Goal: Contribute content: Contribute content

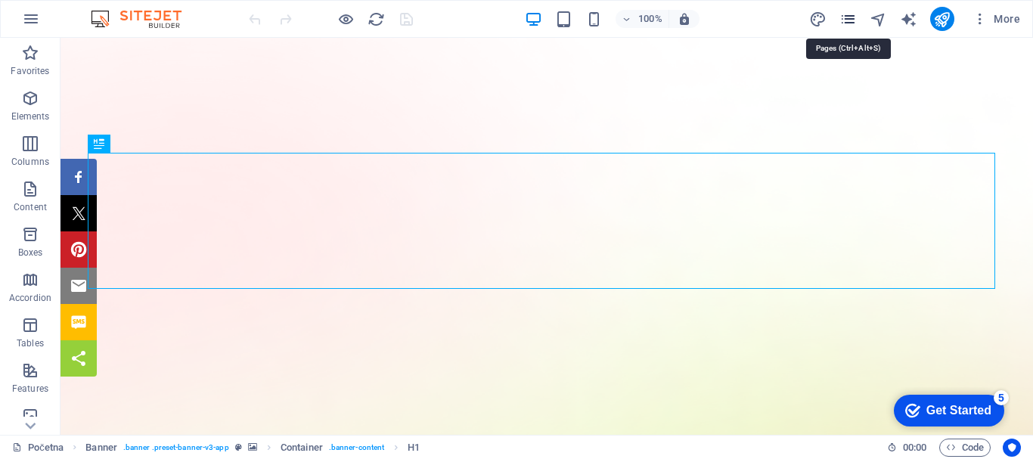
click at [853, 15] on icon "pages" at bounding box center [848, 19] width 17 height 17
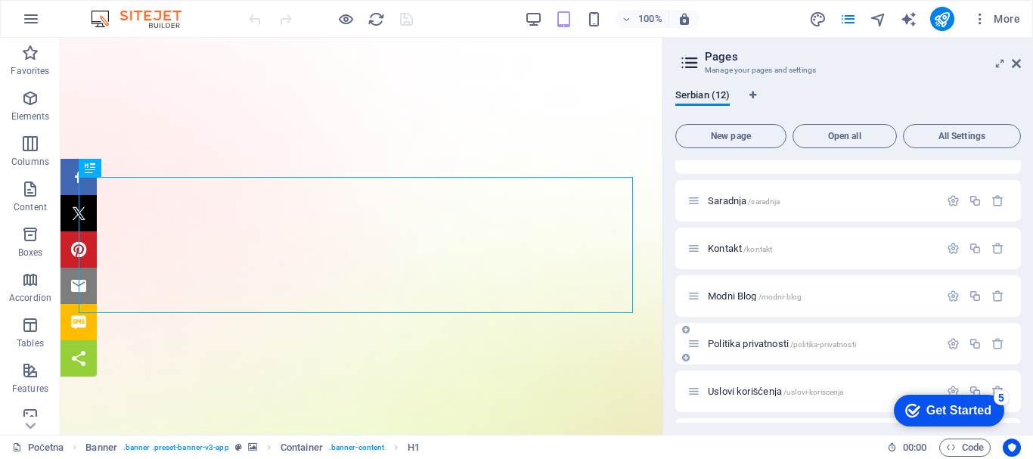
scroll to position [151, 0]
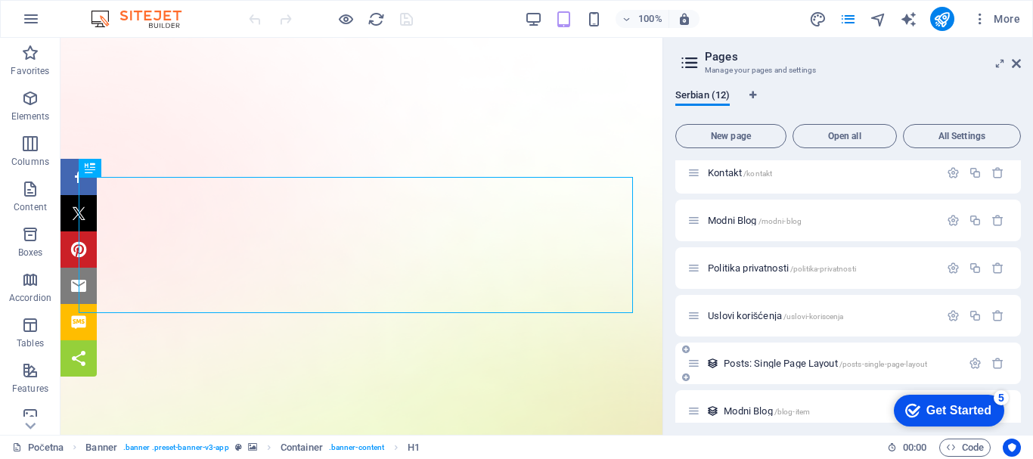
click at [802, 361] on span "Posts: Single Page Layout /posts-single-page-layout" at bounding box center [825, 363] width 203 height 11
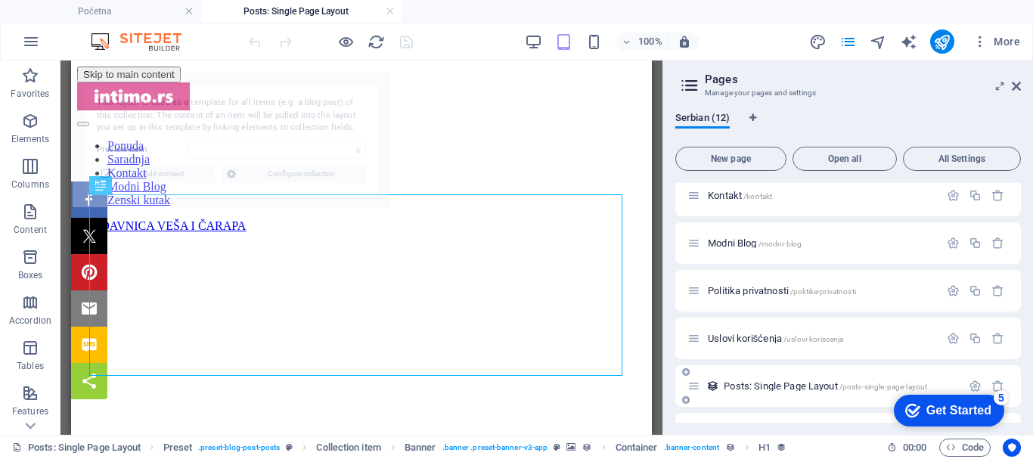
scroll to position [0, 0]
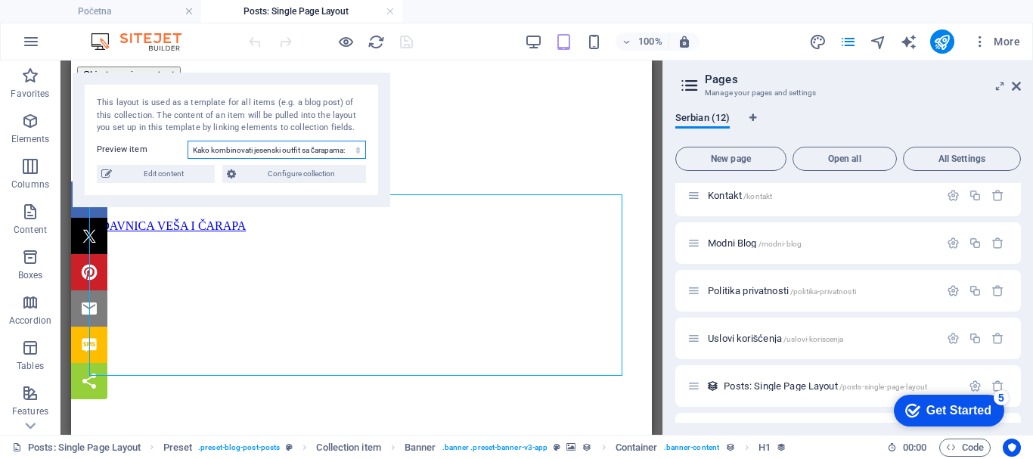
click at [329, 147] on select "Kako kombinovati jesenski outfit sa čarapama: Saveti za stylish i topao look Ka…" at bounding box center [277, 150] width 179 height 18
select select "687964552ed7b1563606822e"
click at [188, 141] on select "Kako kombinovati jesenski outfit sa čarapama: Saveti za stylish i topao look Ka…" at bounding box center [277, 150] width 179 height 18
click at [174, 171] on span "Edit content" at bounding box center [163, 174] width 94 height 18
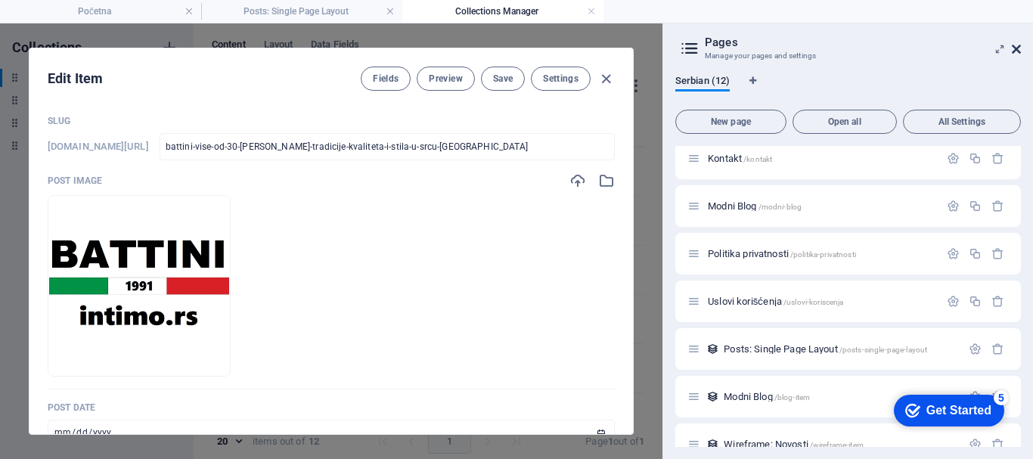
click at [1014, 45] on icon at bounding box center [1016, 49] width 9 height 12
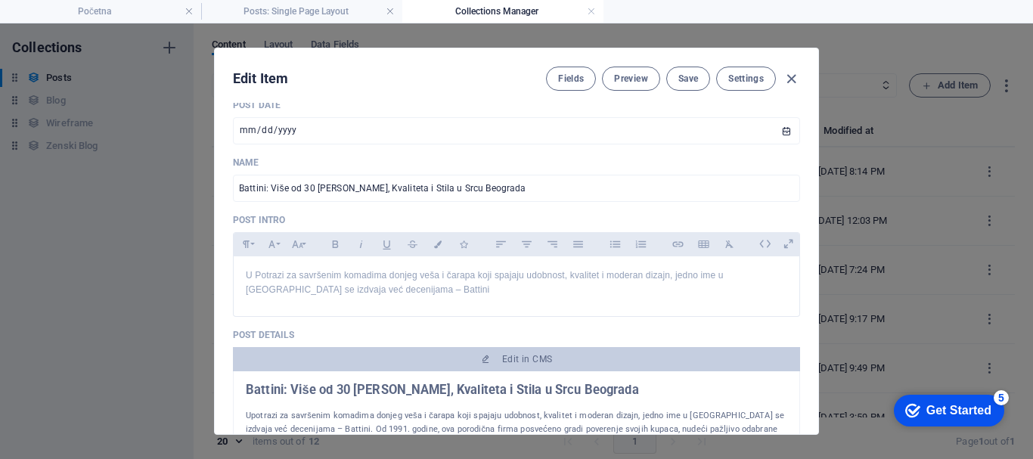
scroll to position [378, 0]
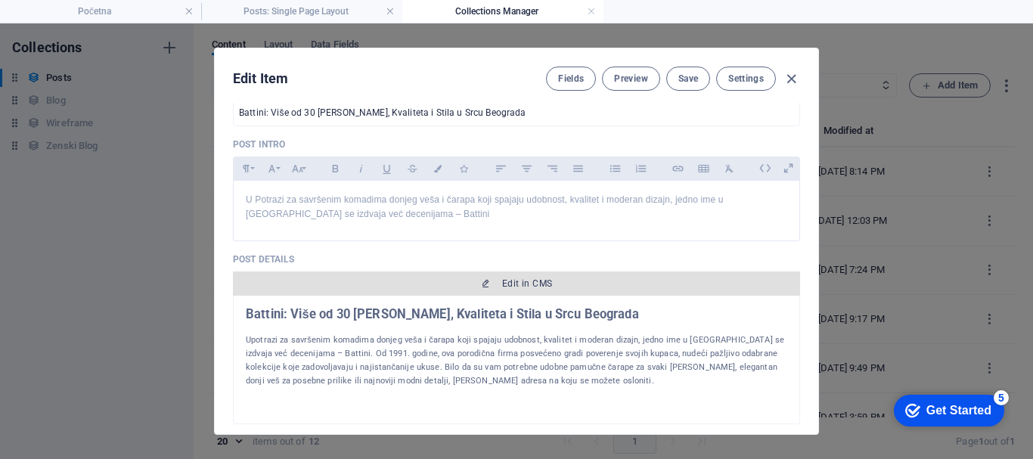
click at [532, 279] on span "Edit in CMS" at bounding box center [527, 284] width 50 height 12
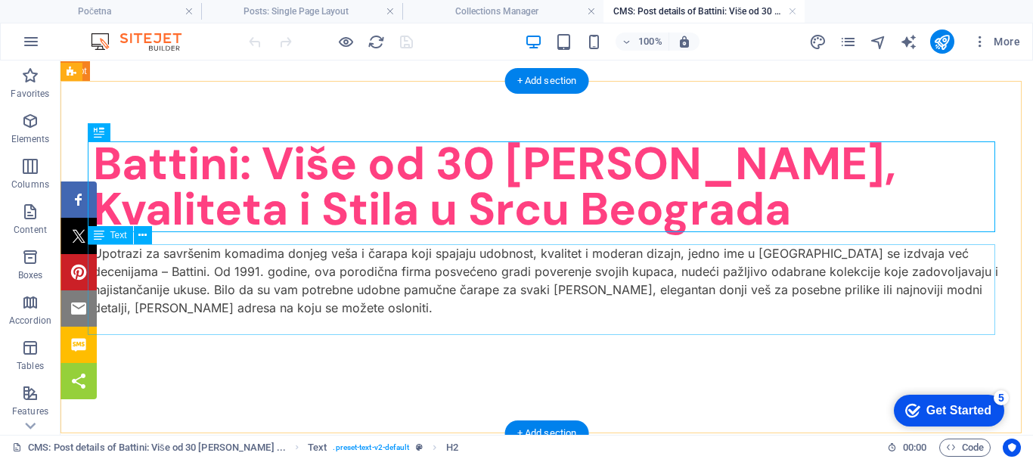
scroll to position [0, 0]
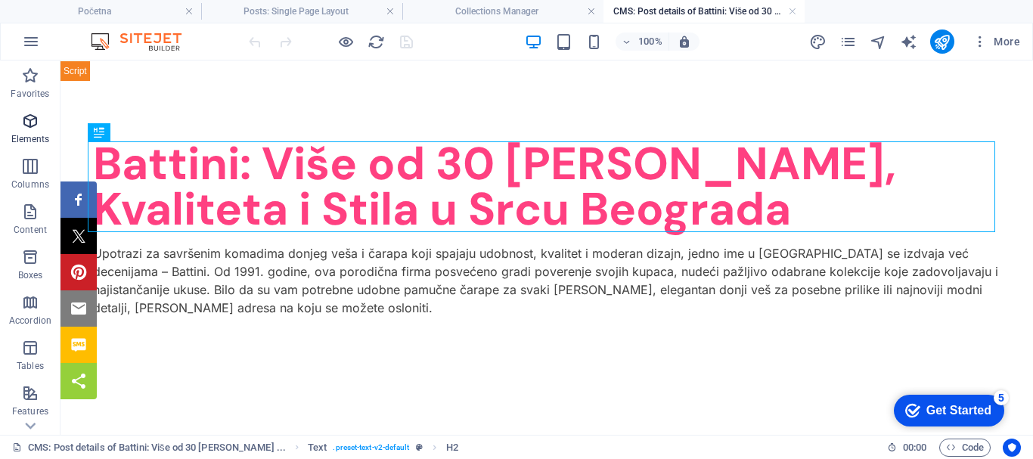
click at [30, 122] on icon "button" at bounding box center [30, 121] width 18 height 18
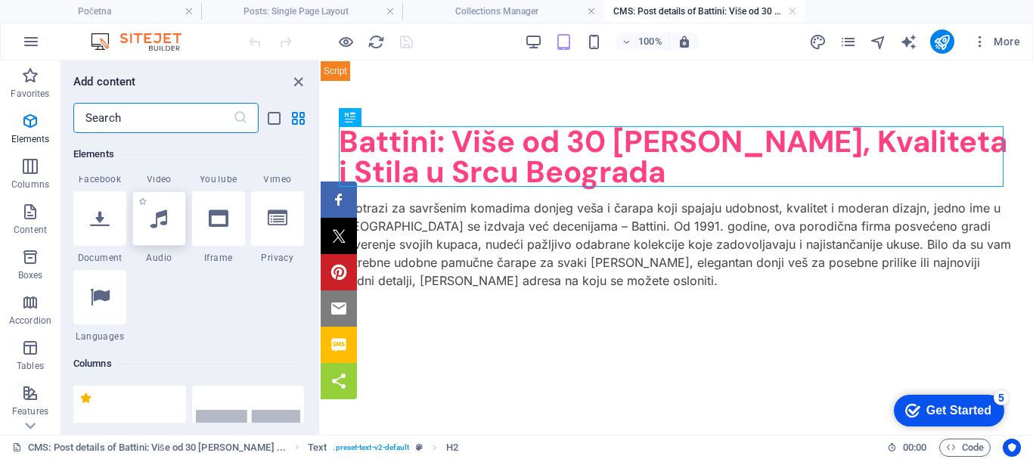
scroll to position [863, 0]
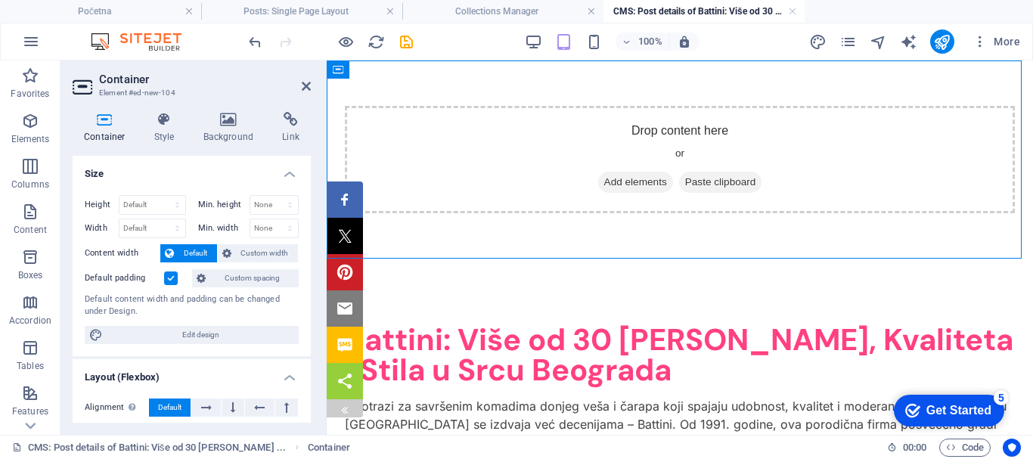
click at [340, 405] on img at bounding box center [345, 410] width 12 height 12
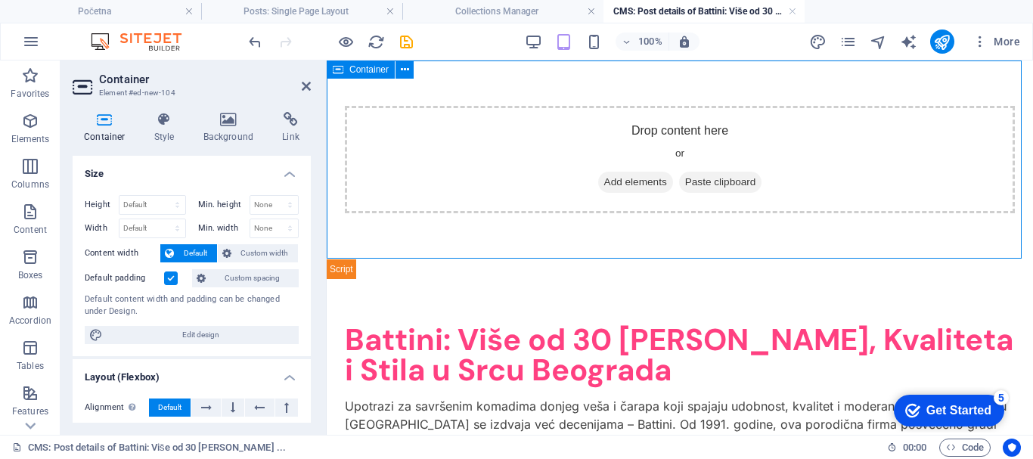
click at [632, 178] on span "Add elements" at bounding box center [635, 182] width 75 height 21
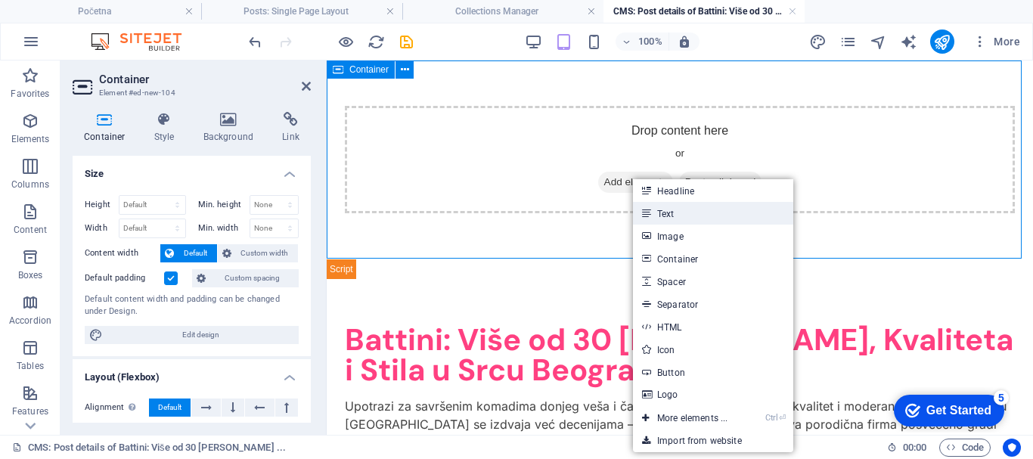
click at [670, 212] on link "Text" at bounding box center [713, 213] width 160 height 23
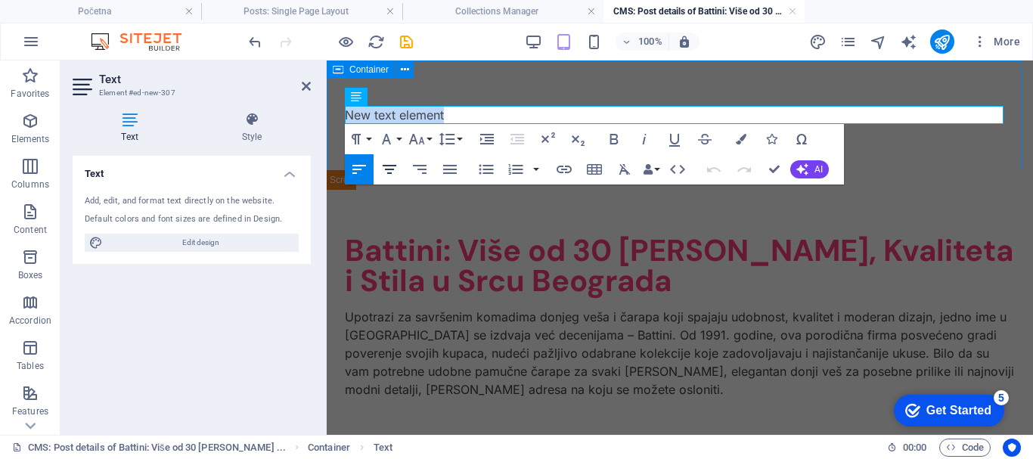
click at [388, 164] on icon "button" at bounding box center [390, 169] width 18 height 18
drag, startPoint x: 421, startPoint y: 110, endPoint x: 346, endPoint y: 109, distance: 74.9
click at [346, 109] on p "Battini intimo" at bounding box center [680, 115] width 670 height 18
click at [390, 166] on icon "button" at bounding box center [390, 169] width 14 height 9
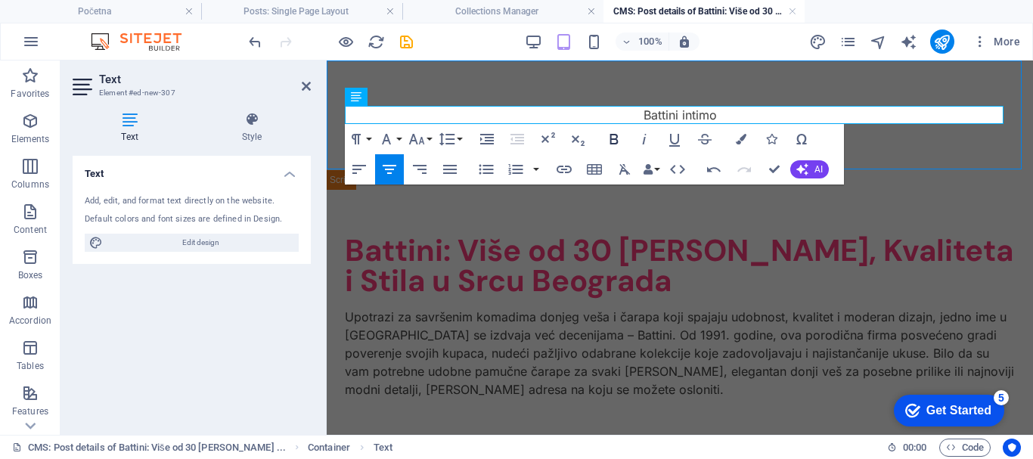
click at [617, 135] on icon "button" at bounding box center [614, 139] width 8 height 11
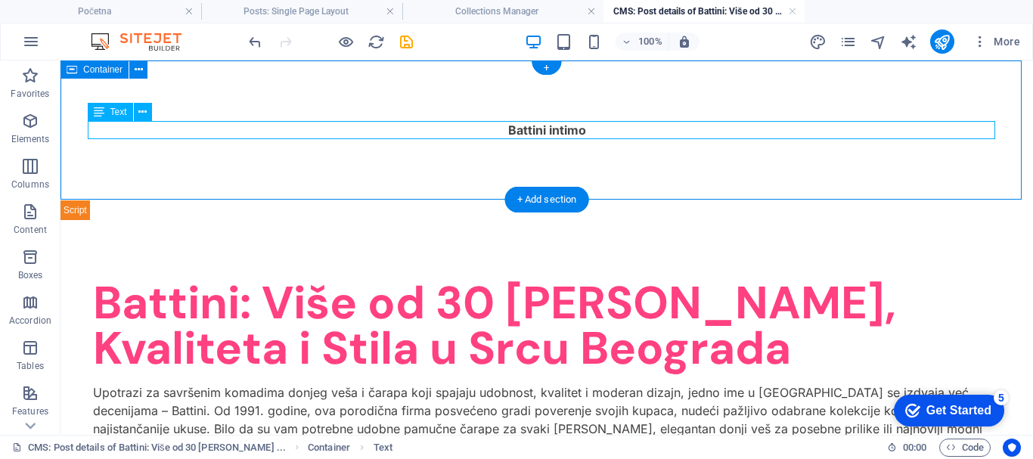
drag, startPoint x: 74, startPoint y: 210, endPoint x: 259, endPoint y: 135, distance: 199.2
drag, startPoint x: 76, startPoint y: 207, endPoint x: 126, endPoint y: 176, distance: 58.8
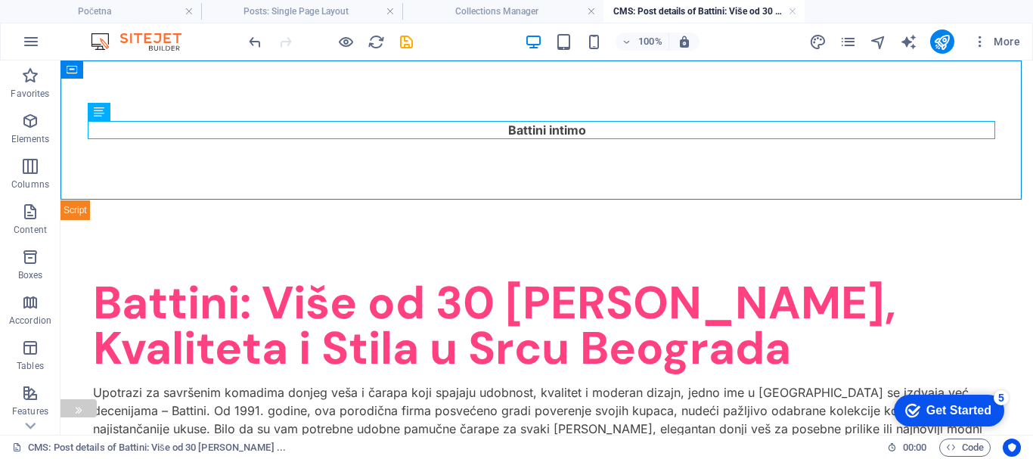
drag, startPoint x: 73, startPoint y: 210, endPoint x: 88, endPoint y: 189, distance: 25.6
click at [88, 189] on div "Share Tweet Pin Email Share Share" at bounding box center [60, 300] width 73 height 236
drag, startPoint x: 72, startPoint y: 210, endPoint x: 98, endPoint y: 228, distance: 32.1
click at [92, 232] on div "Share Tweet Pin Email Share Share" at bounding box center [60, 300] width 73 height 236
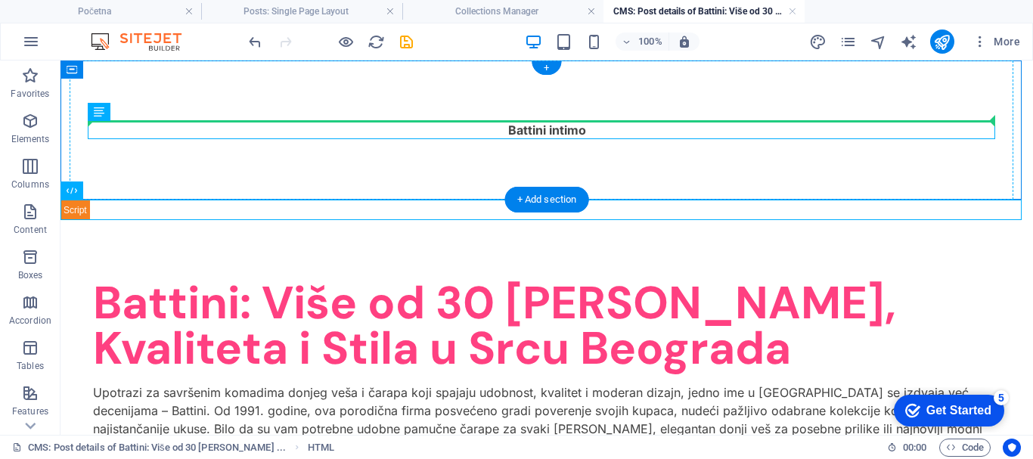
drag, startPoint x: 148, startPoint y: 250, endPoint x: 199, endPoint y: 126, distance: 135.0
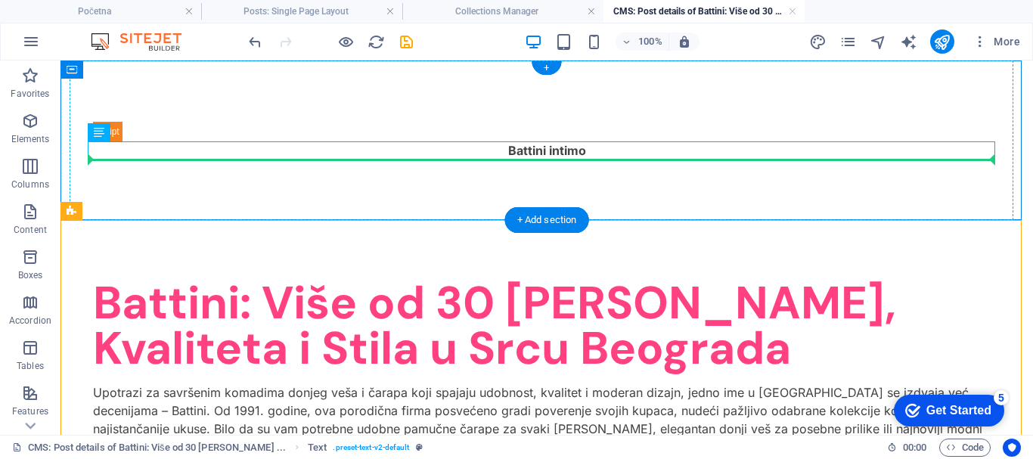
drag, startPoint x: 150, startPoint y: 274, endPoint x: 231, endPoint y: 152, distance: 146.2
drag, startPoint x: 135, startPoint y: 272, endPoint x: 244, endPoint y: 153, distance: 160.7
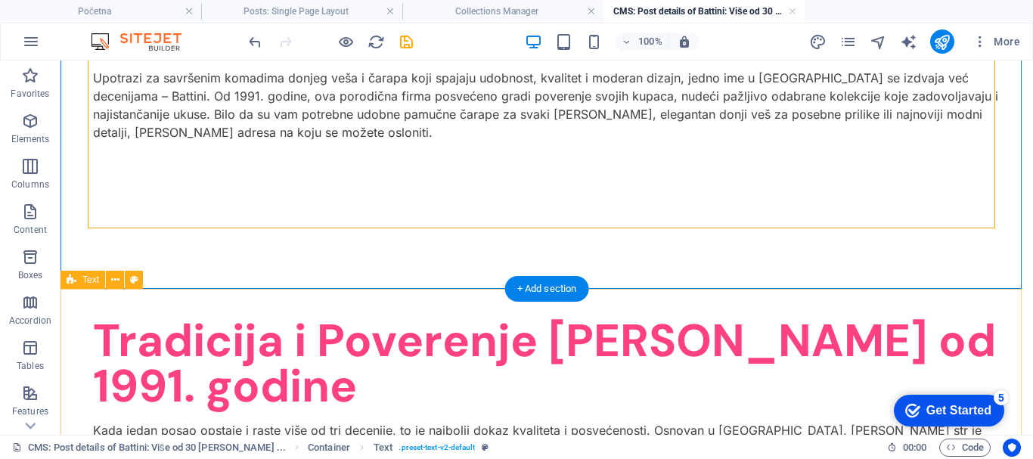
scroll to position [227, 0]
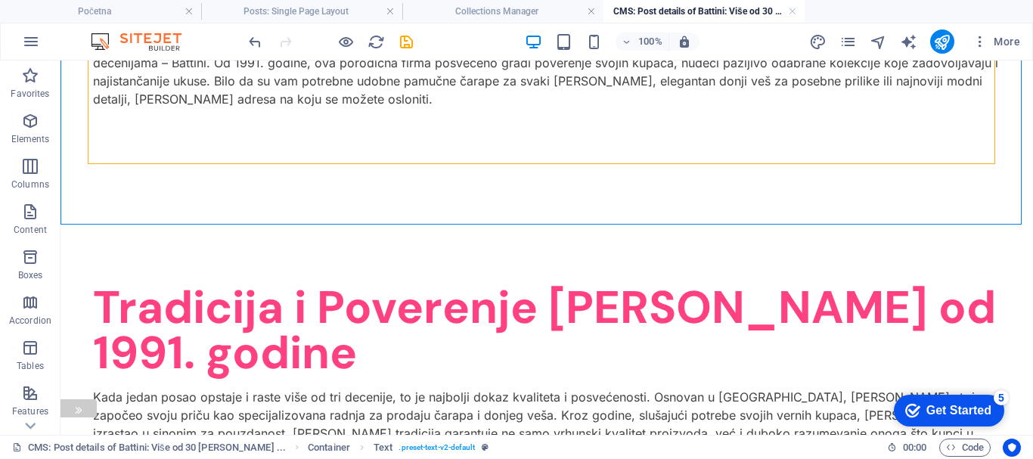
click at [77, 263] on div "Share Tweet Pin Email Share Share" at bounding box center [60, 300] width 73 height 236
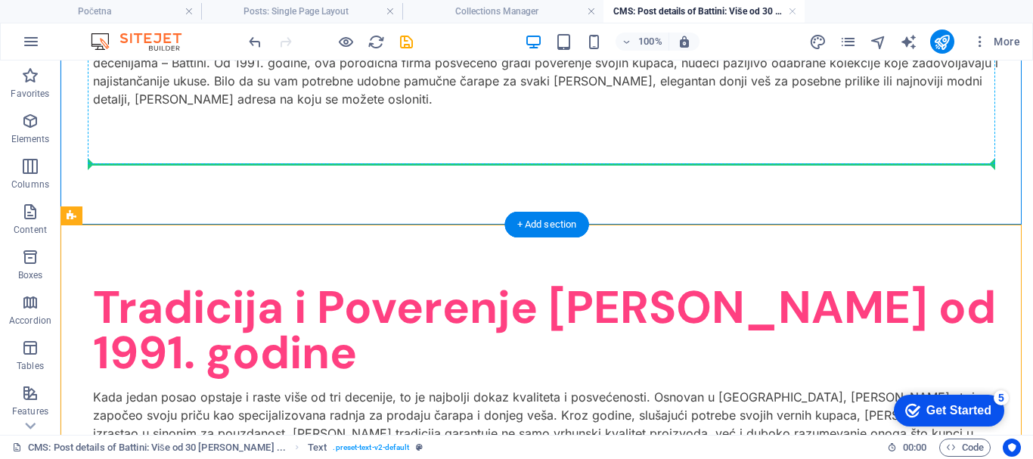
drag, startPoint x: 154, startPoint y: 278, endPoint x: 223, endPoint y: 159, distance: 138.3
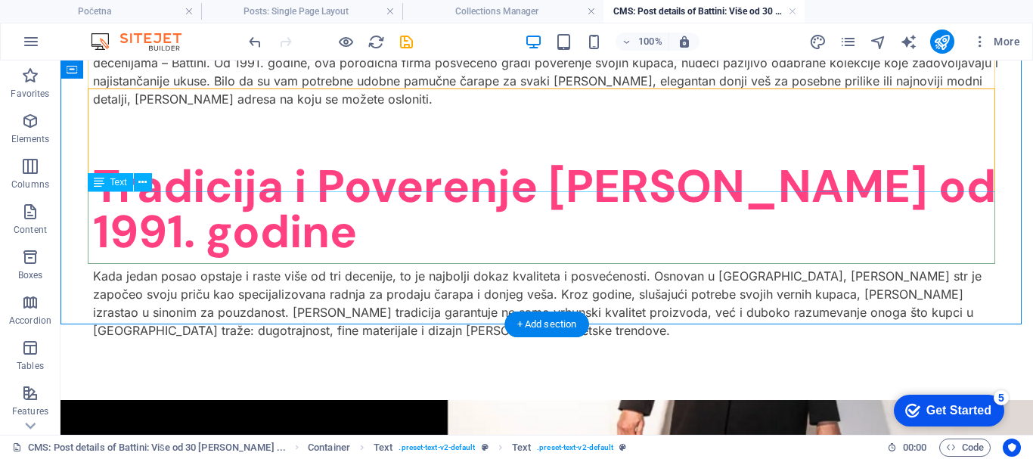
scroll to position [303, 0]
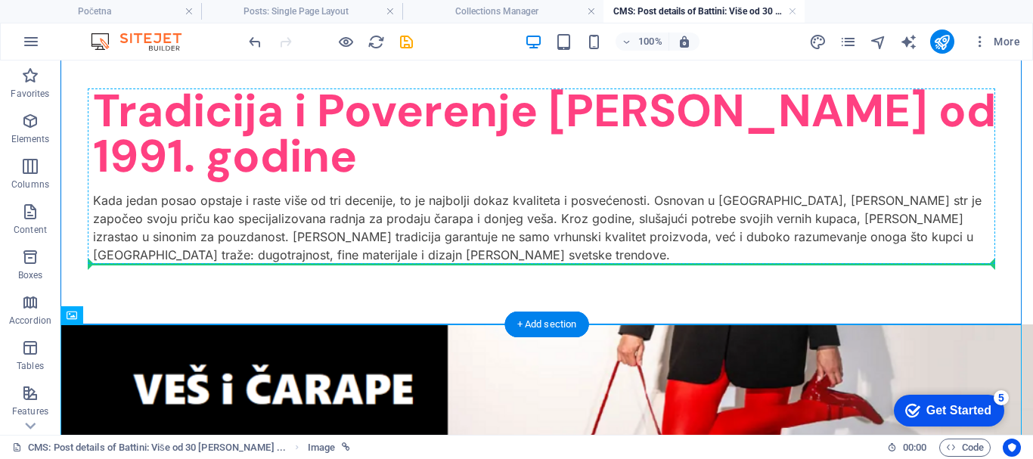
drag, startPoint x: 178, startPoint y: 286, endPoint x: 194, endPoint y: 262, distance: 29.0
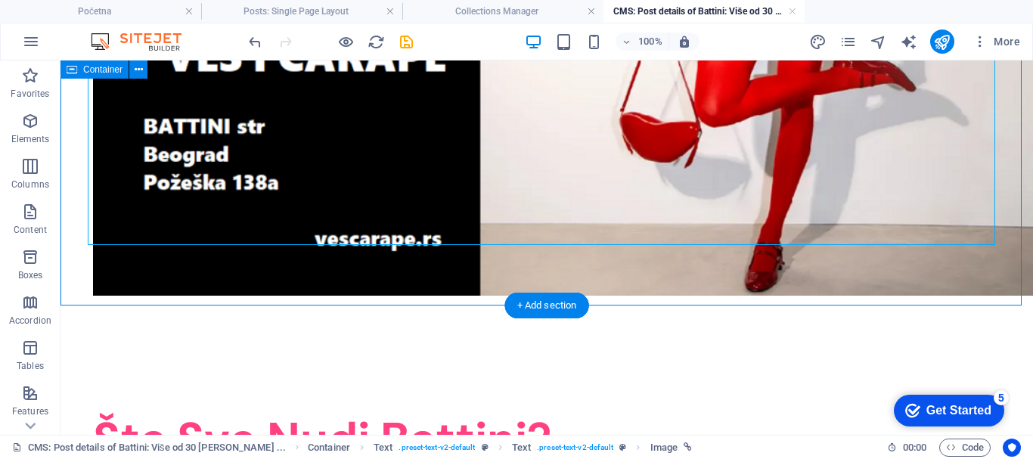
scroll to position [605, 0]
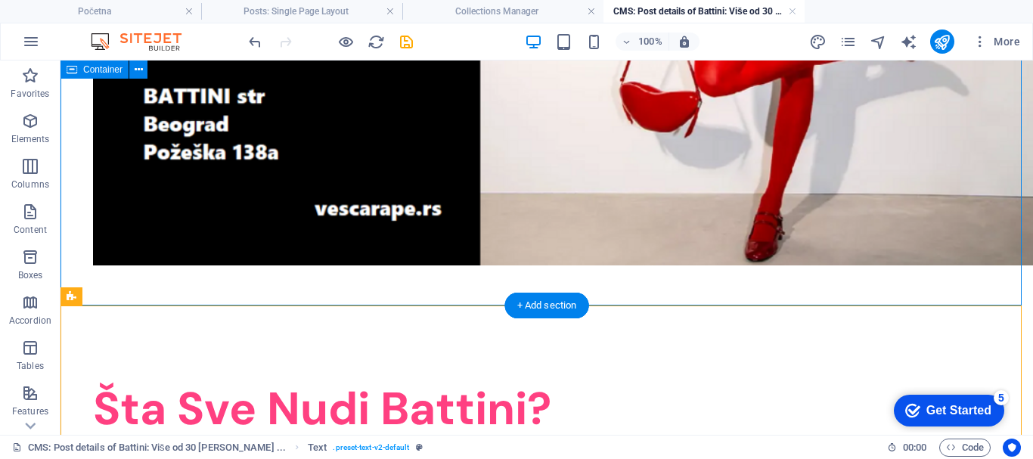
drag, startPoint x: 151, startPoint y: 356, endPoint x: 328, endPoint y: 243, distance: 210.3
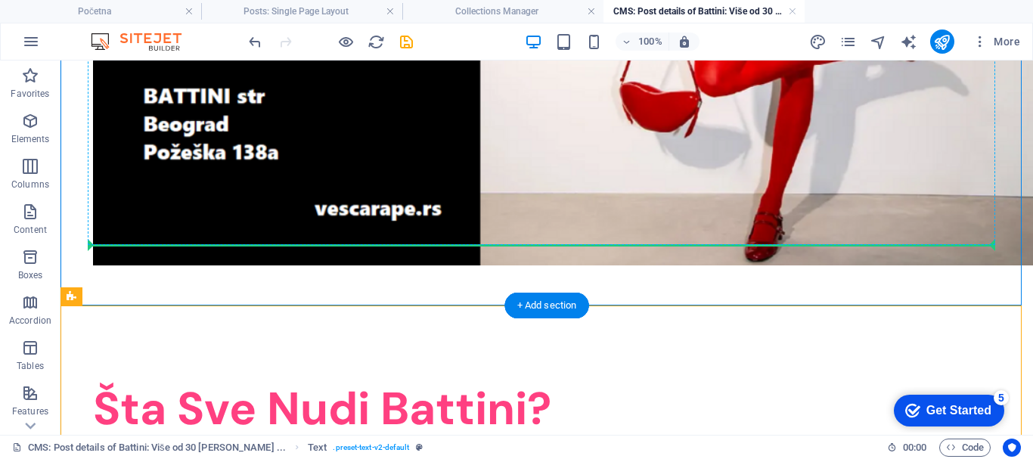
drag, startPoint x: 144, startPoint y: 356, endPoint x: 248, endPoint y: 238, distance: 157.6
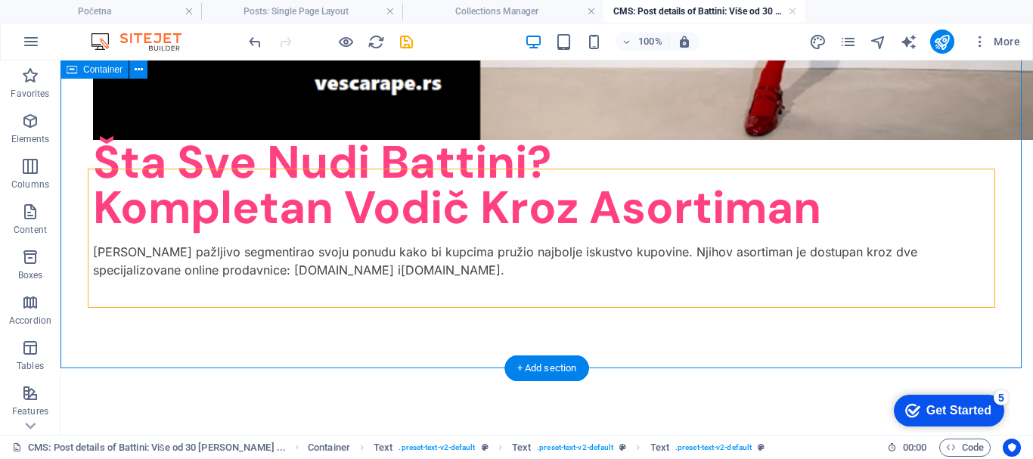
scroll to position [756, 0]
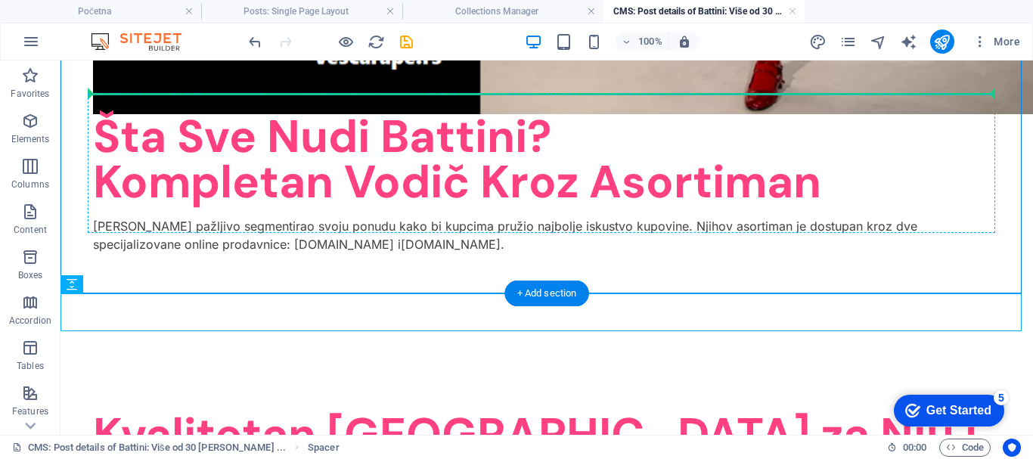
drag, startPoint x: 186, startPoint y: 147, endPoint x: 197, endPoint y: 116, distance: 33.0
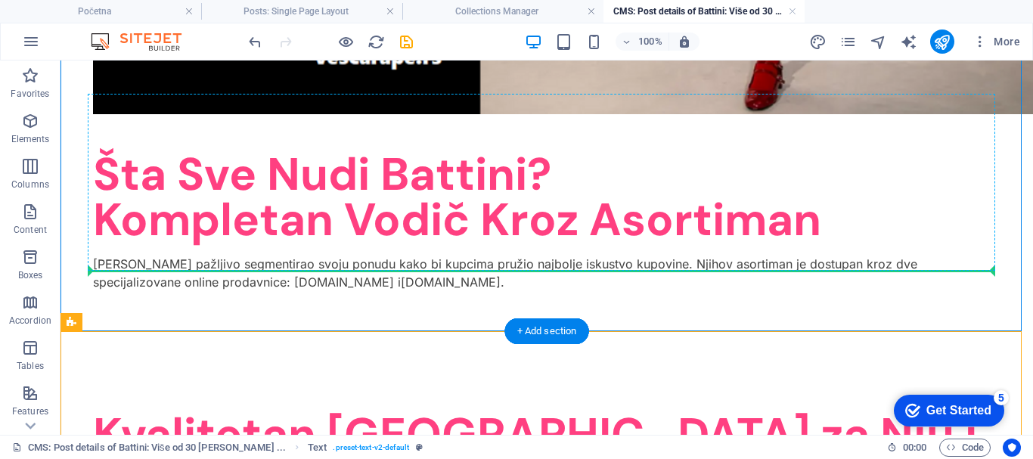
drag, startPoint x: 136, startPoint y: 385, endPoint x: 235, endPoint y: 261, distance: 158.3
drag, startPoint x: 138, startPoint y: 381, endPoint x: 197, endPoint y: 265, distance: 130.3
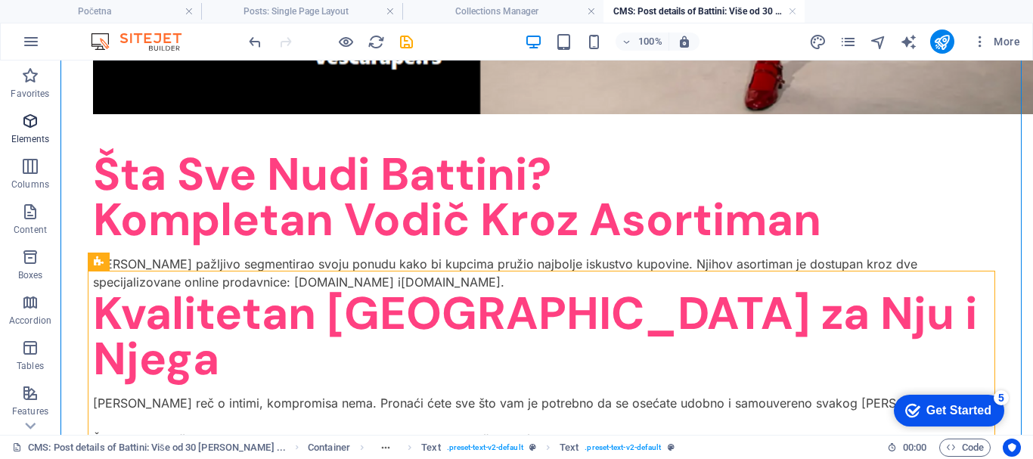
click at [30, 117] on icon "button" at bounding box center [30, 121] width 18 height 18
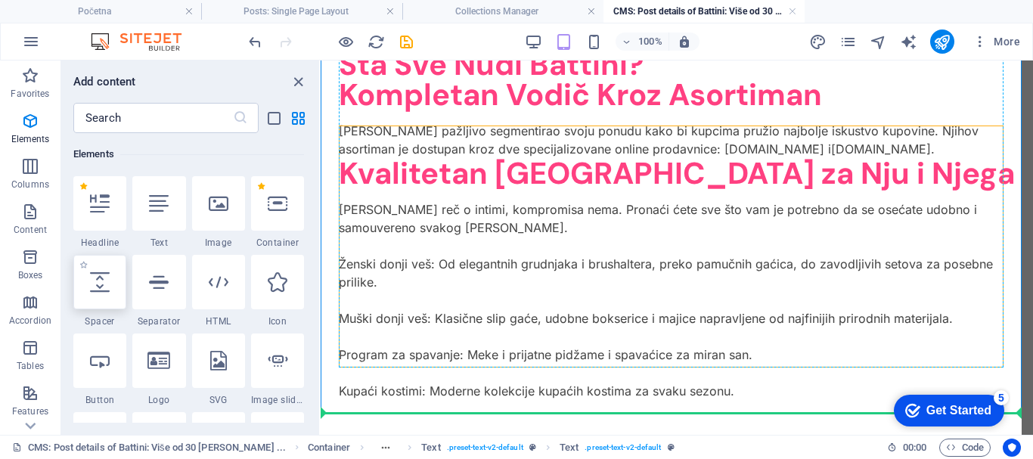
scroll to position [753, 0]
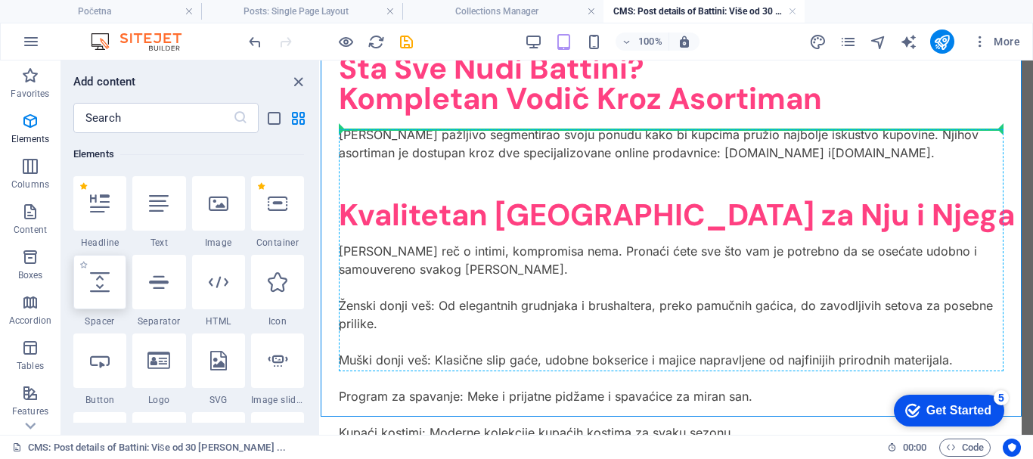
select select "px"
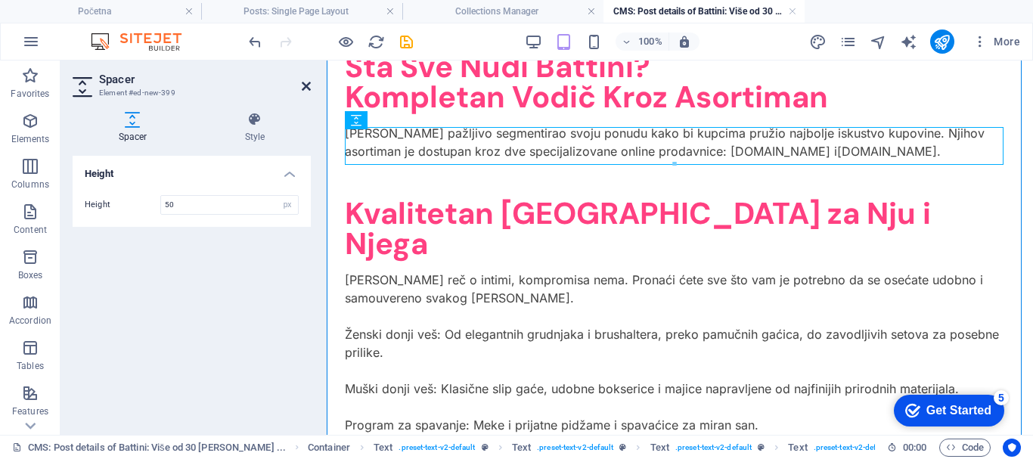
click at [307, 87] on icon at bounding box center [306, 86] width 9 height 12
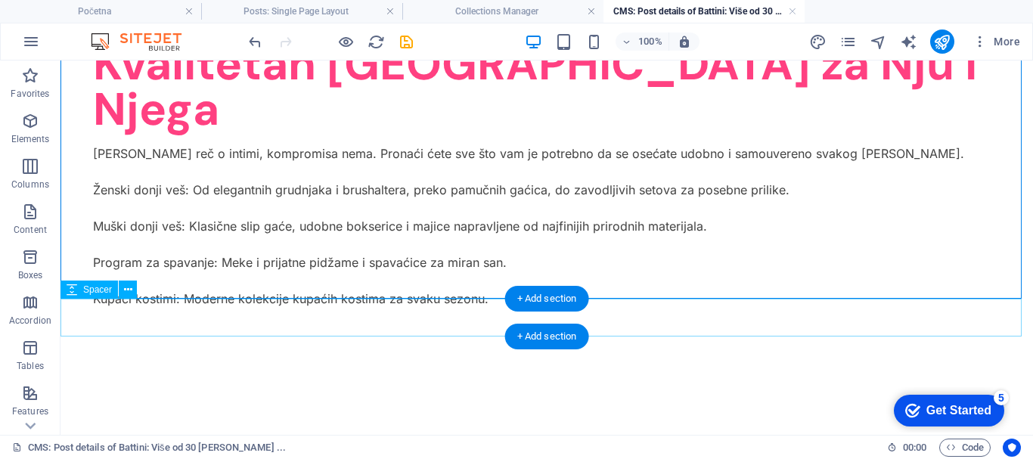
scroll to position [1118, 0]
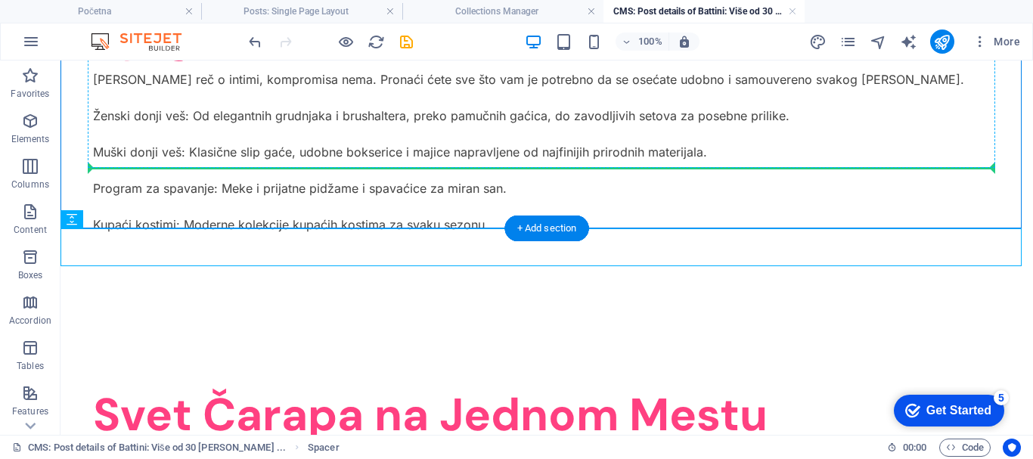
drag, startPoint x: 148, startPoint y: 281, endPoint x: 195, endPoint y: 165, distance: 124.9
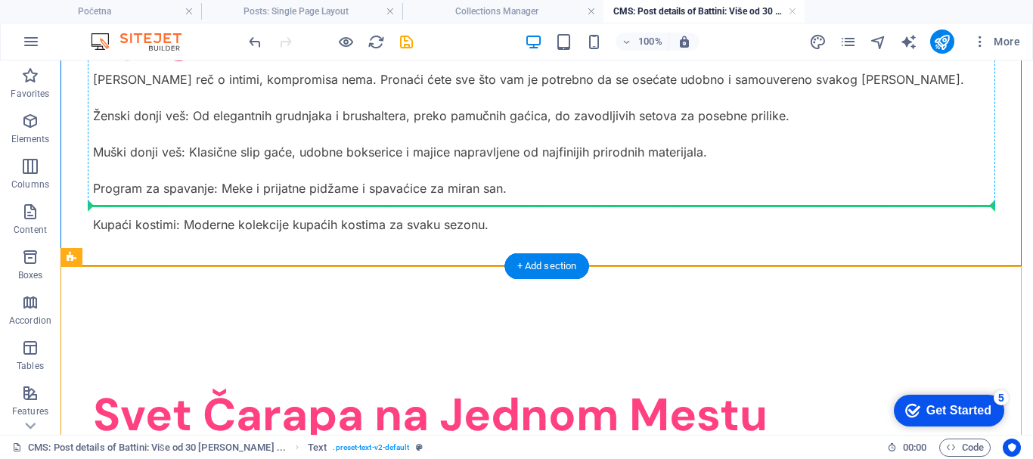
drag, startPoint x: 148, startPoint y: 317, endPoint x: 191, endPoint y: 196, distance: 128.7
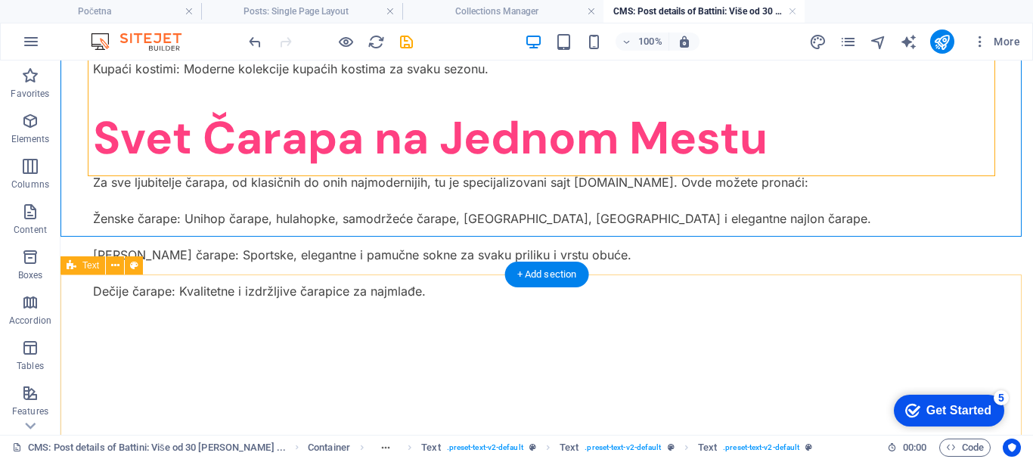
scroll to position [1345, 0]
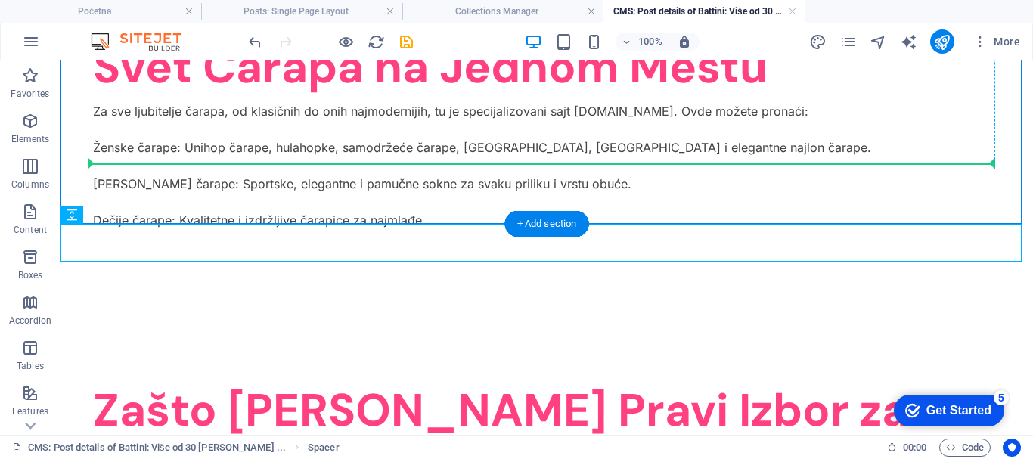
drag, startPoint x: 139, startPoint y: 278, endPoint x: 171, endPoint y: 156, distance: 126.6
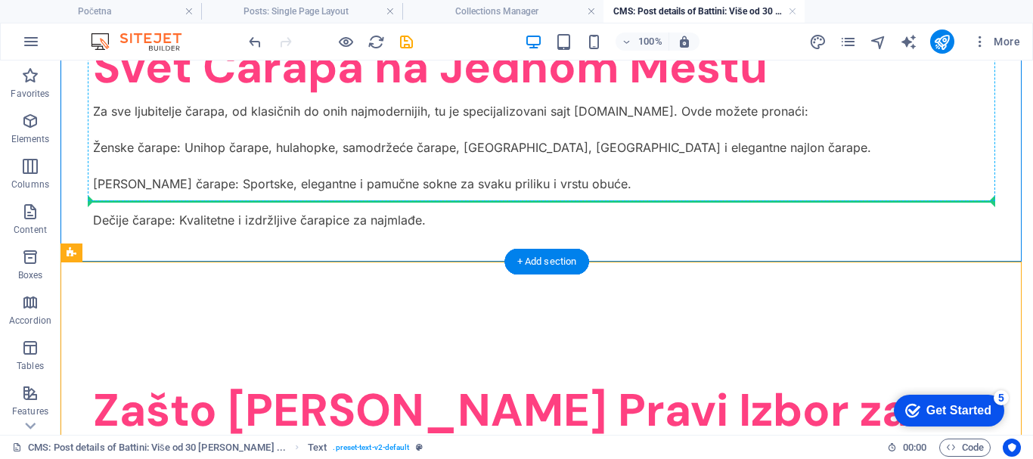
drag, startPoint x: 171, startPoint y: 216, endPoint x: 179, endPoint y: 196, distance: 21.1
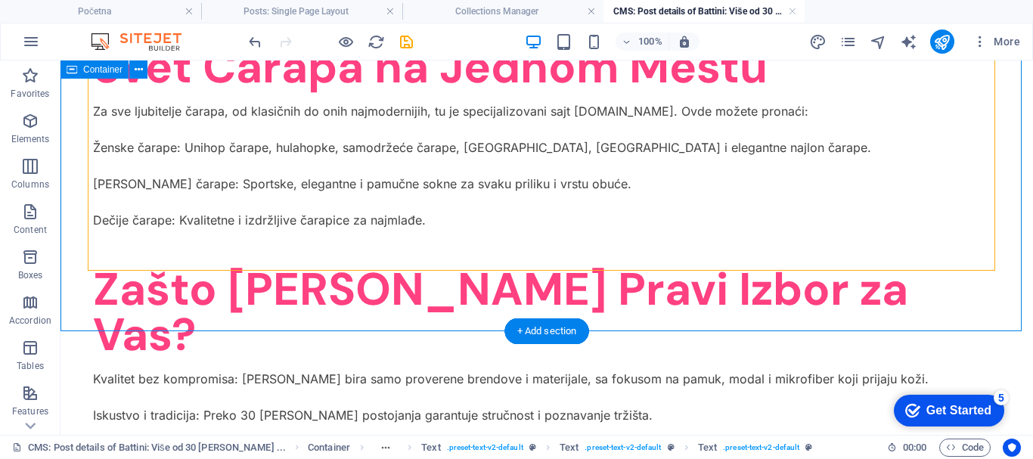
scroll to position [1496, 0]
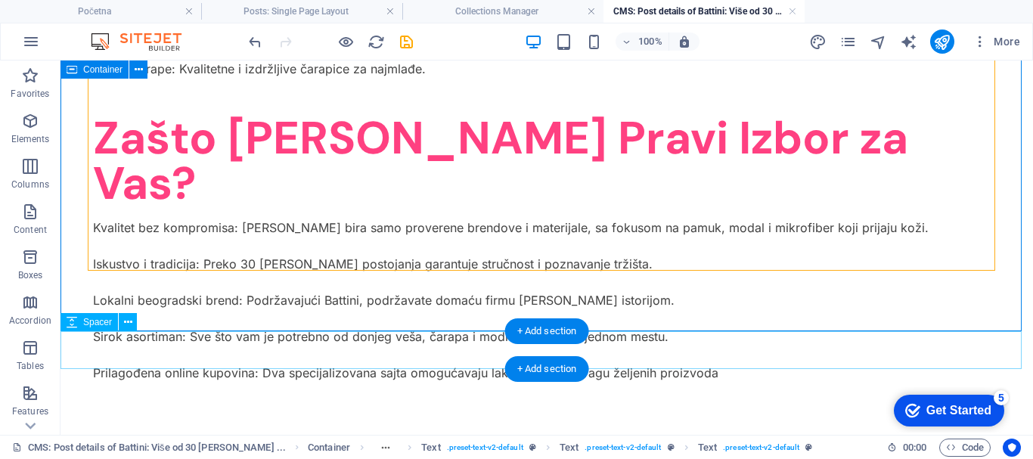
click at [97, 443] on div at bounding box center [547, 462] width 973 height 38
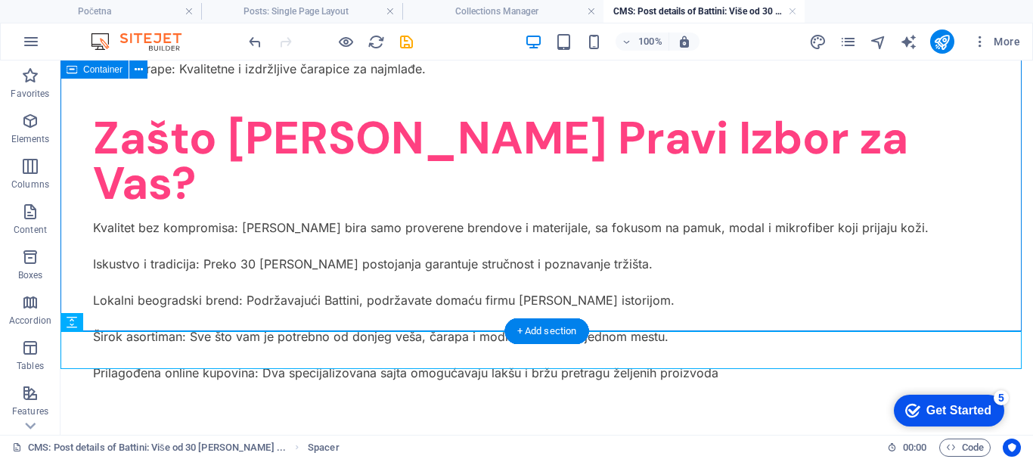
drag, startPoint x: 224, startPoint y: 259, endPoint x: 227, endPoint y: 276, distance: 16.9
click at [227, 276] on body "Skip to main content Battini intimo Battini: Više od 30 [PERSON_NAME] Tradicije…" at bounding box center [547, 58] width 973 height 2989
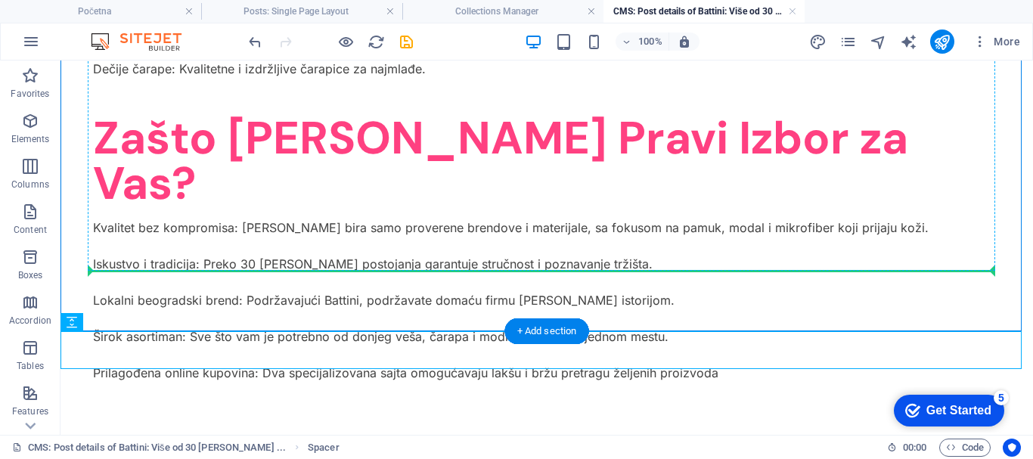
drag, startPoint x: 164, startPoint y: 387, endPoint x: 185, endPoint y: 256, distance: 132.5
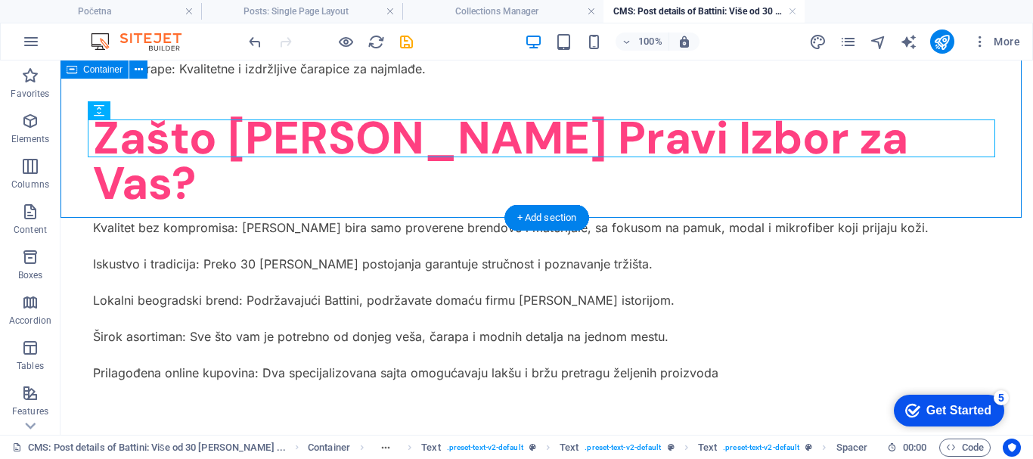
scroll to position [1648, 0]
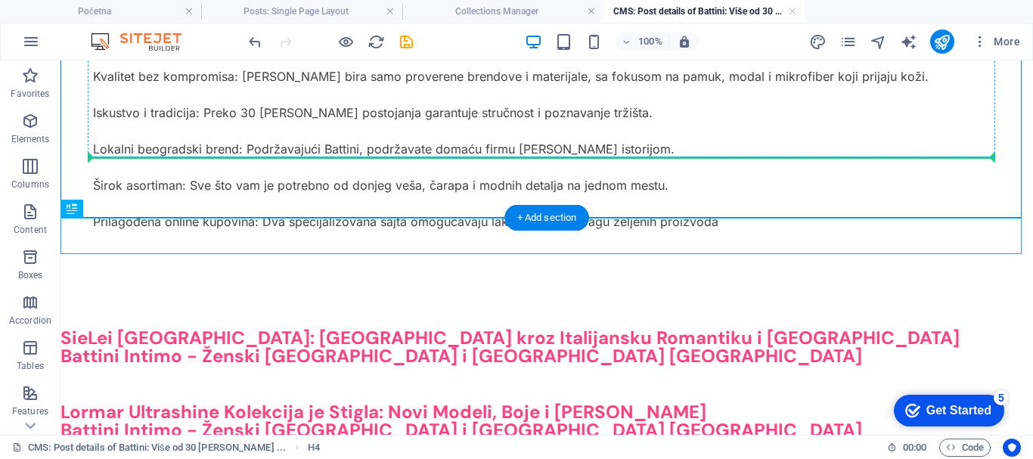
drag, startPoint x: 151, startPoint y: 270, endPoint x: 149, endPoint y: 154, distance: 116.5
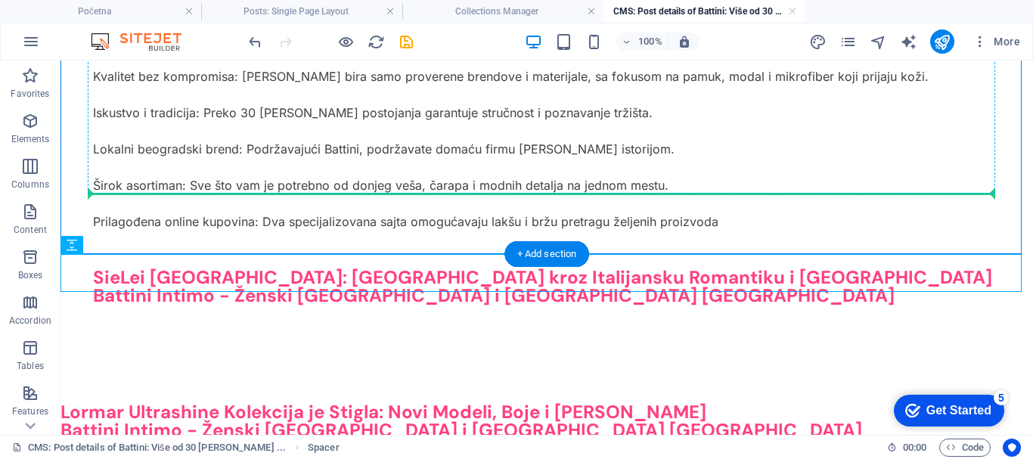
drag, startPoint x: 153, startPoint y: 305, endPoint x: 197, endPoint y: 187, distance: 126.2
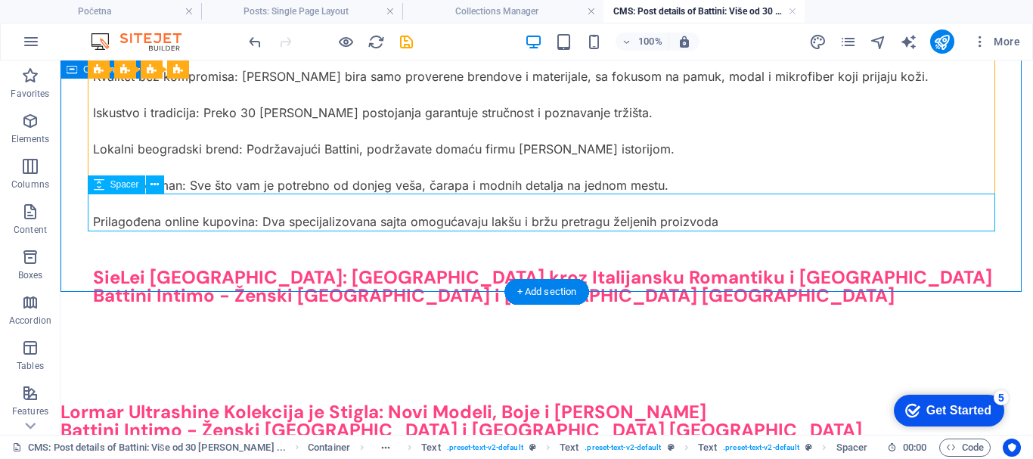
drag, startPoint x: 264, startPoint y: 227, endPoint x: 331, endPoint y: 220, distance: 67.7
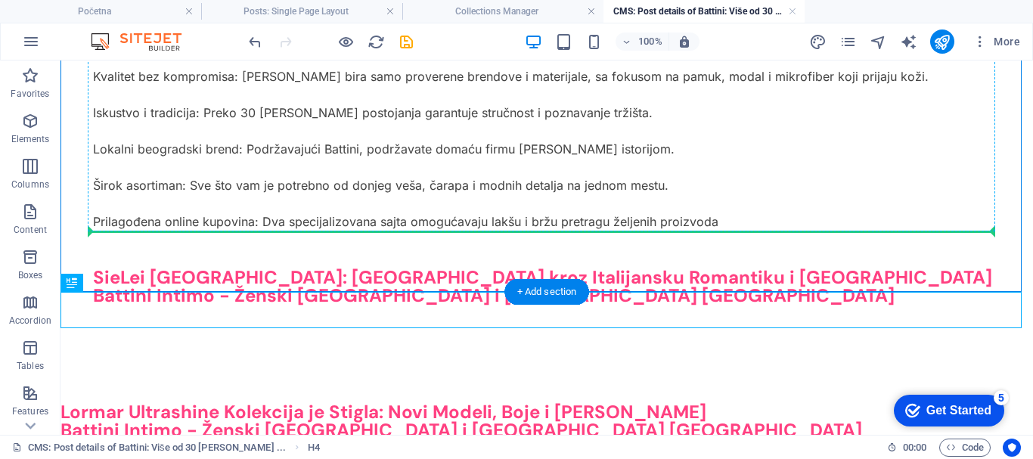
drag, startPoint x: 144, startPoint y: 343, endPoint x: 198, endPoint y: 216, distance: 138.0
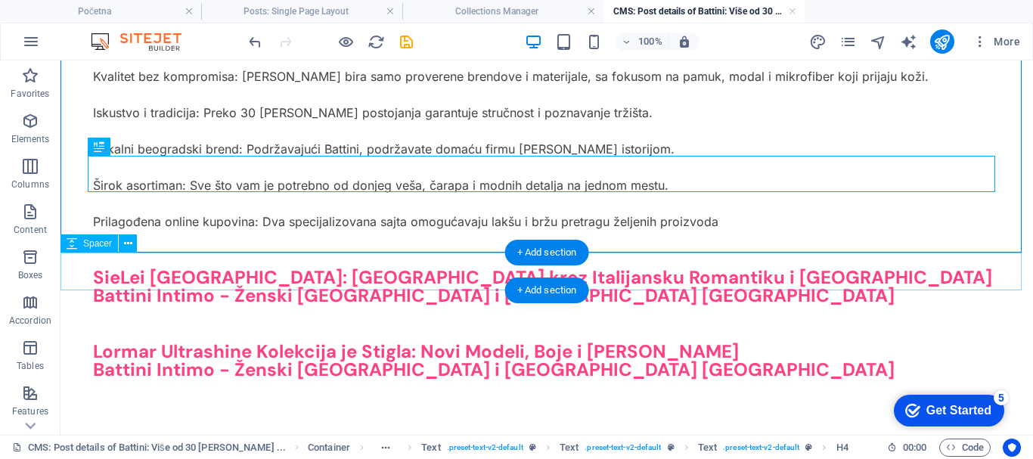
scroll to position [1723, 0]
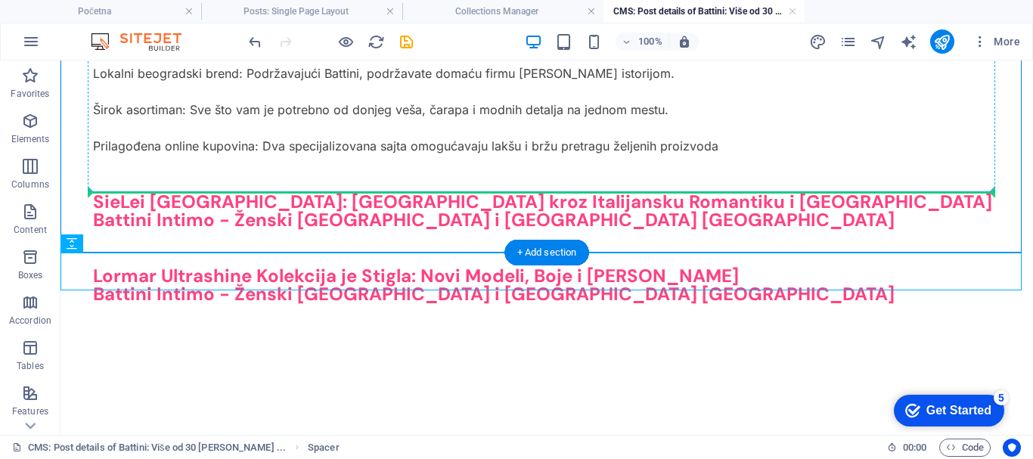
drag, startPoint x: 163, startPoint y: 306, endPoint x: 165, endPoint y: 190, distance: 116.5
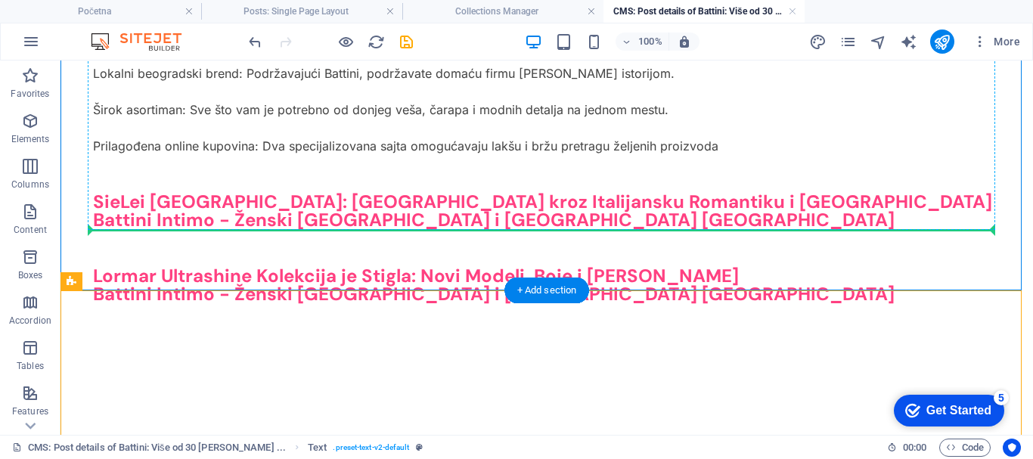
drag, startPoint x: 153, startPoint y: 345, endPoint x: 179, endPoint y: 222, distance: 126.1
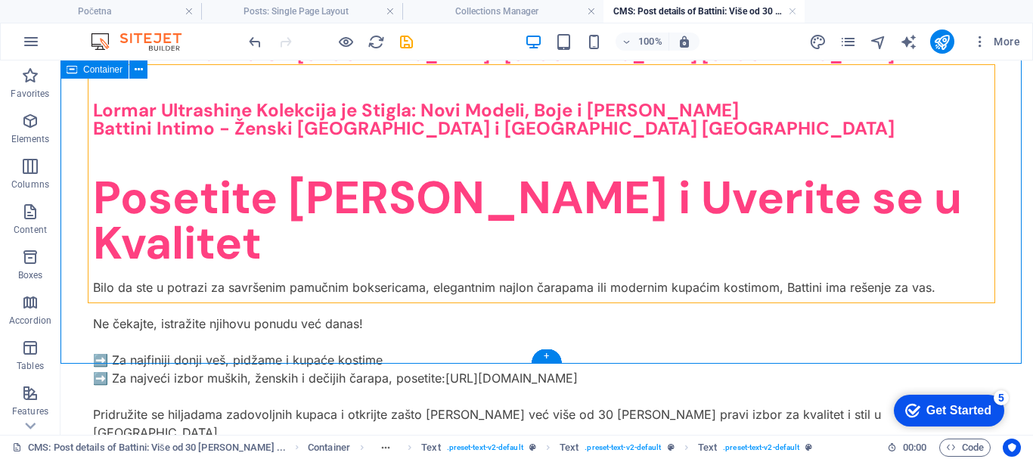
scroll to position [1950, 0]
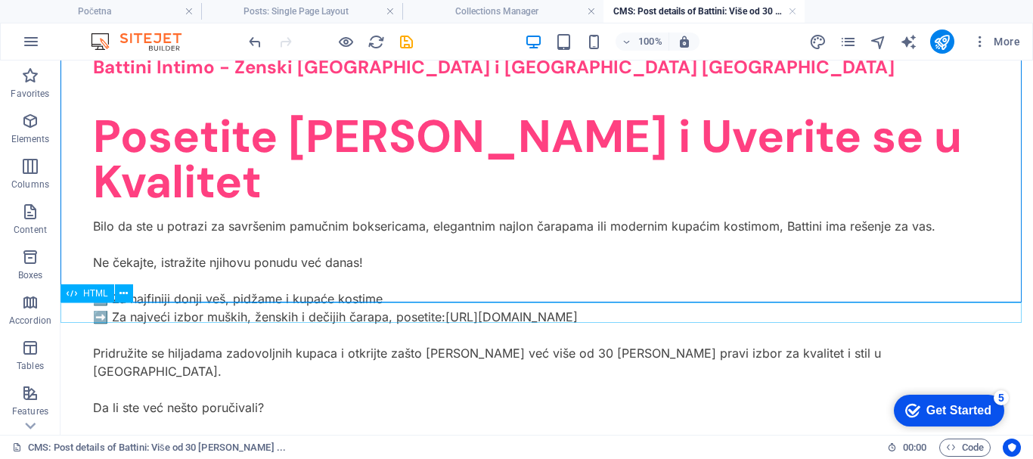
drag, startPoint x: 75, startPoint y: 311, endPoint x: 147, endPoint y: 320, distance: 72.4
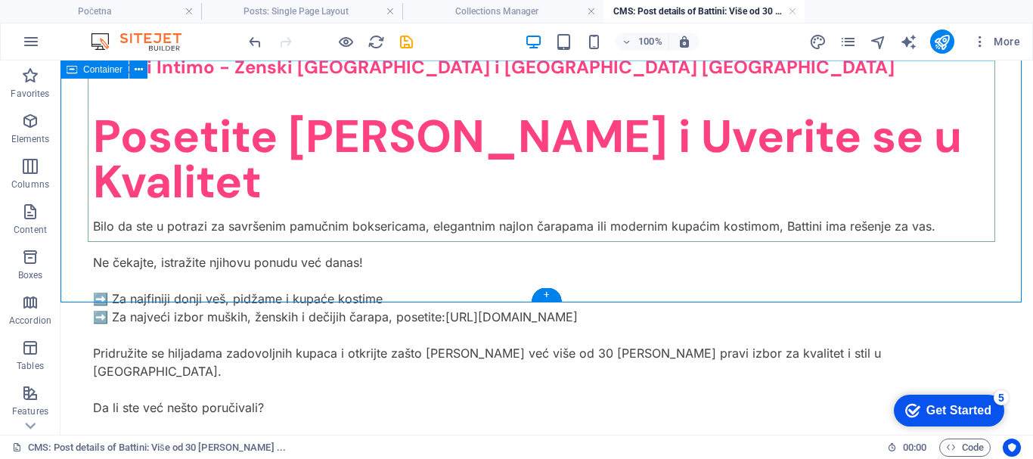
drag, startPoint x: 95, startPoint y: 291, endPoint x: 343, endPoint y: 237, distance: 254.0
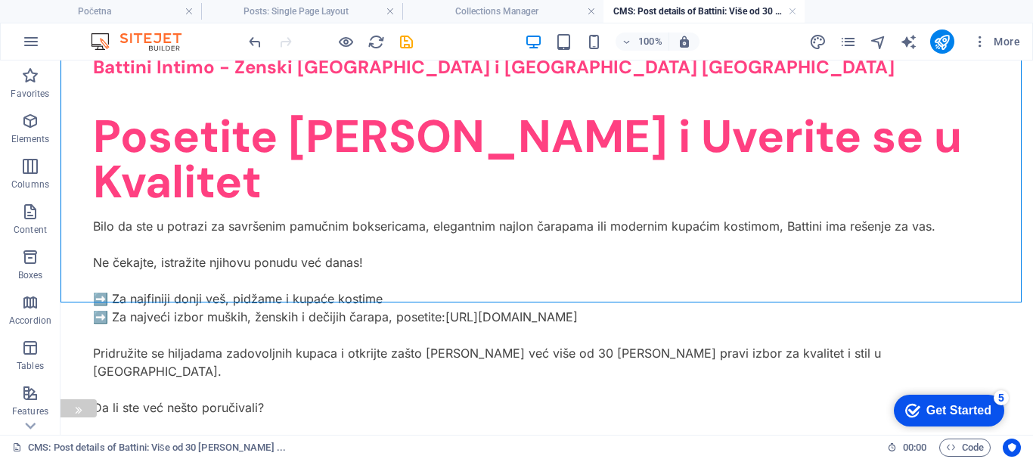
click at [94, 274] on div "Share Tweet Pin Email Share Share" at bounding box center [60, 300] width 73 height 236
click at [87, 289] on div "Share Tweet Pin Email Share Share" at bounding box center [60, 300] width 73 height 236
click at [72, 272] on div "Share Tweet Pin Email Share Share" at bounding box center [60, 300] width 73 height 236
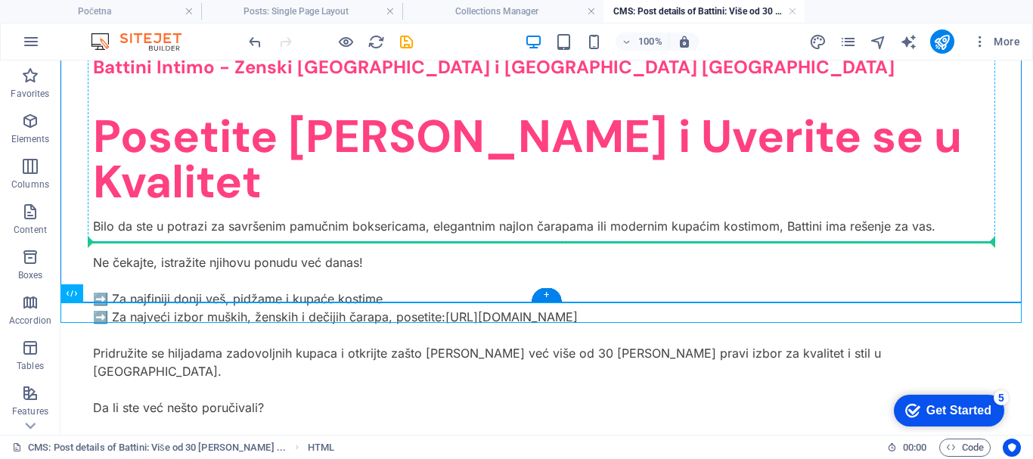
drag, startPoint x: 152, startPoint y: 354, endPoint x: 198, endPoint y: 230, distance: 132.4
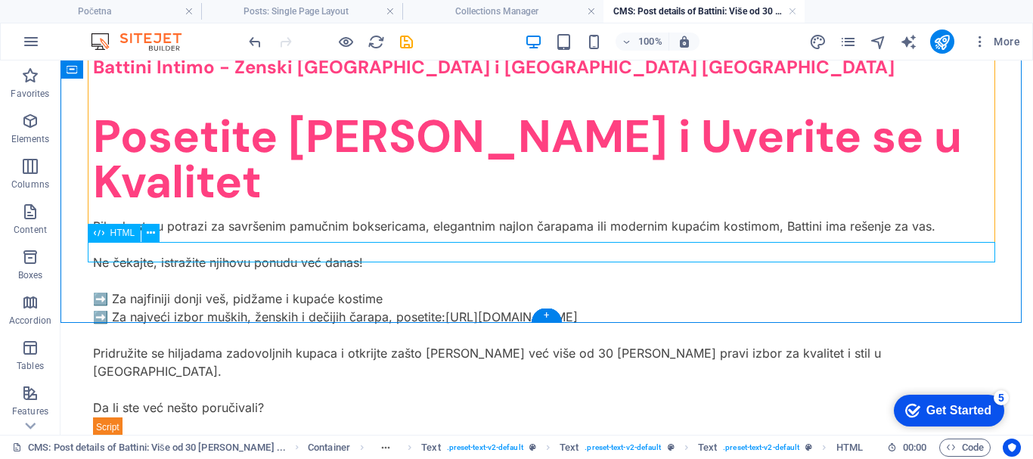
click at [187, 417] on div at bounding box center [547, 427] width 908 height 20
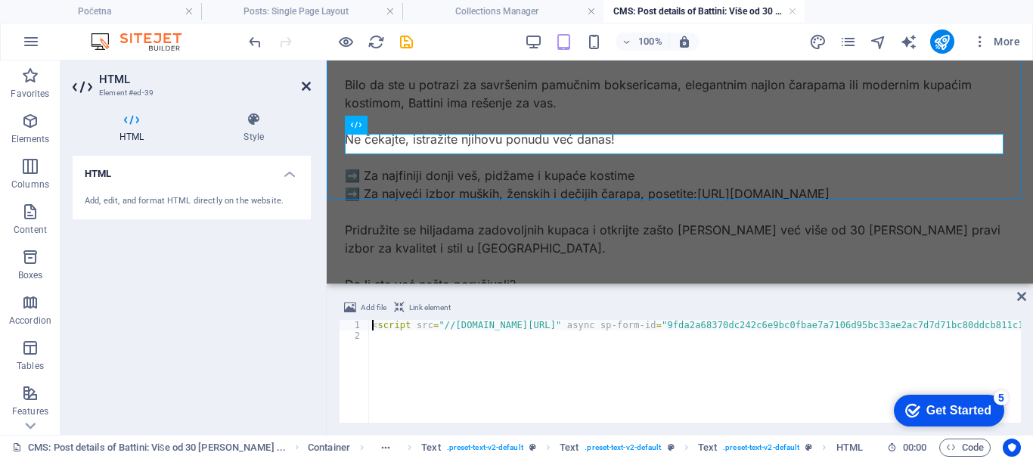
drag, startPoint x: 305, startPoint y: 86, endPoint x: 244, endPoint y: 25, distance: 86.1
click at [305, 85] on icon at bounding box center [306, 86] width 9 height 12
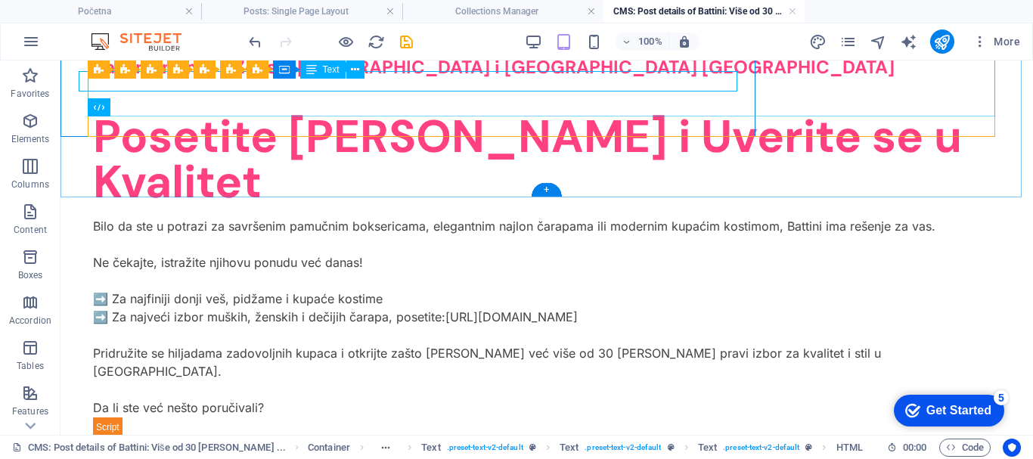
scroll to position [2013, 0]
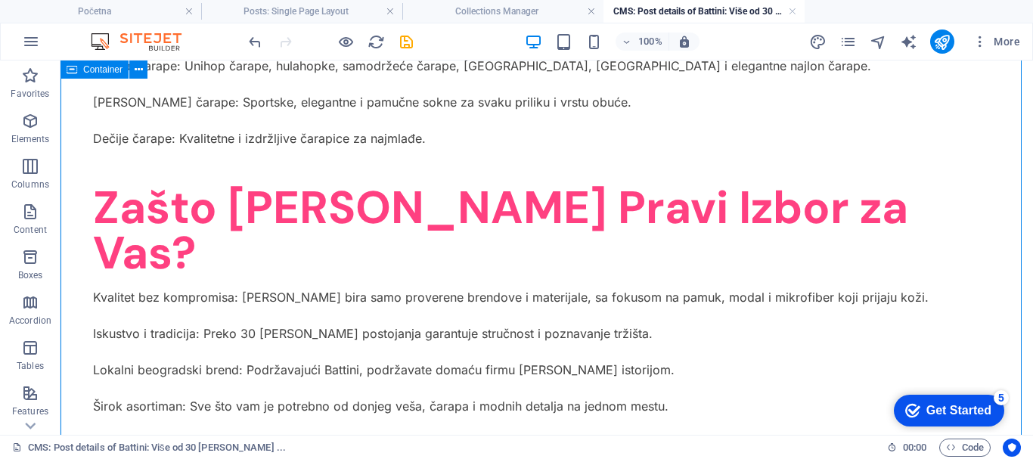
scroll to position [1048, 0]
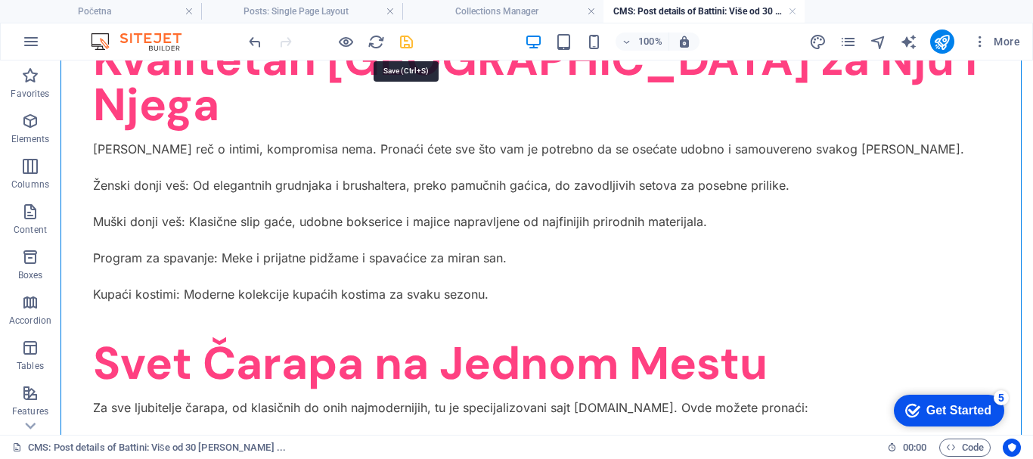
click at [404, 37] on icon "save" at bounding box center [406, 41] width 17 height 17
click at [405, 42] on div at bounding box center [330, 42] width 169 height 24
click at [402, 40] on div at bounding box center [330, 42] width 169 height 24
click at [791, 9] on link at bounding box center [792, 12] width 9 height 14
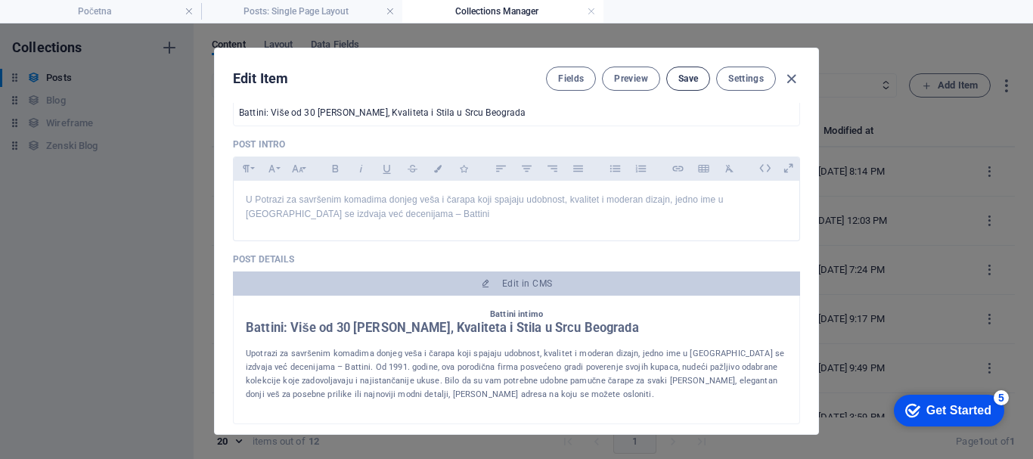
click at [688, 75] on span "Save" at bounding box center [689, 79] width 20 height 12
click at [789, 74] on icon "button" at bounding box center [791, 78] width 17 height 17
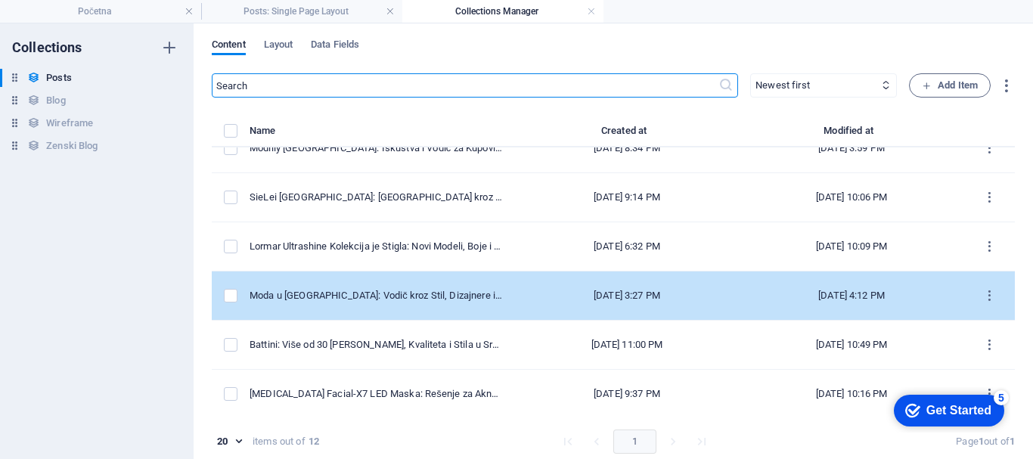
scroll to position [244, 0]
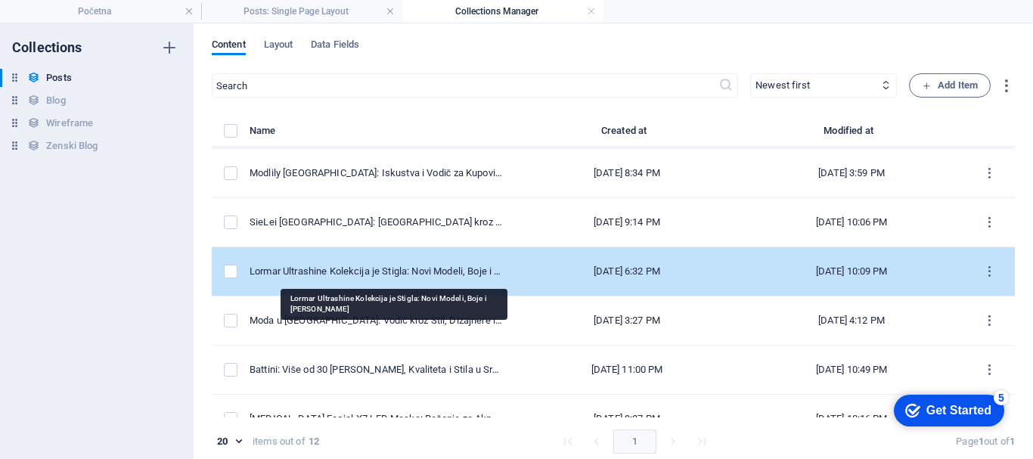
click at [456, 269] on div "Lormar Ultrashine Kolekcija je Stigla: Novi Modeli, Boje i [PERSON_NAME]" at bounding box center [376, 272] width 253 height 14
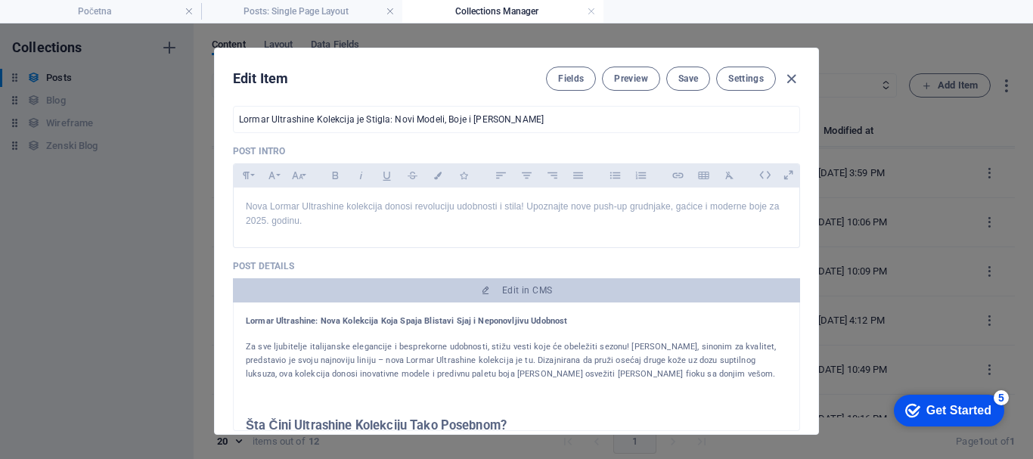
scroll to position [378, 0]
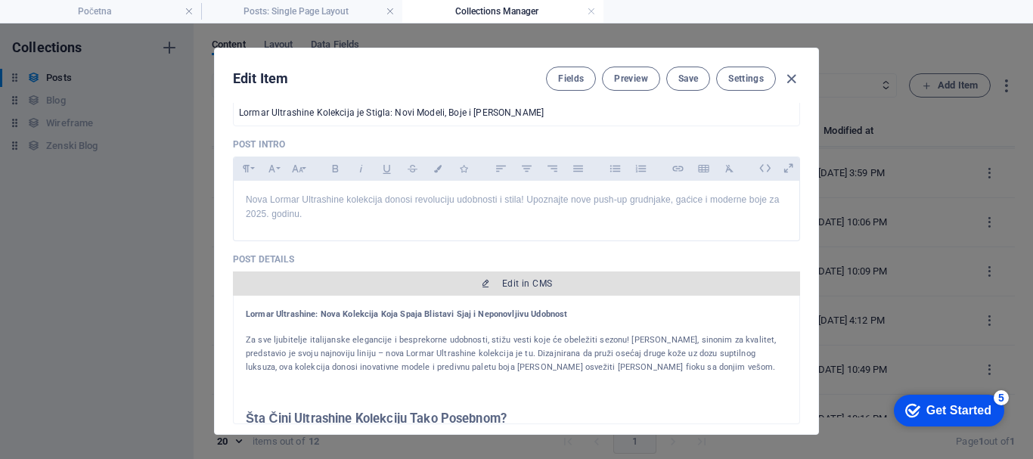
click at [508, 281] on span "Edit in CMS" at bounding box center [527, 284] width 50 height 12
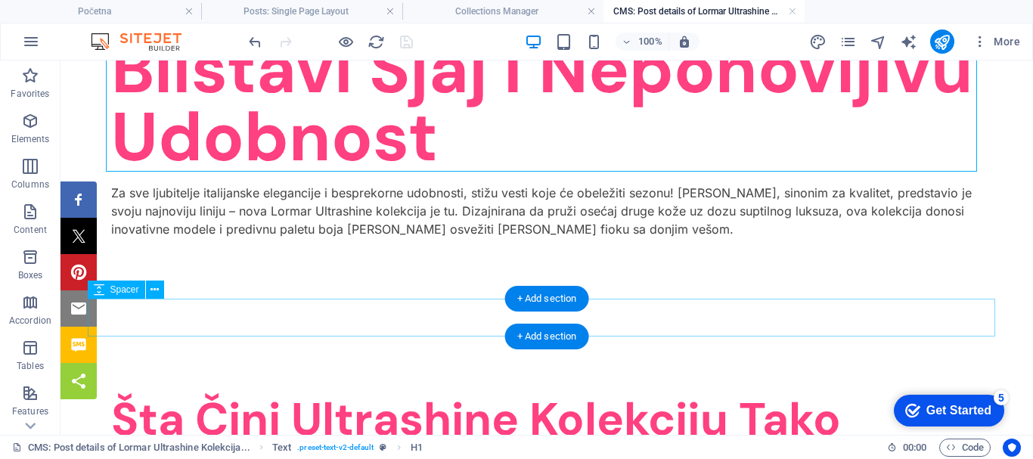
scroll to position [0, 0]
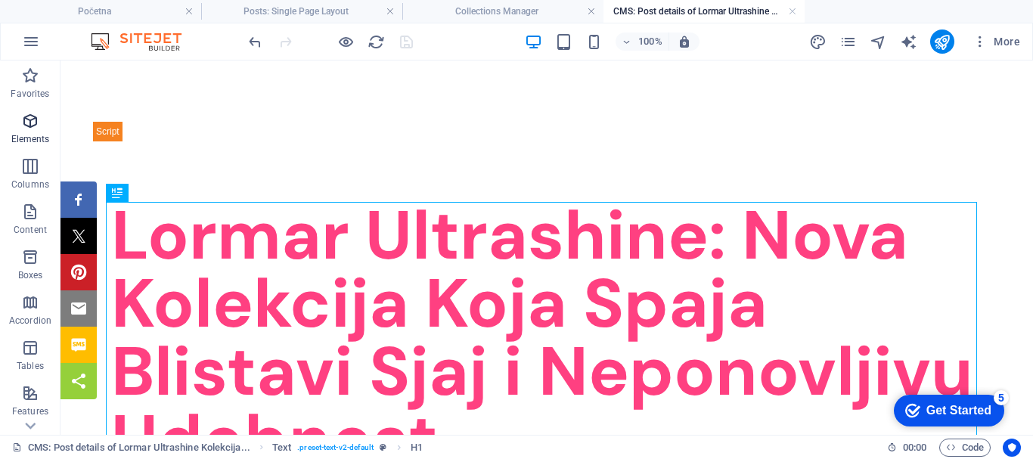
click at [36, 126] on icon "button" at bounding box center [30, 121] width 18 height 18
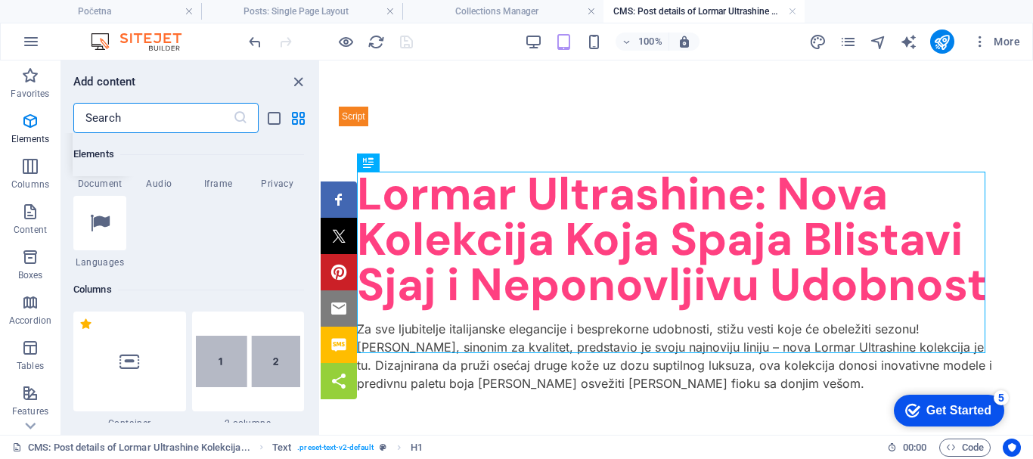
scroll to position [863, 0]
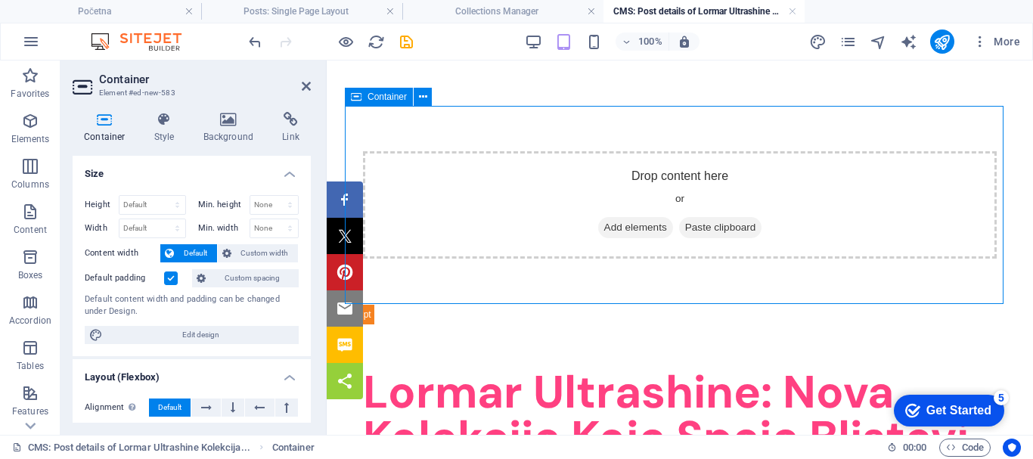
click at [619, 223] on span "Add elements" at bounding box center [635, 227] width 75 height 21
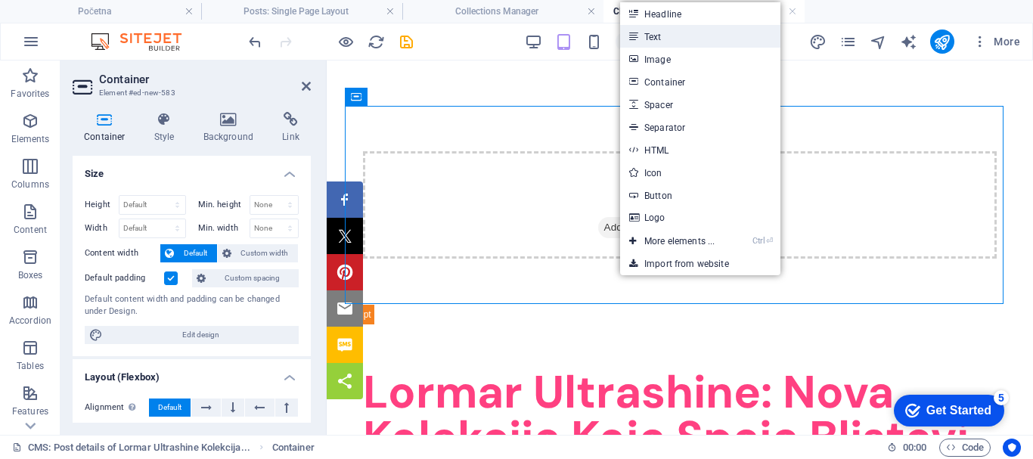
click at [665, 36] on link "Text" at bounding box center [700, 36] width 160 height 23
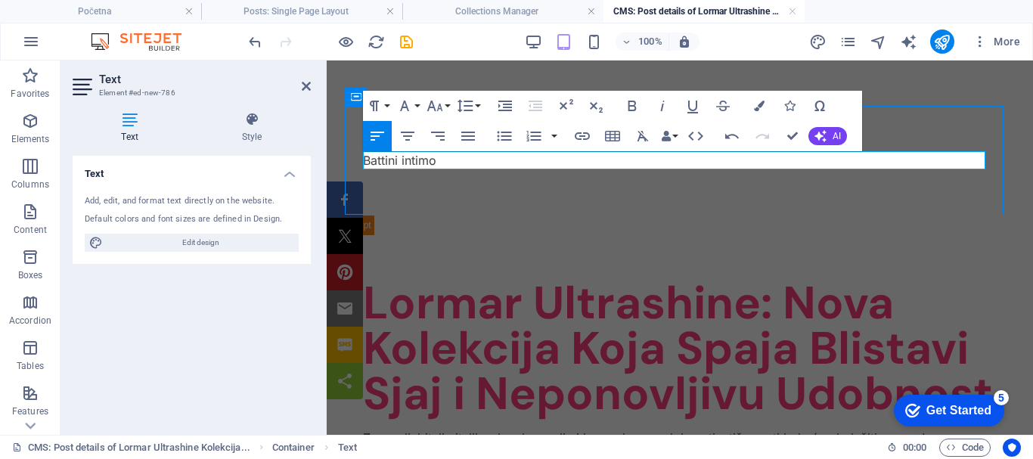
click at [451, 160] on p "Battini intimo" at bounding box center [680, 160] width 634 height 18
drag, startPoint x: 449, startPoint y: 160, endPoint x: 362, endPoint y: 156, distance: 87.1
click at [362, 156] on div "Battini intimo" at bounding box center [680, 160] width 670 height 109
click at [631, 99] on icon "button" at bounding box center [632, 106] width 18 height 18
click at [408, 130] on icon "button" at bounding box center [408, 136] width 18 height 18
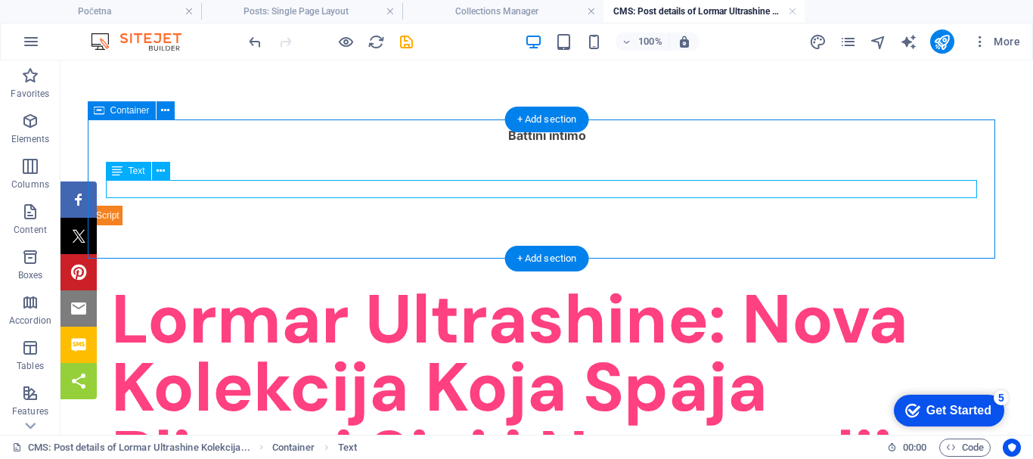
scroll to position [76, 0]
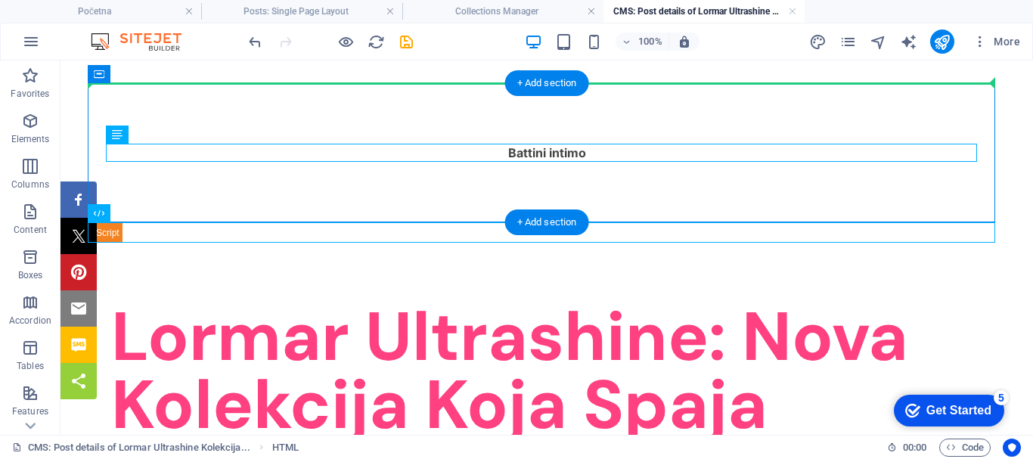
drag, startPoint x: 179, startPoint y: 241, endPoint x: 523, endPoint y: 138, distance: 359.5
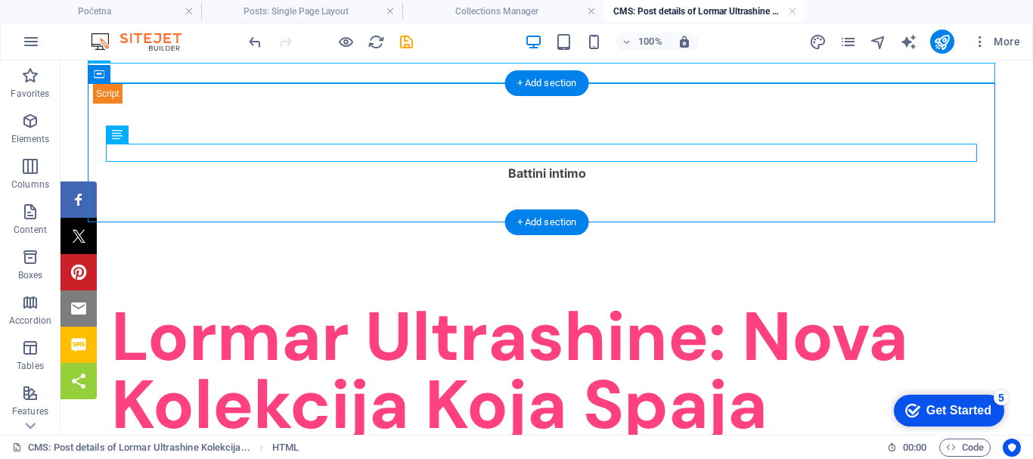
scroll to position [58, 0]
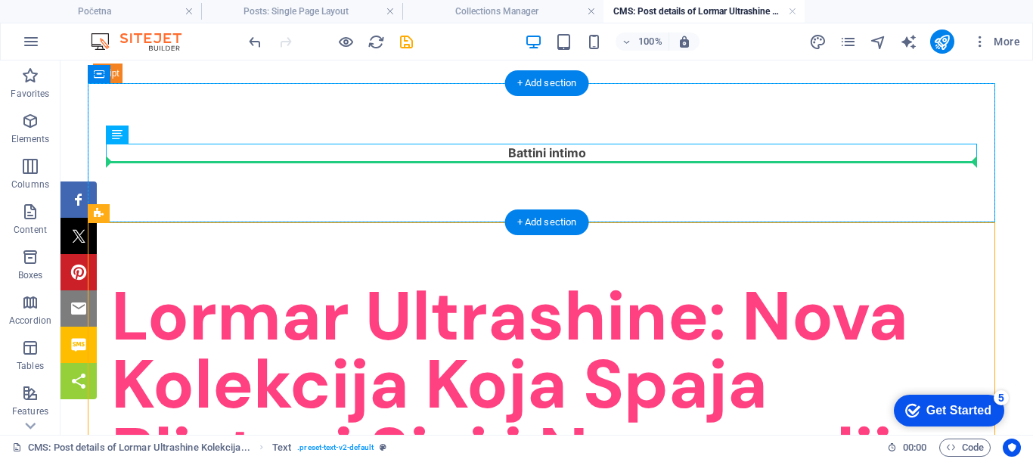
drag, startPoint x: 185, startPoint y: 269, endPoint x: 223, endPoint y: 158, distance: 117.0
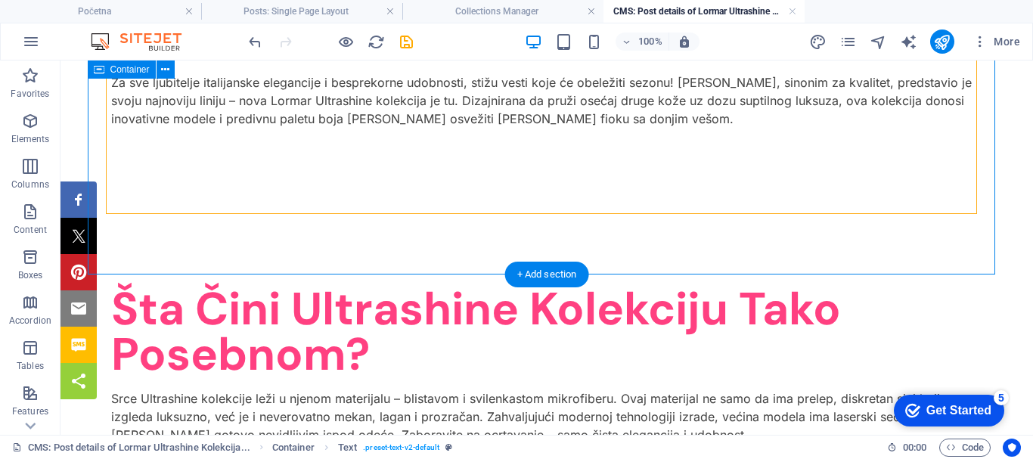
scroll to position [436, 0]
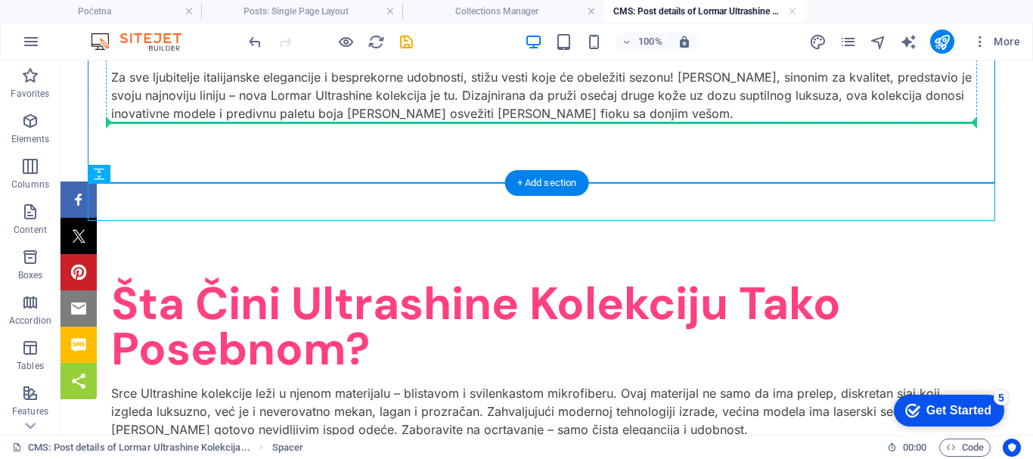
drag, startPoint x: 176, startPoint y: 232, endPoint x: 231, endPoint y: 119, distance: 126.2
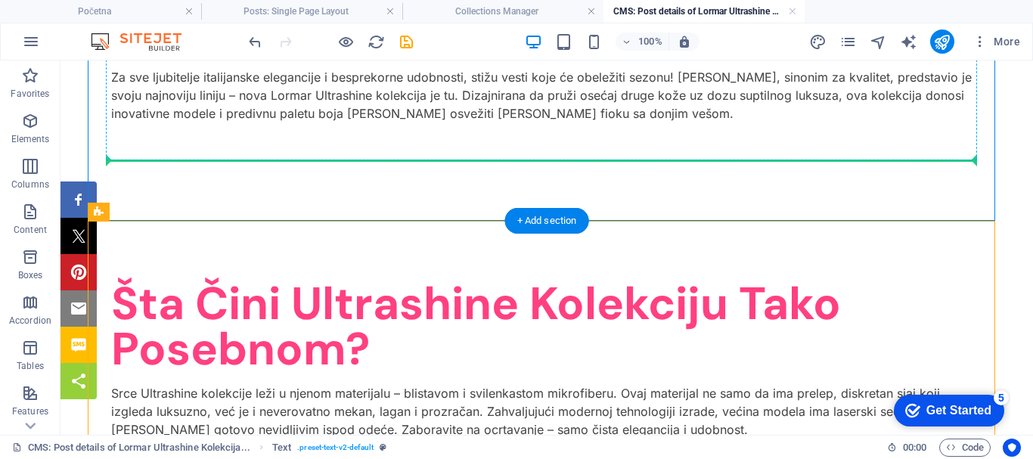
drag, startPoint x: 173, startPoint y: 272, endPoint x: 213, endPoint y: 157, distance: 122.2
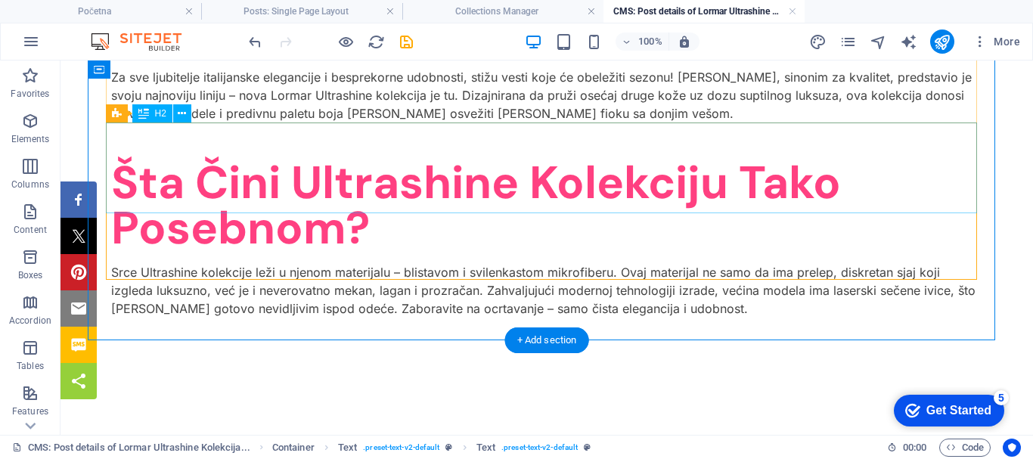
scroll to position [512, 0]
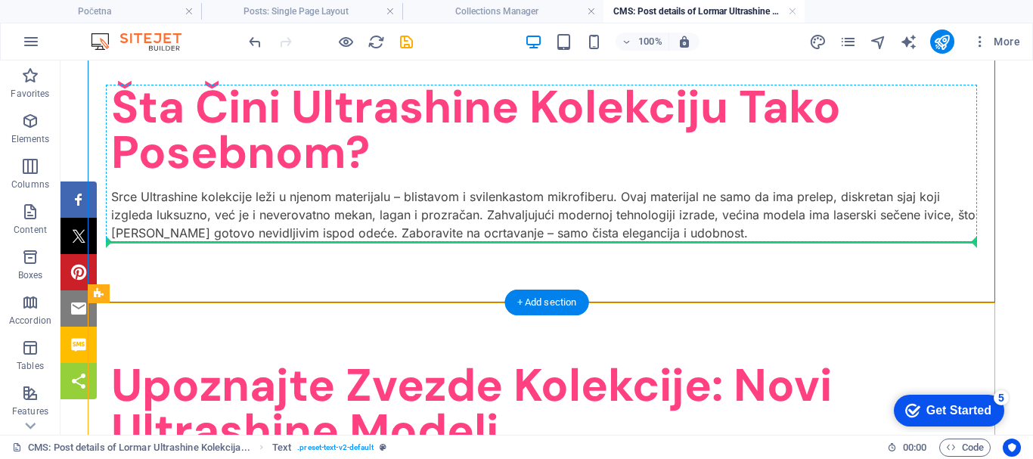
drag, startPoint x: 174, startPoint y: 353, endPoint x: 201, endPoint y: 237, distance: 119.6
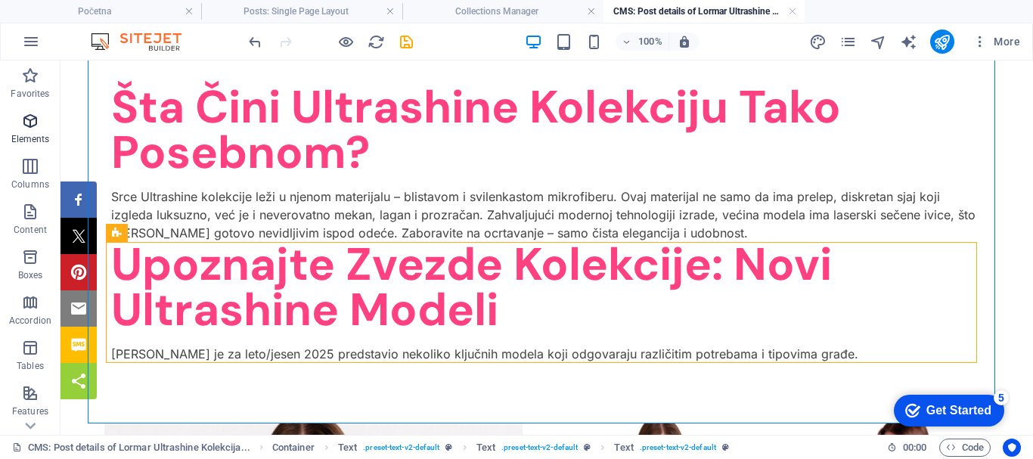
click at [30, 120] on icon "button" at bounding box center [30, 121] width 18 height 18
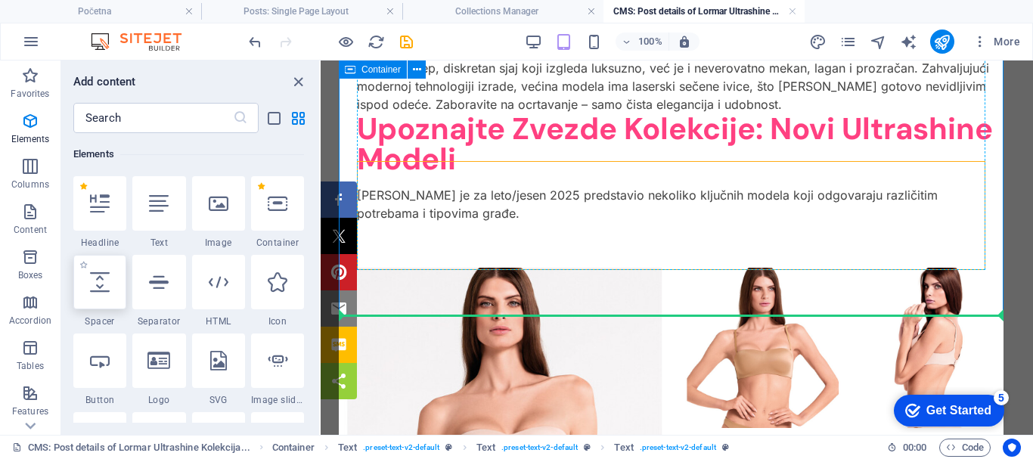
scroll to position [473, 0]
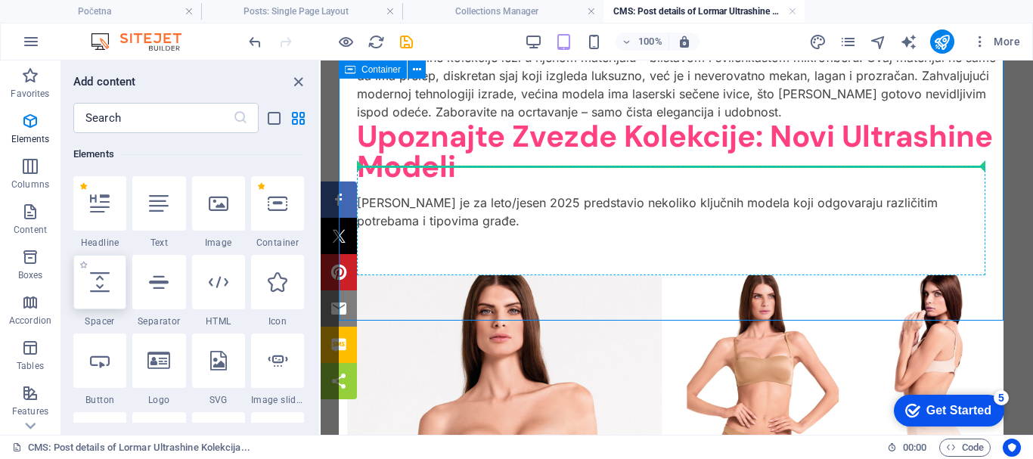
select select "px"
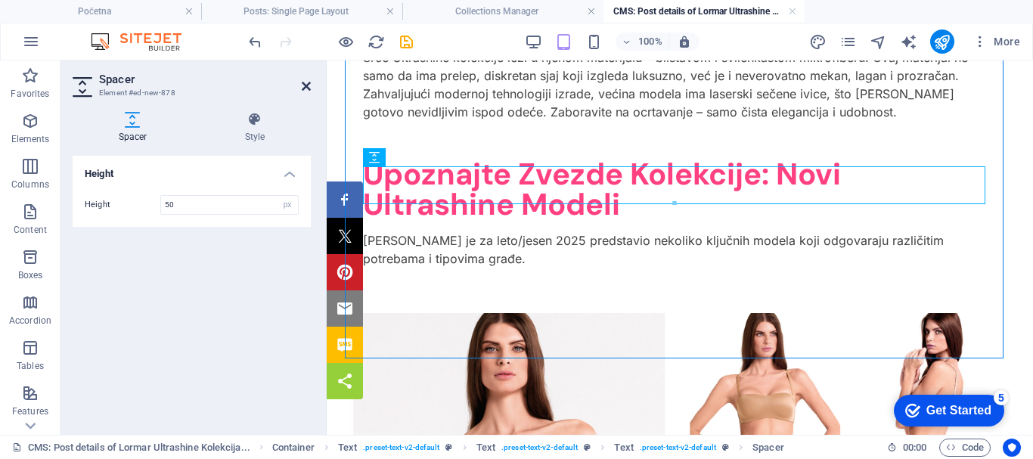
click at [305, 81] on icon at bounding box center [306, 86] width 9 height 12
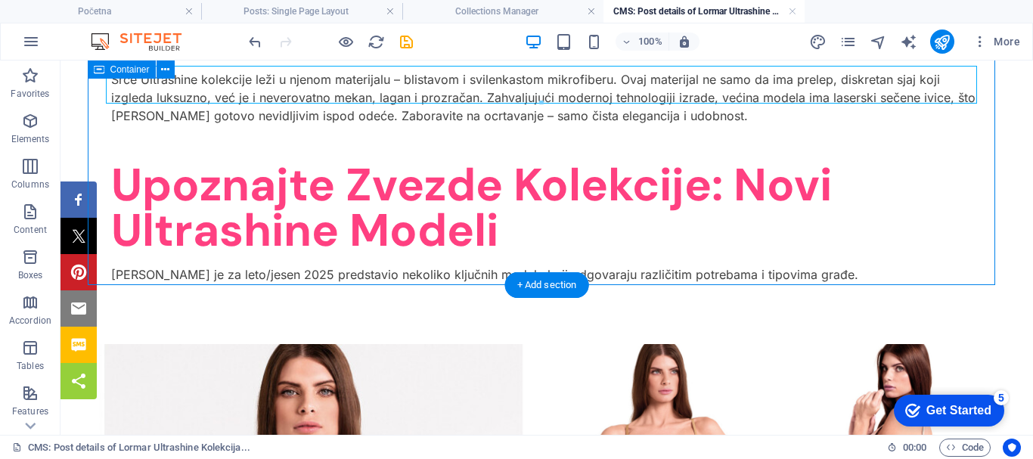
scroll to position [700, 0]
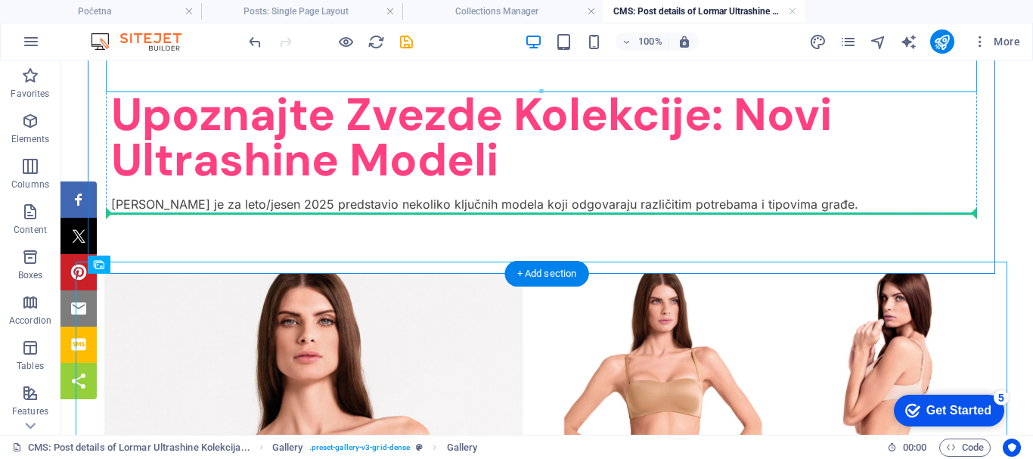
drag, startPoint x: 201, startPoint y: 325, endPoint x: 257, endPoint y: 210, distance: 127.9
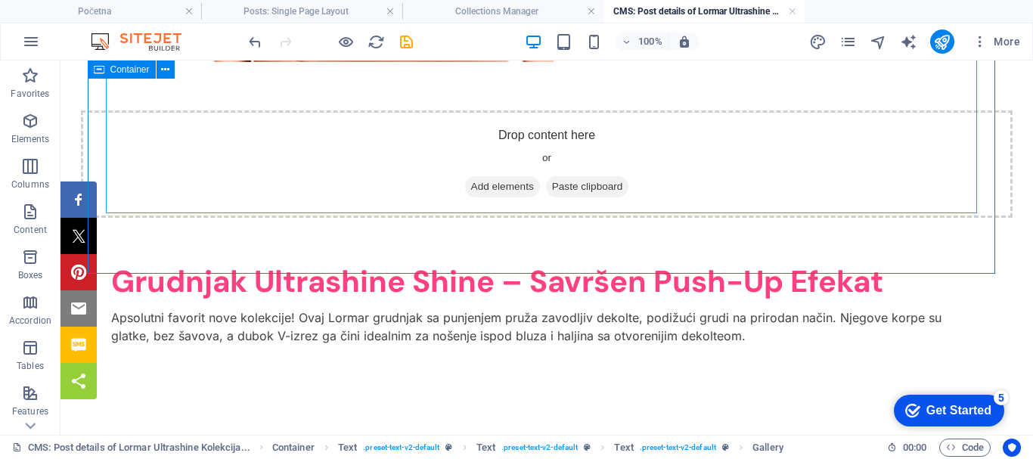
scroll to position [3726, 0]
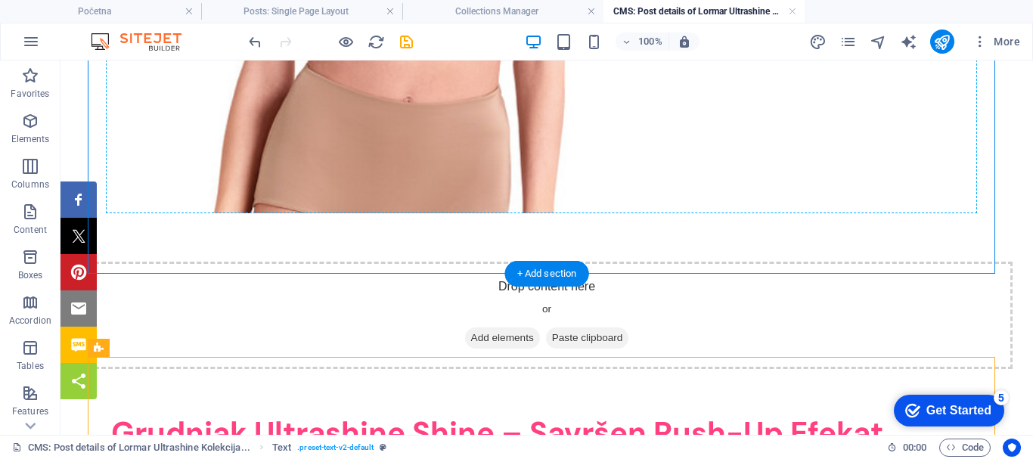
drag, startPoint x: 172, startPoint y: 411, endPoint x: 333, endPoint y: 210, distance: 257.8
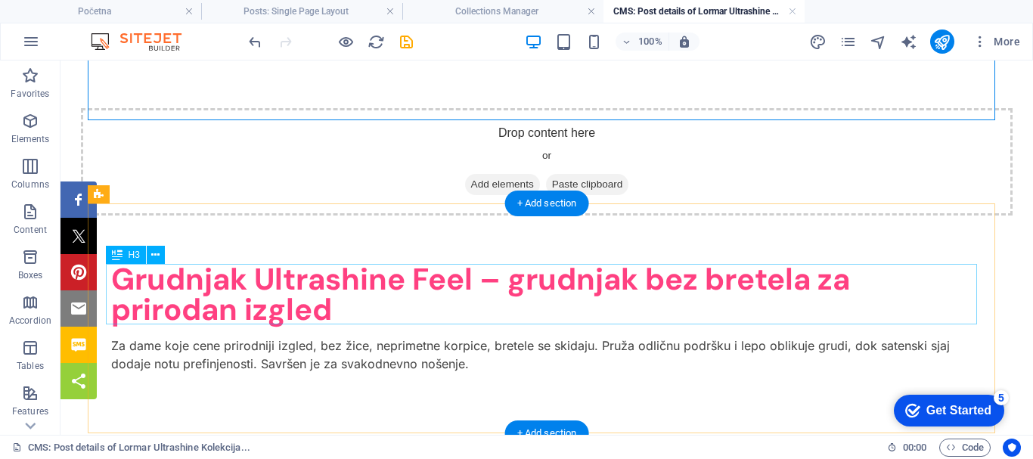
scroll to position [3882, 0]
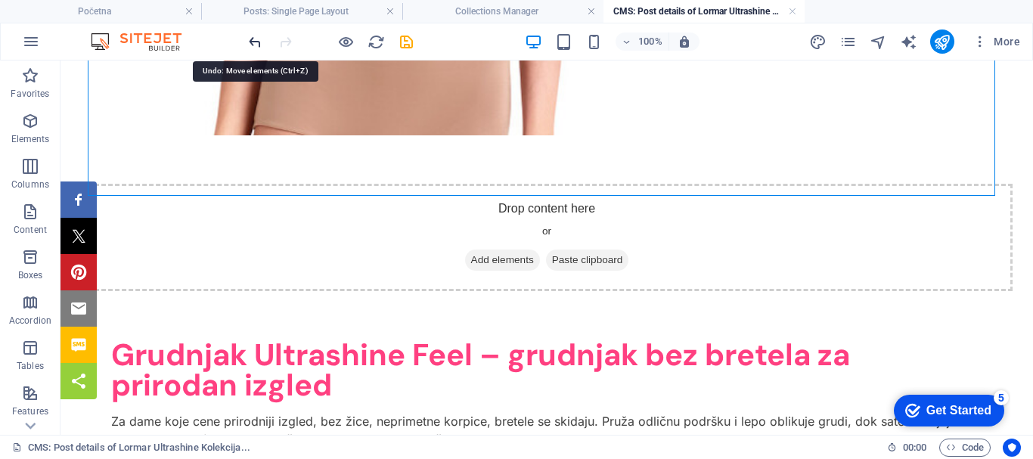
click at [250, 37] on icon "undo" at bounding box center [255, 41] width 17 height 17
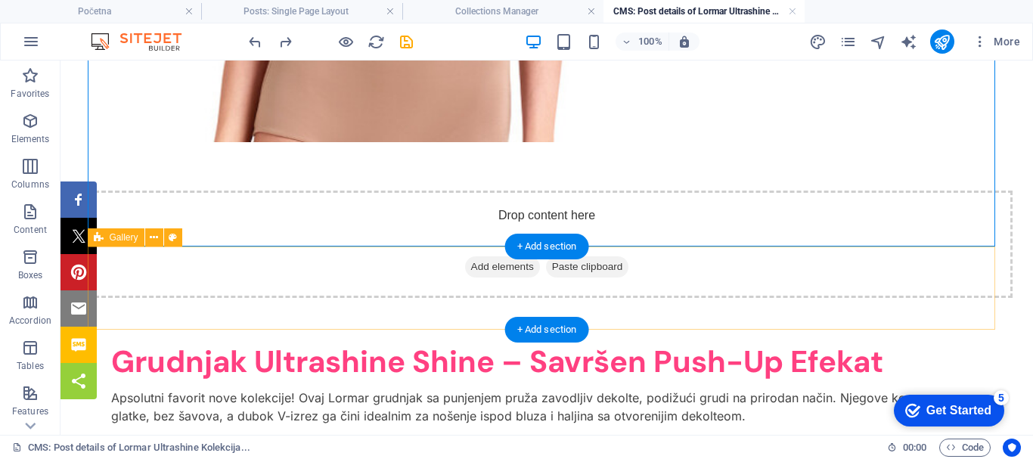
scroll to position [3804, 0]
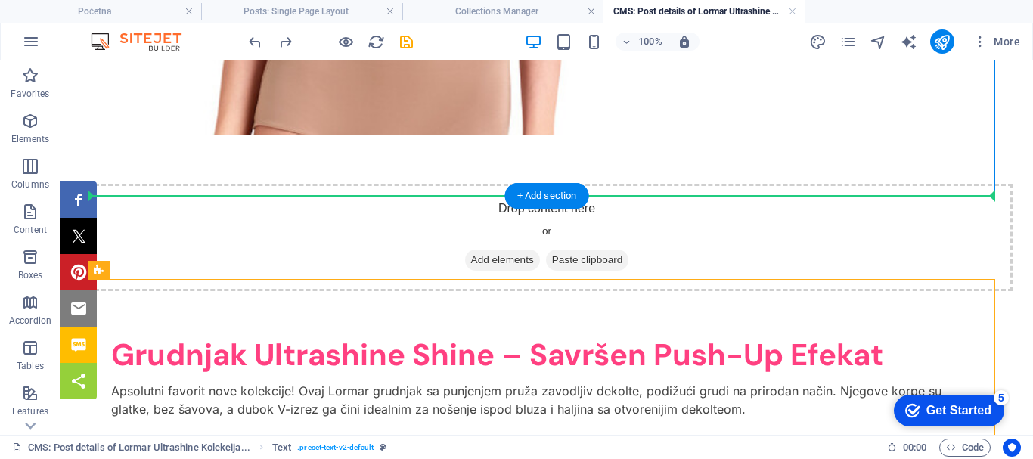
drag, startPoint x: 176, startPoint y: 331, endPoint x: 404, endPoint y: 153, distance: 289.9
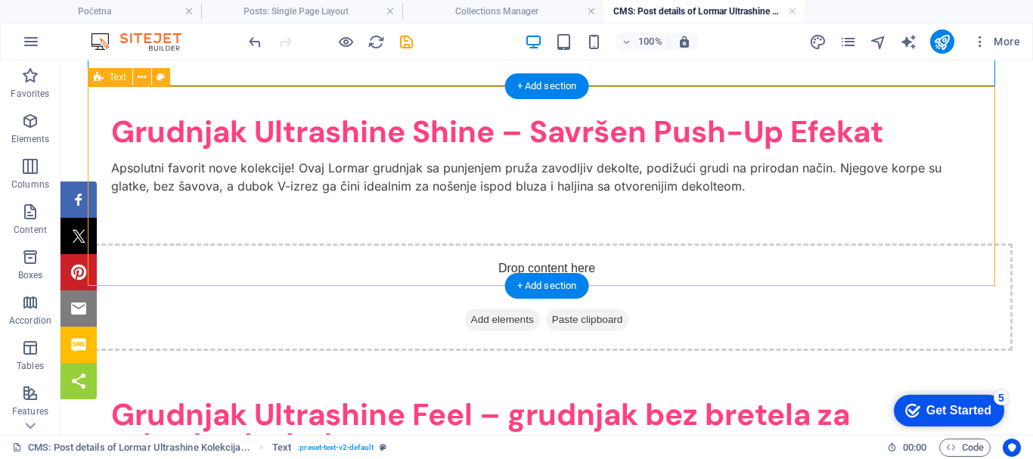
scroll to position [3955, 0]
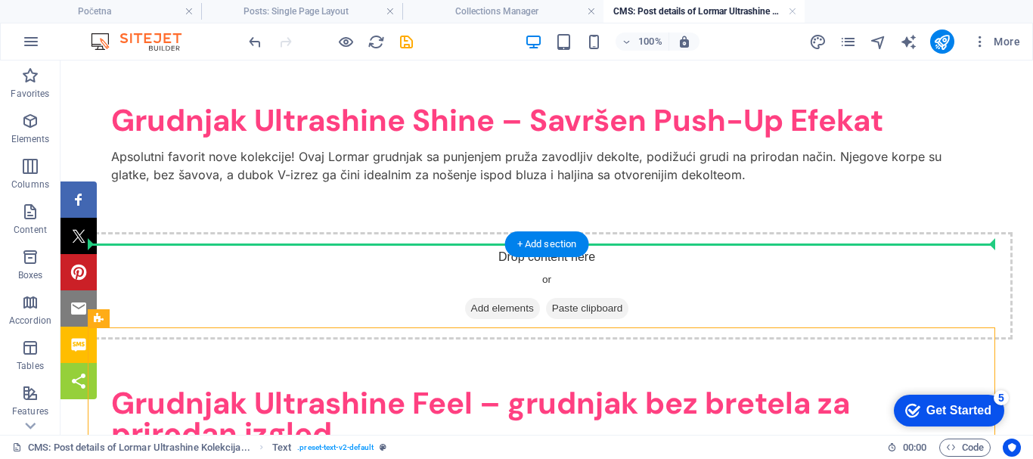
drag, startPoint x: 170, startPoint y: 377, endPoint x: 269, endPoint y: 212, distance: 192.0
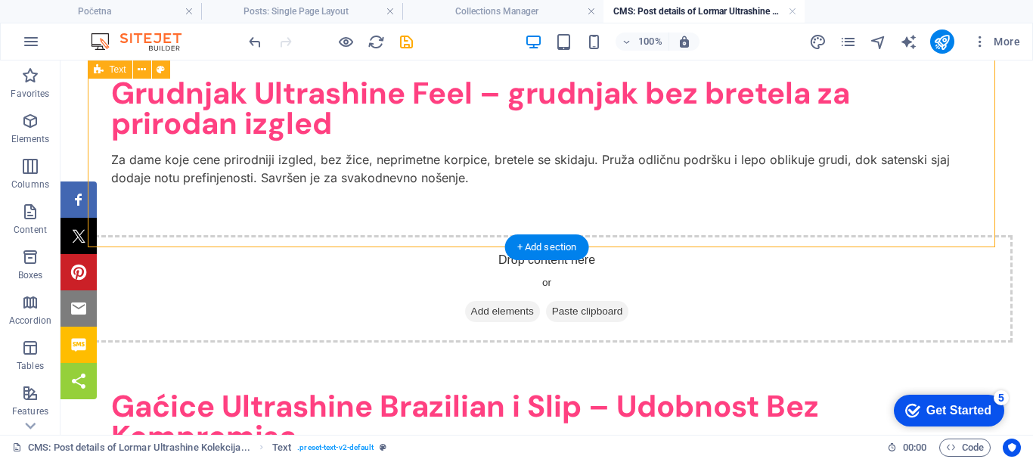
scroll to position [4258, 0]
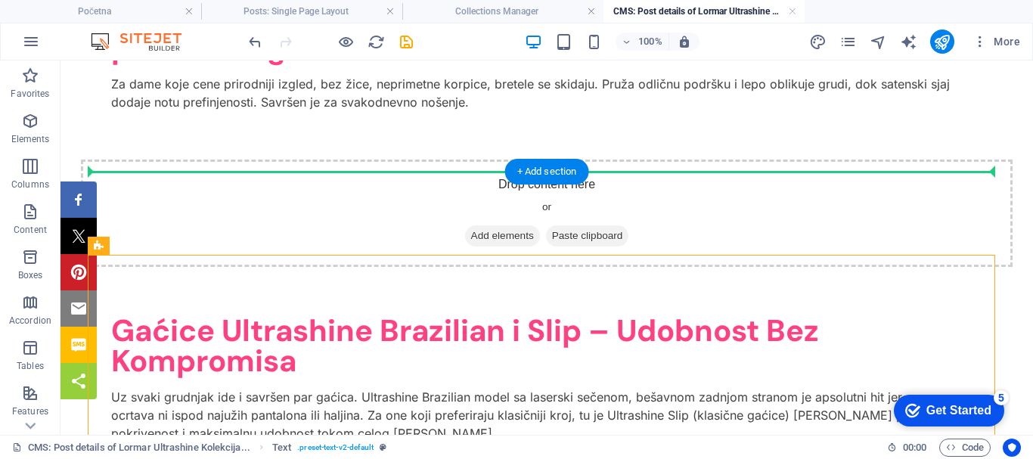
drag, startPoint x: 171, startPoint y: 307, endPoint x: 304, endPoint y: 138, distance: 214.9
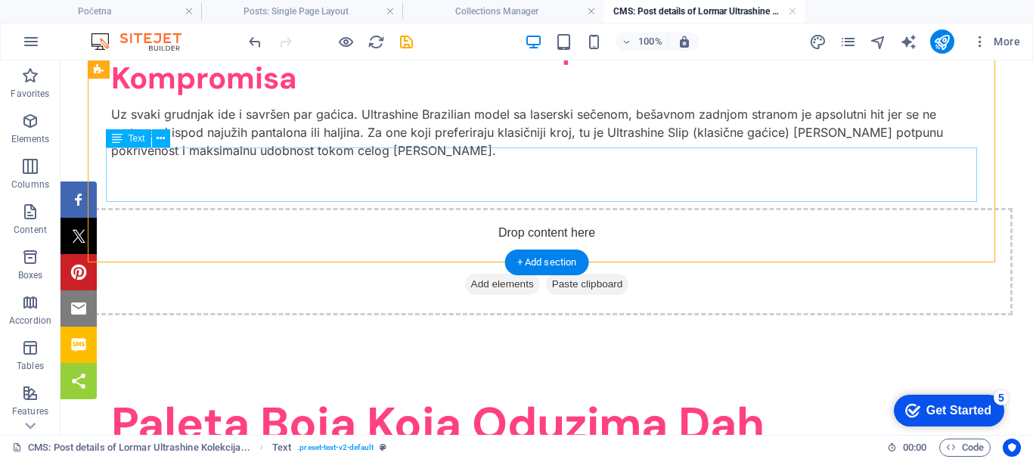
scroll to position [4484, 0]
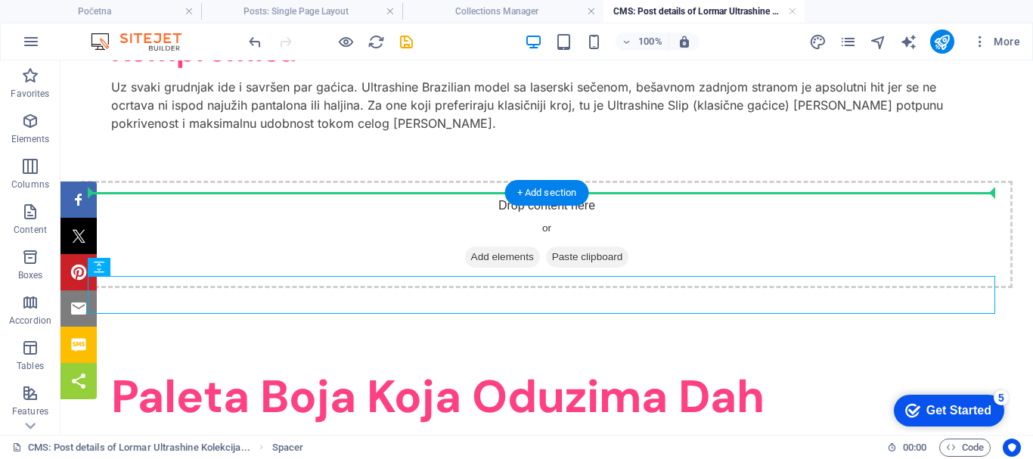
drag, startPoint x: 182, startPoint y: 329, endPoint x: 240, endPoint y: 178, distance: 161.9
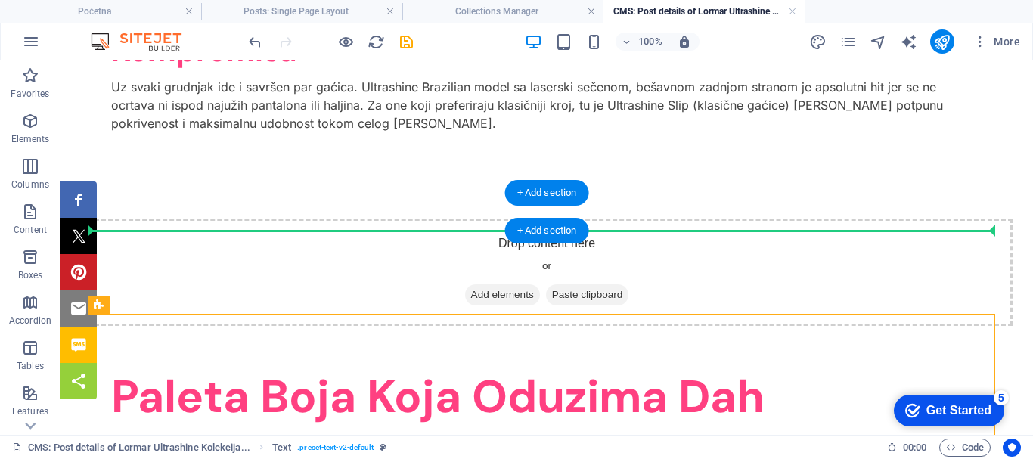
drag, startPoint x: 175, startPoint y: 369, endPoint x: 236, endPoint y: 221, distance: 160.4
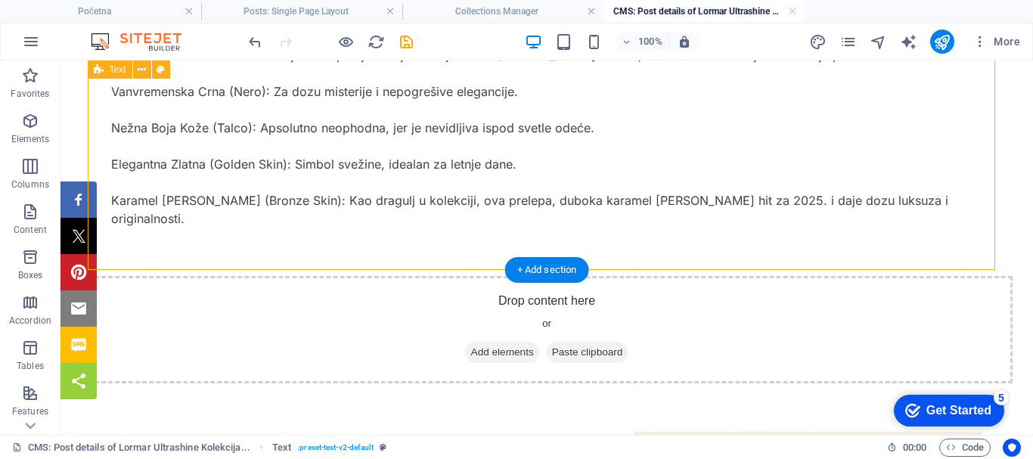
scroll to position [4863, 0]
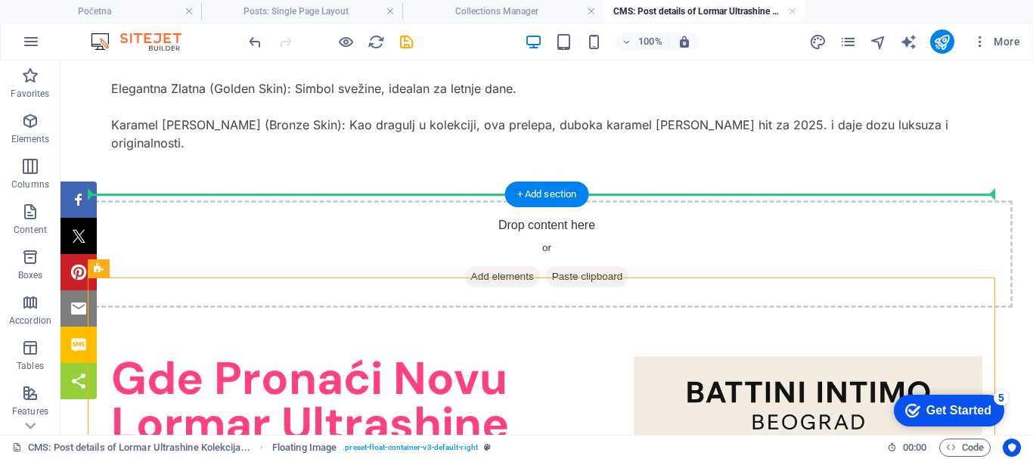
drag, startPoint x: 188, startPoint y: 331, endPoint x: 272, endPoint y: 185, distance: 168.8
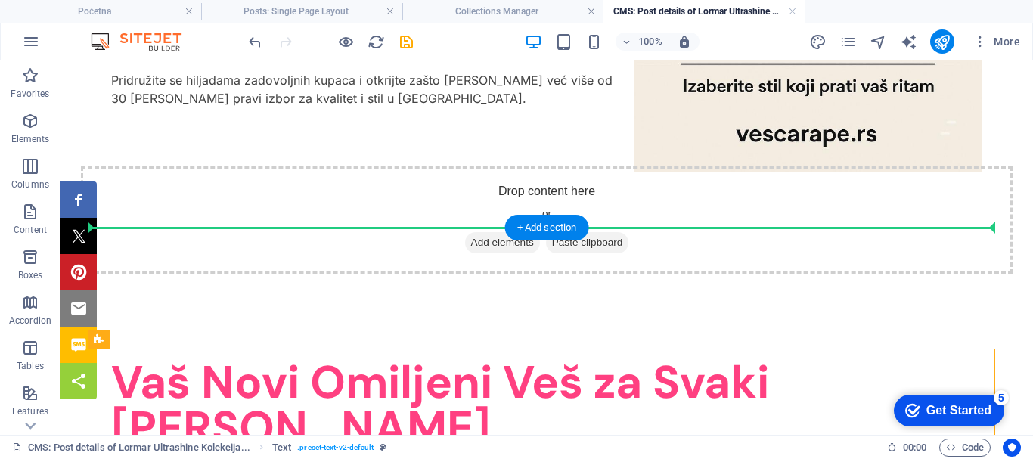
scroll to position [5468, 0]
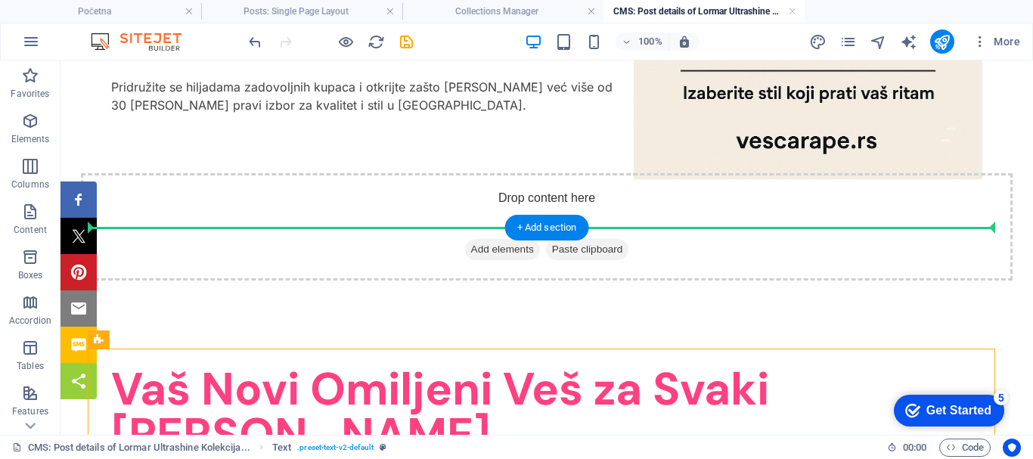
drag, startPoint x: 181, startPoint y: 328, endPoint x: 436, endPoint y: 208, distance: 282.3
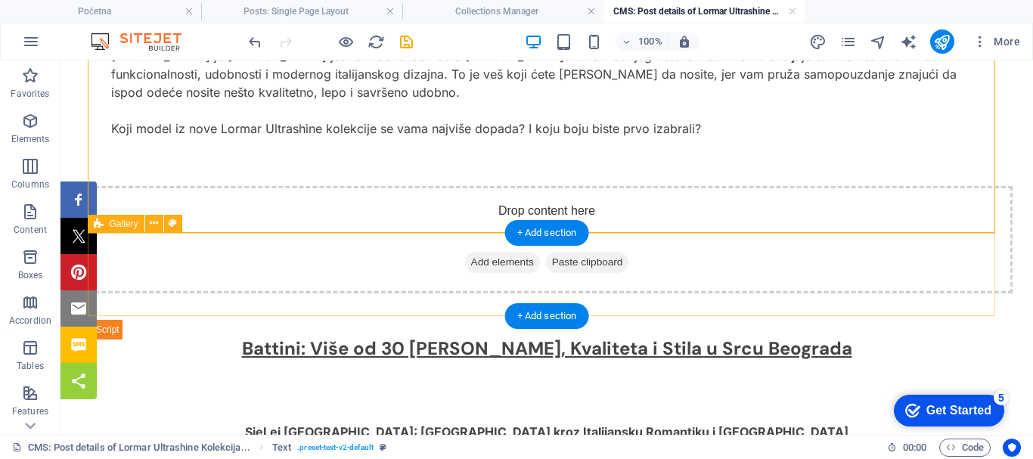
scroll to position [5770, 0]
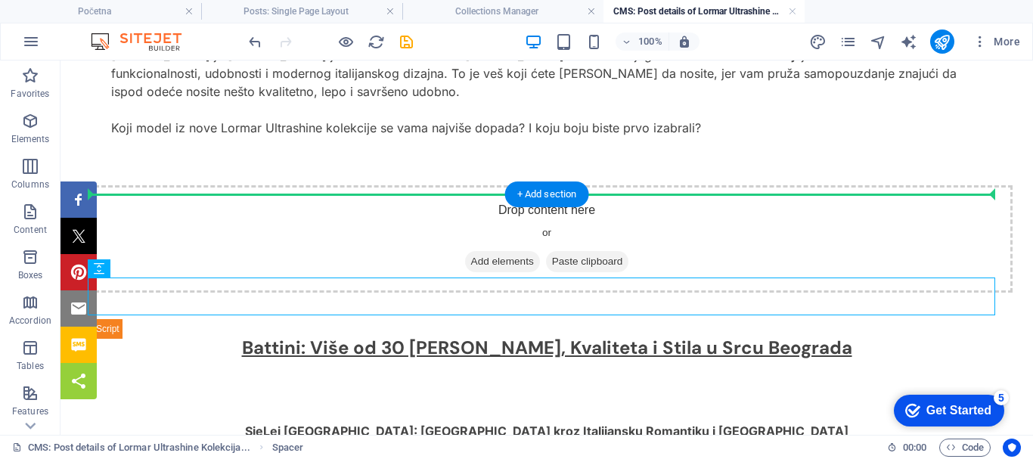
drag, startPoint x: 178, startPoint y: 328, endPoint x: 238, endPoint y: 179, distance: 161.5
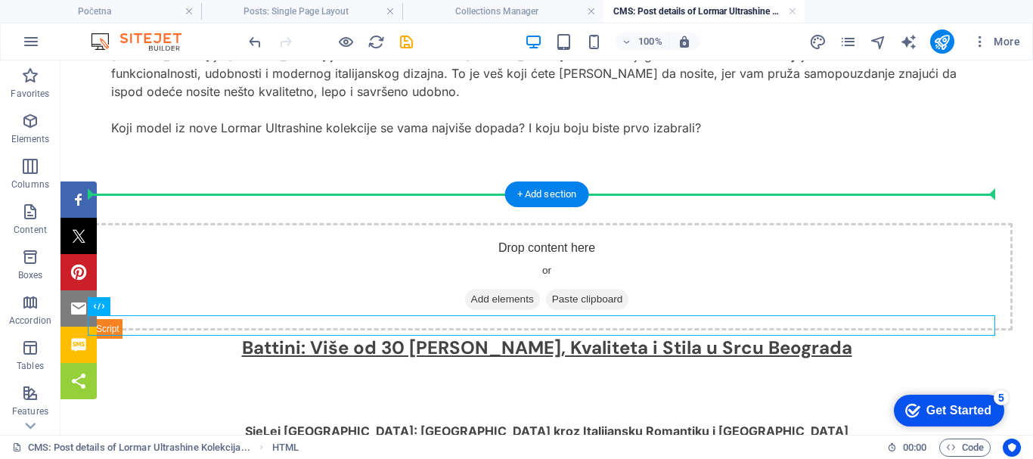
drag, startPoint x: 176, startPoint y: 368, endPoint x: 228, endPoint y: 172, distance: 202.8
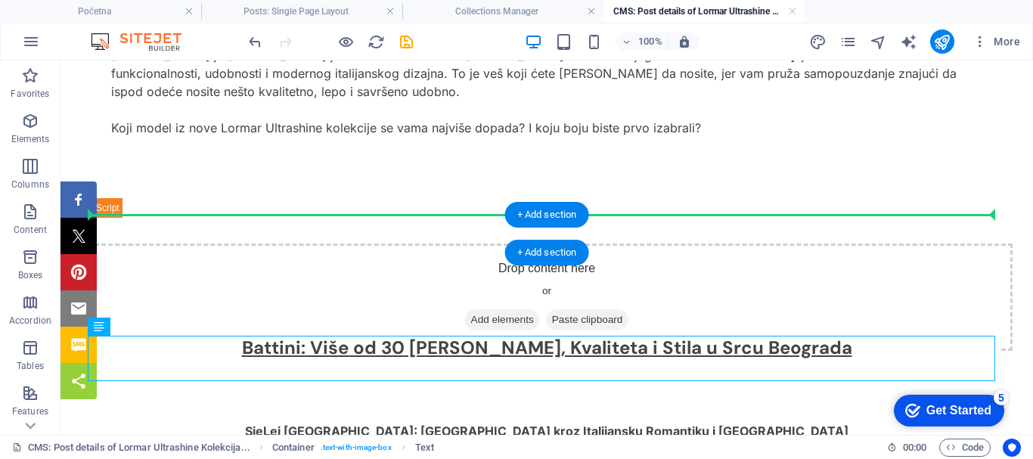
drag, startPoint x: 185, startPoint y: 392, endPoint x: 203, endPoint y: 215, distance: 177.9
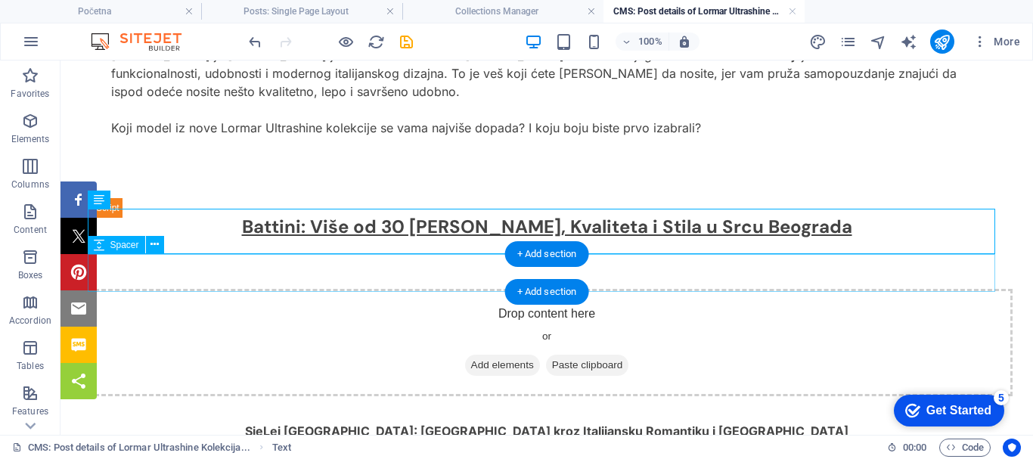
scroll to position [5846, 0]
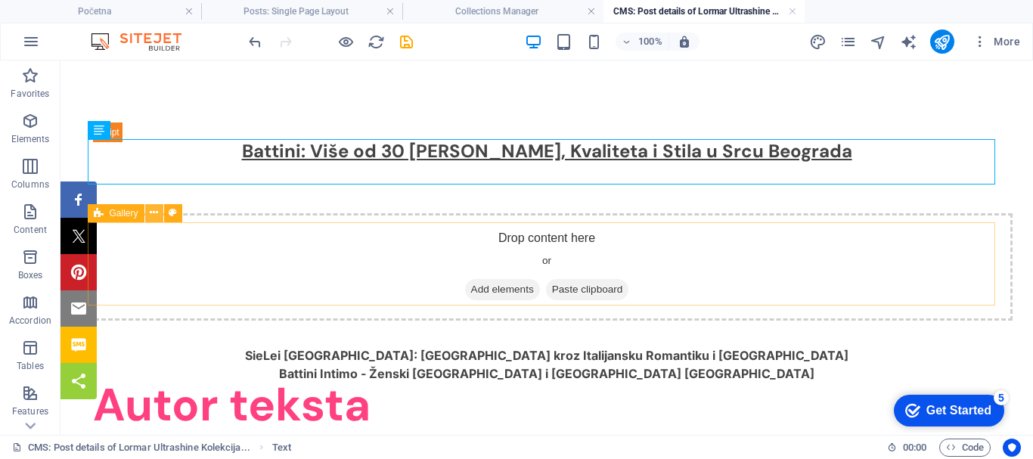
click at [153, 209] on icon at bounding box center [154, 213] width 8 height 16
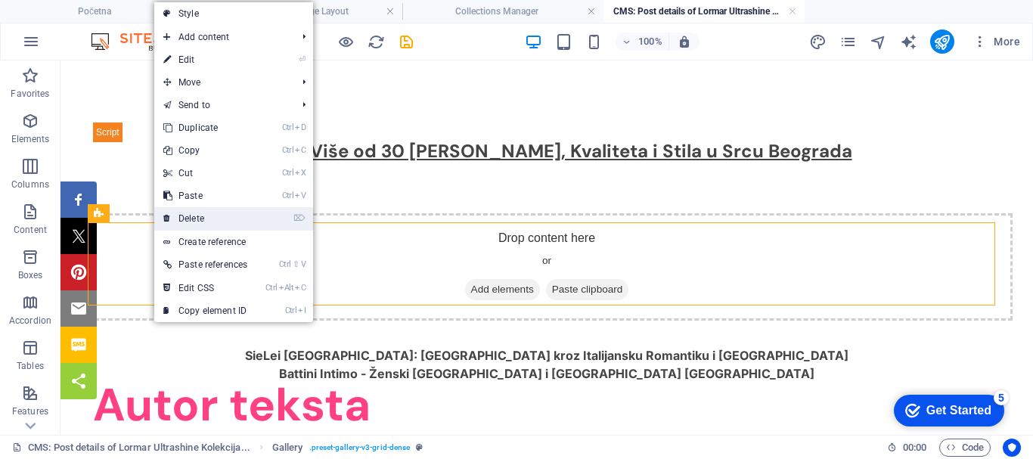
click at [185, 214] on link "⌦ Delete" at bounding box center [205, 218] width 102 height 23
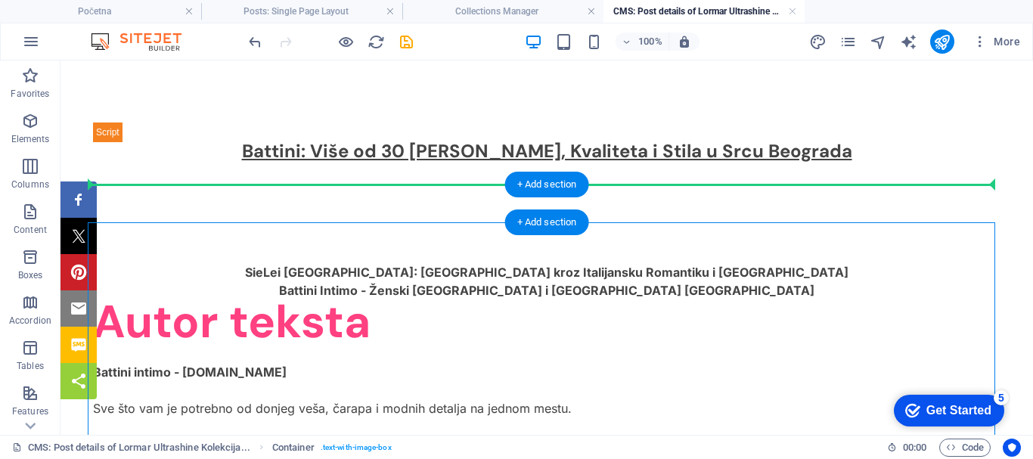
drag, startPoint x: 207, startPoint y: 273, endPoint x: 222, endPoint y: 185, distance: 89.7
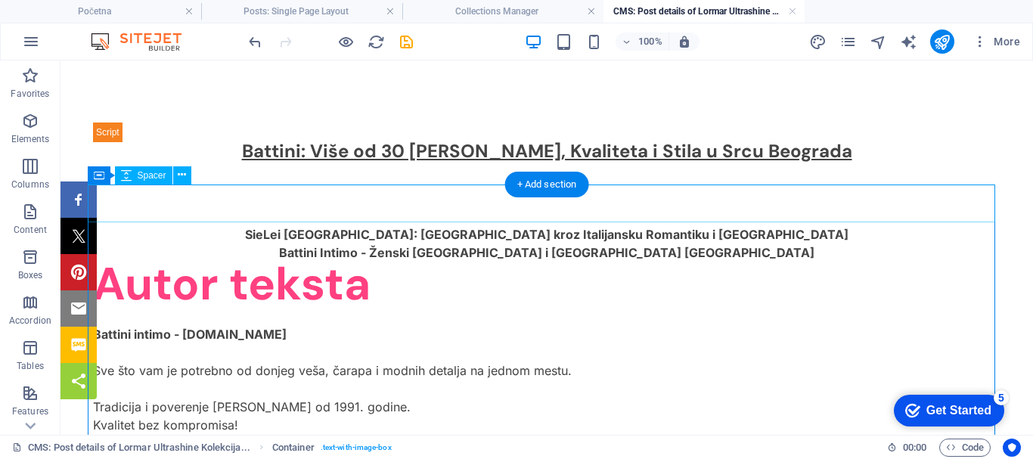
drag, startPoint x: 175, startPoint y: 273, endPoint x: 290, endPoint y: 206, distance: 133.2
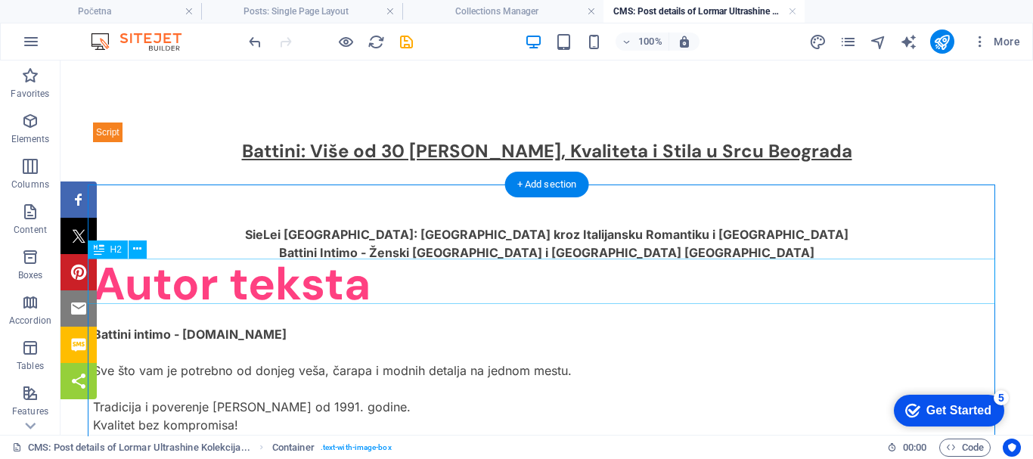
scroll to position [5922, 0]
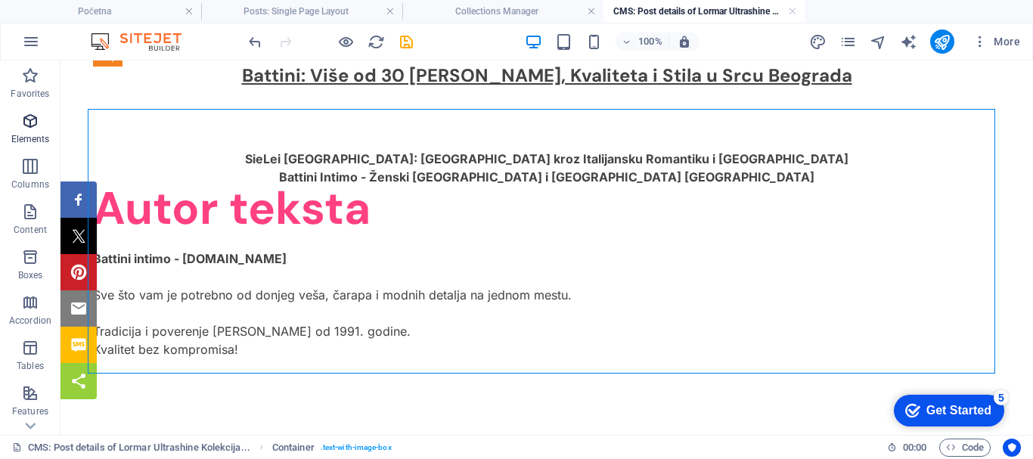
click at [33, 128] on icon "button" at bounding box center [30, 121] width 18 height 18
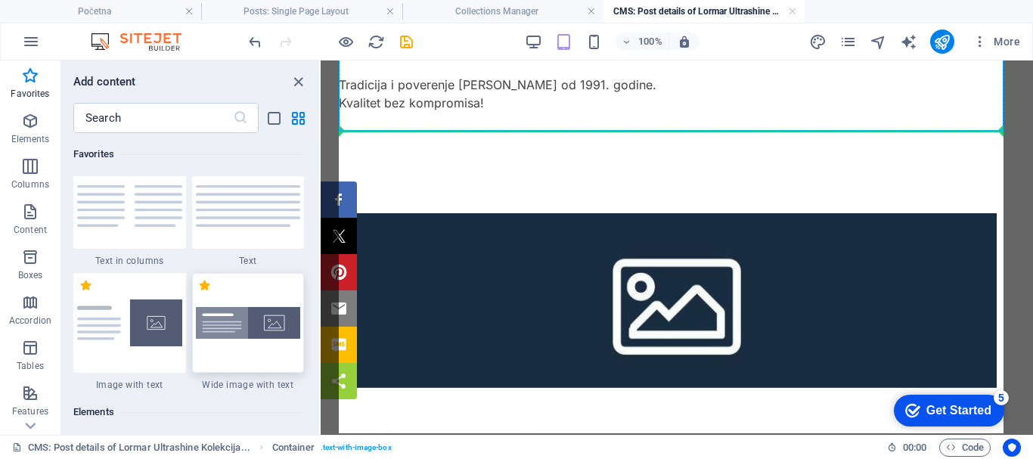
scroll to position [5735, 0]
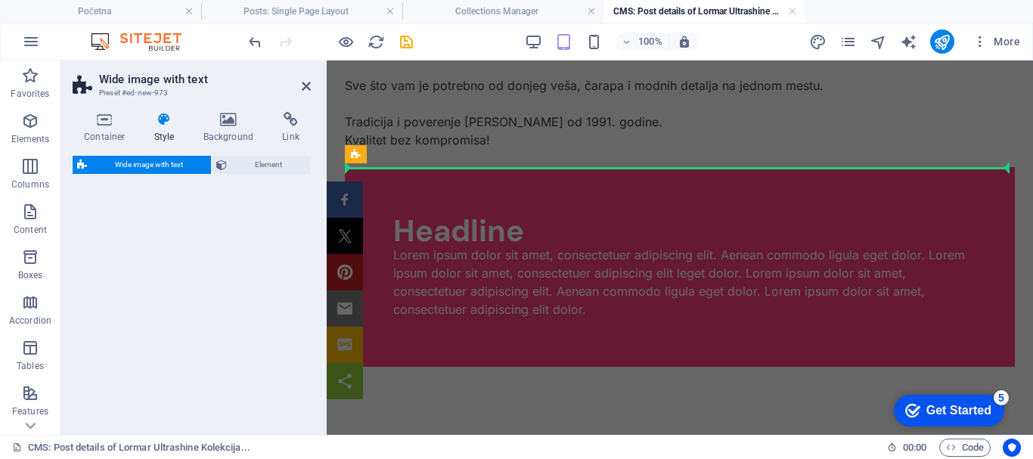
select select "%"
select select "rem"
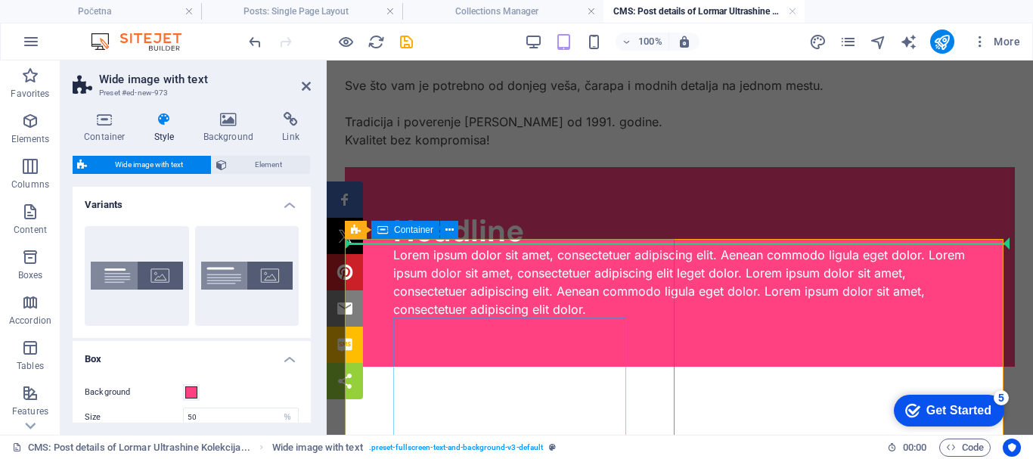
scroll to position [5508, 0]
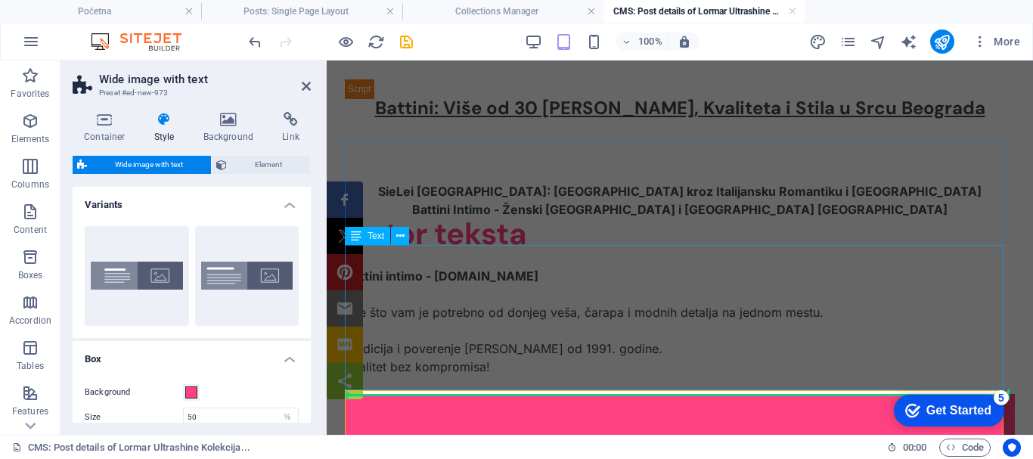
scroll to position [5584, 0]
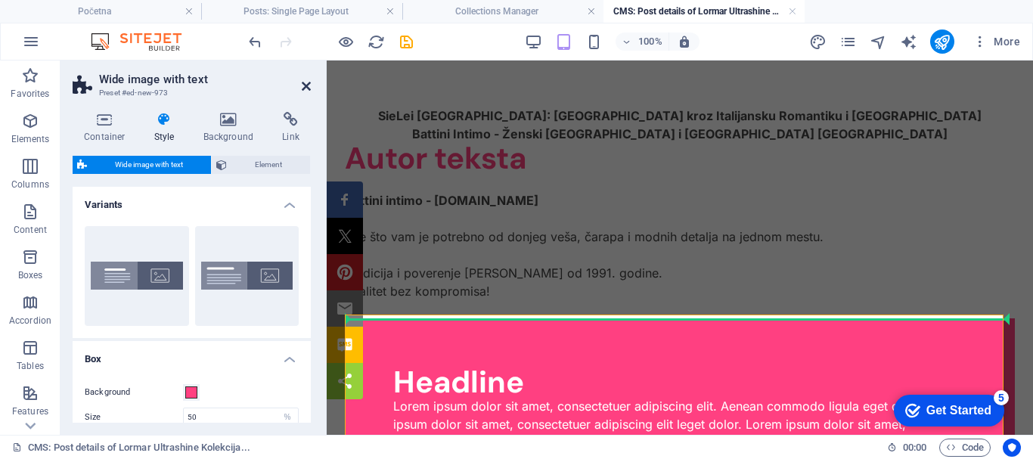
click at [306, 86] on icon at bounding box center [306, 86] width 9 height 12
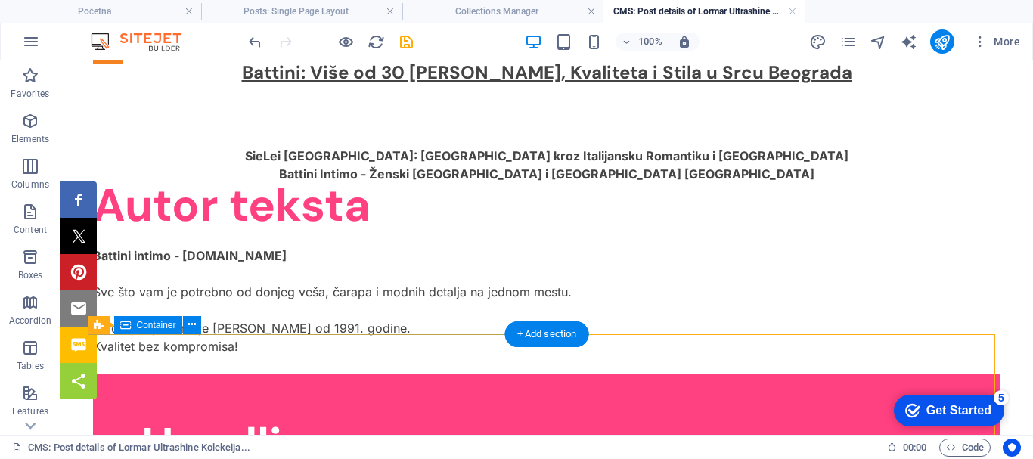
scroll to position [5962, 0]
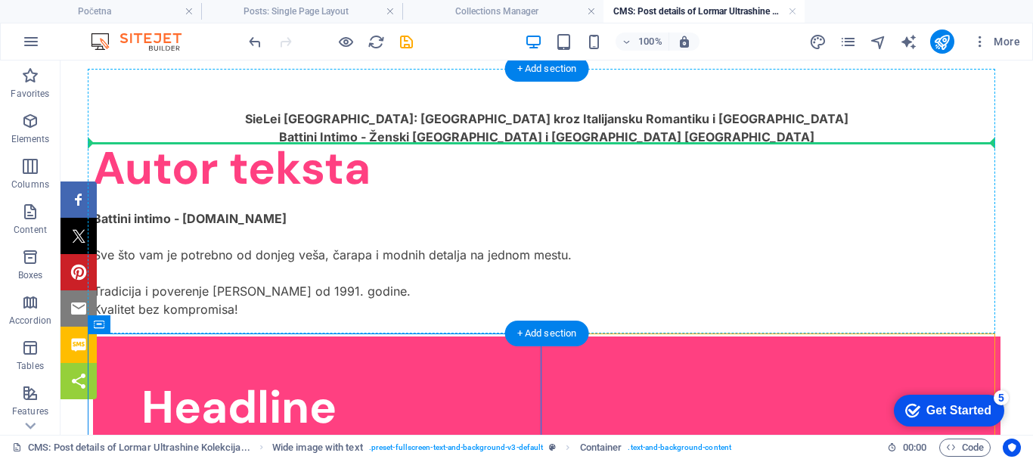
drag, startPoint x: 220, startPoint y: 388, endPoint x: 287, endPoint y: 148, distance: 249.6
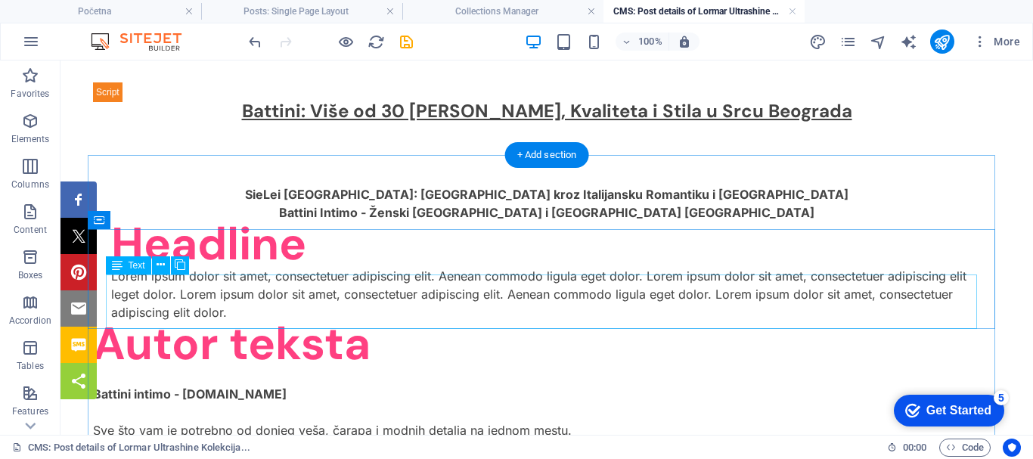
scroll to position [5811, 0]
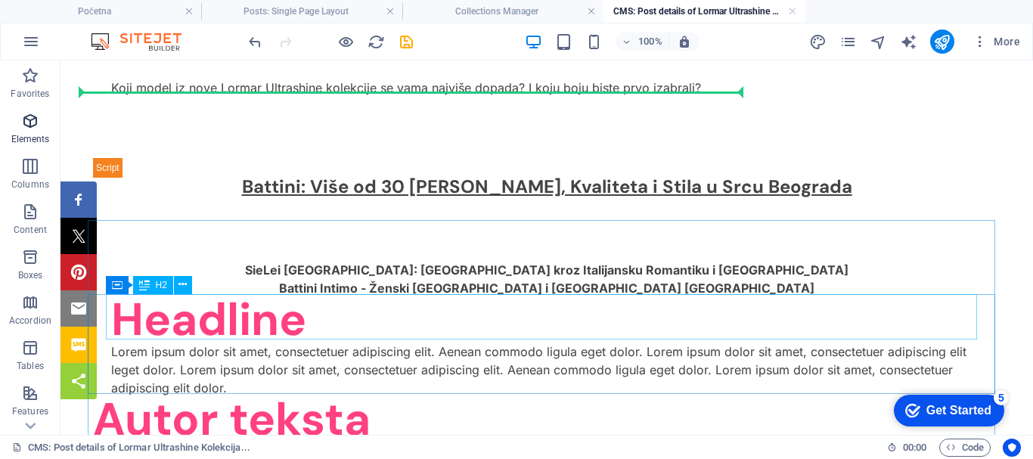
click at [32, 129] on icon "button" at bounding box center [30, 121] width 18 height 18
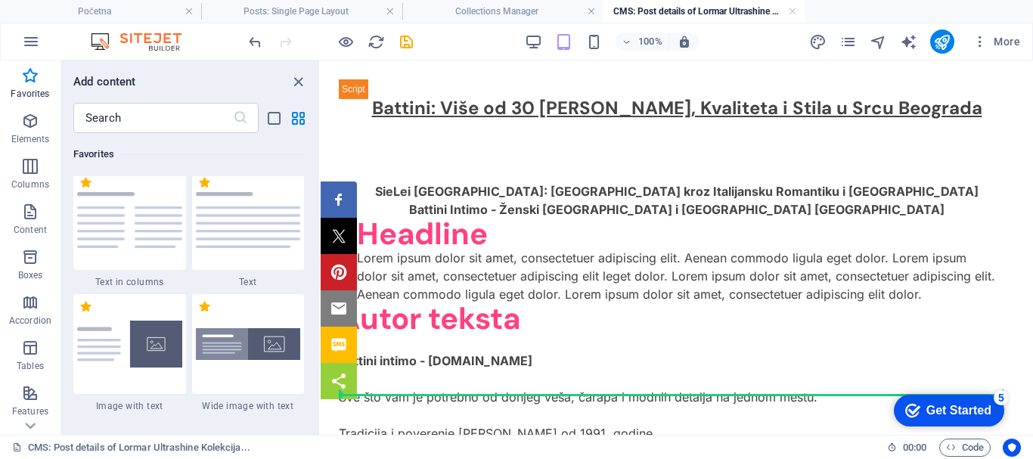
scroll to position [107, 0]
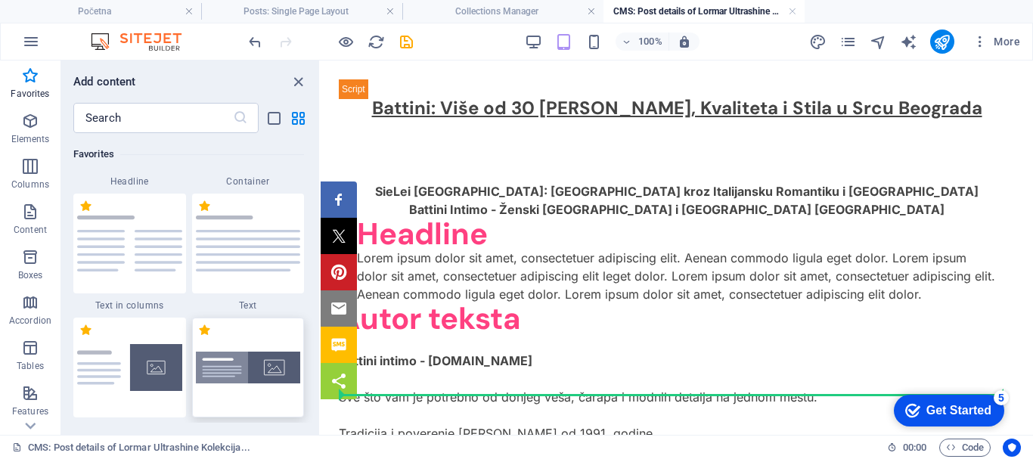
click at [253, 365] on img at bounding box center [248, 368] width 105 height 32
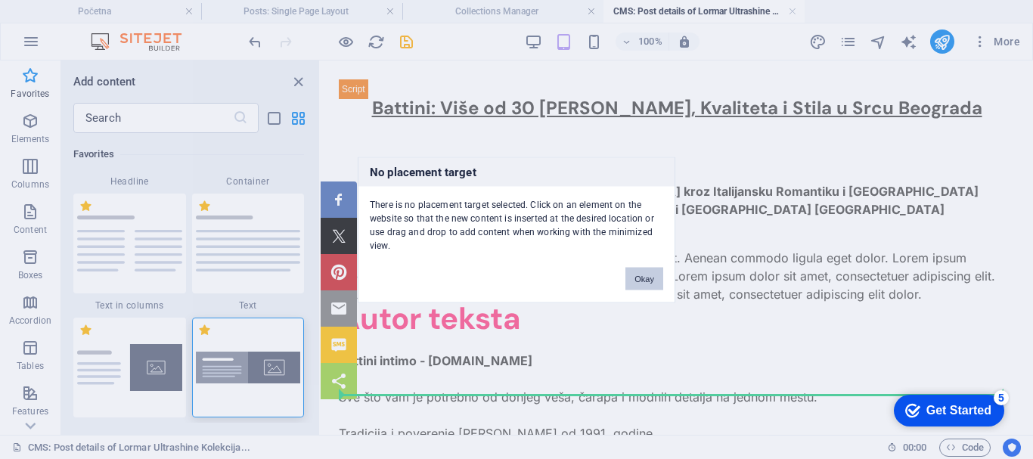
click at [477, 226] on div "No placement target There is no placement target selected. Click on an element …" at bounding box center [516, 229] width 1033 height 459
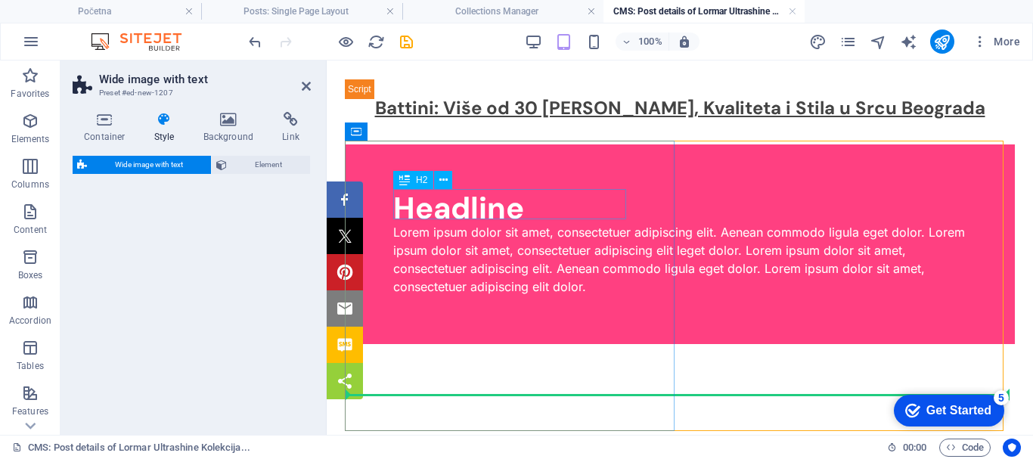
select select "%"
select select "rem"
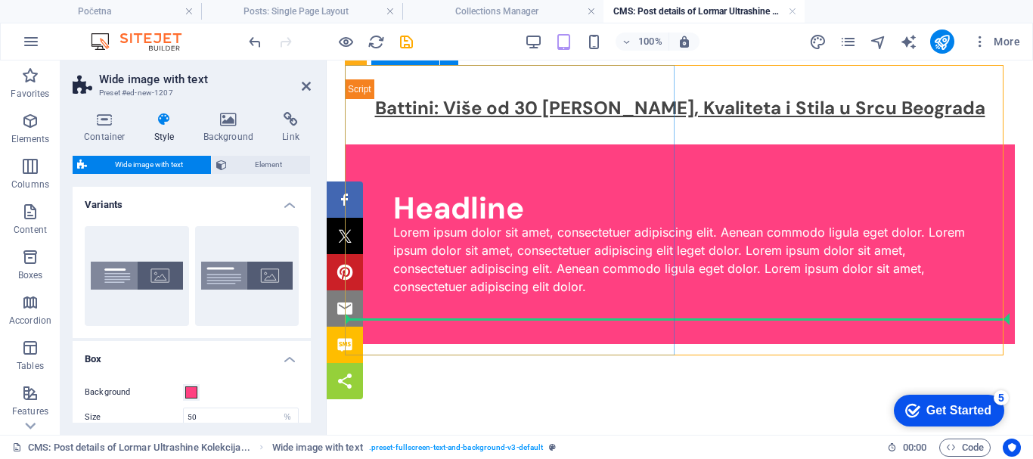
scroll to position [5584, 0]
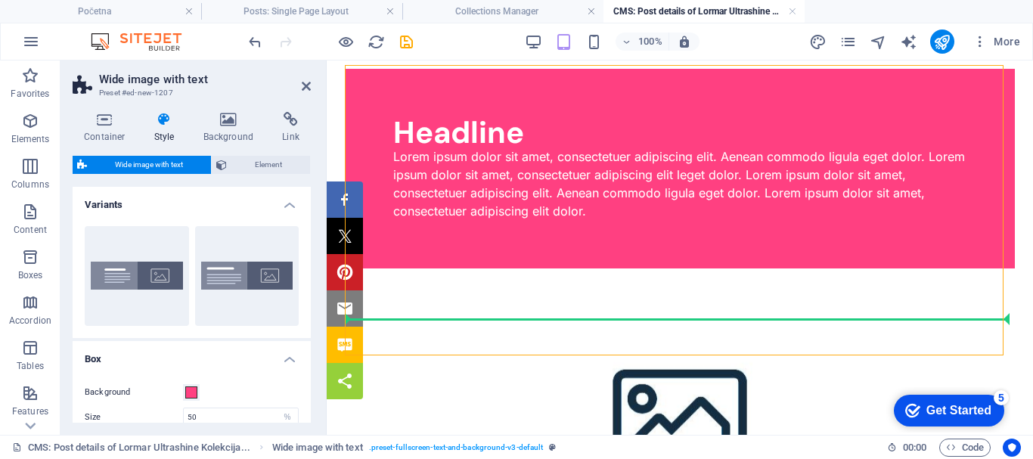
click at [881, 286] on figure at bounding box center [680, 414] width 670 height 290
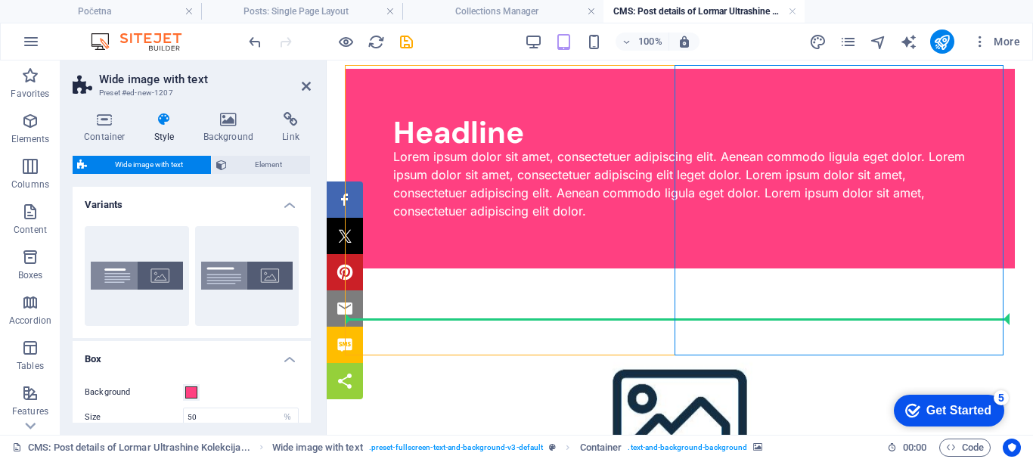
click at [863, 278] on figure at bounding box center [680, 414] width 670 height 290
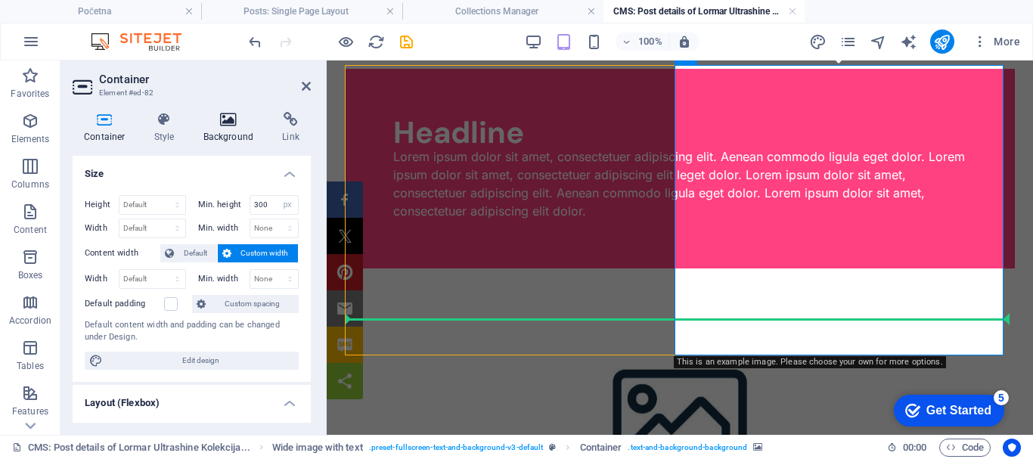
click at [229, 127] on h4 "Background" at bounding box center [231, 128] width 79 height 32
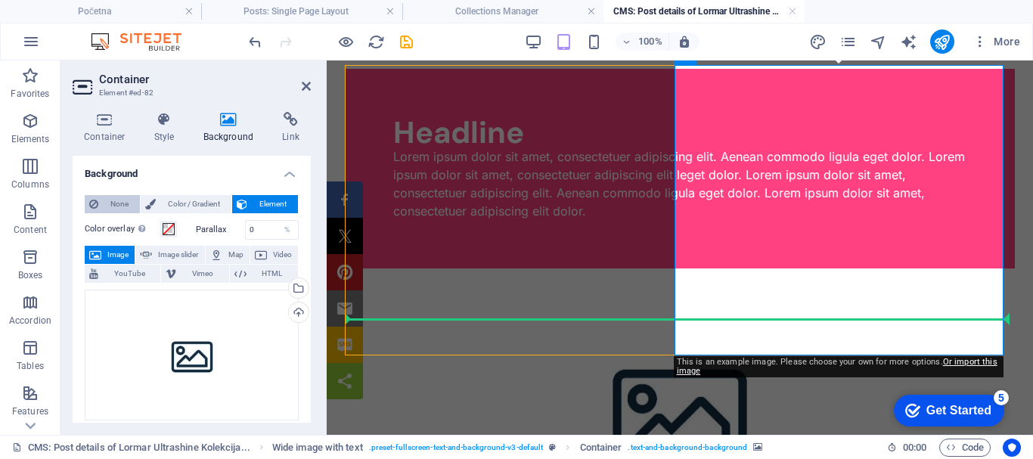
click at [116, 205] on span "None" at bounding box center [119, 204] width 33 height 18
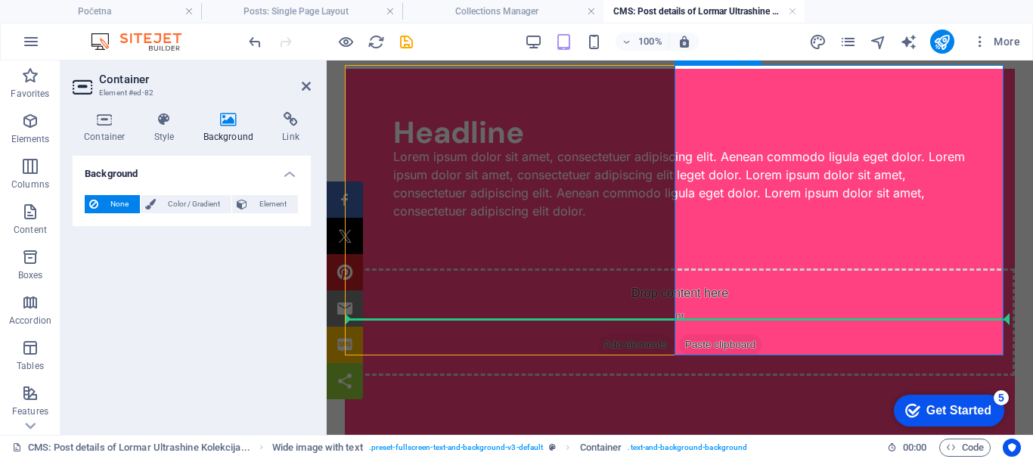
click at [735, 280] on div "Drop content here or Add elements Paste clipboard" at bounding box center [680, 382] width 670 height 227
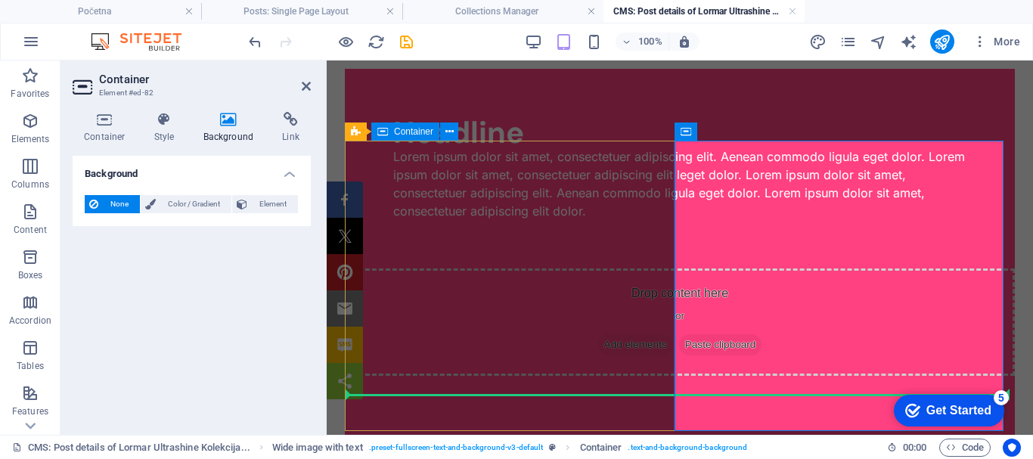
scroll to position [5508, 0]
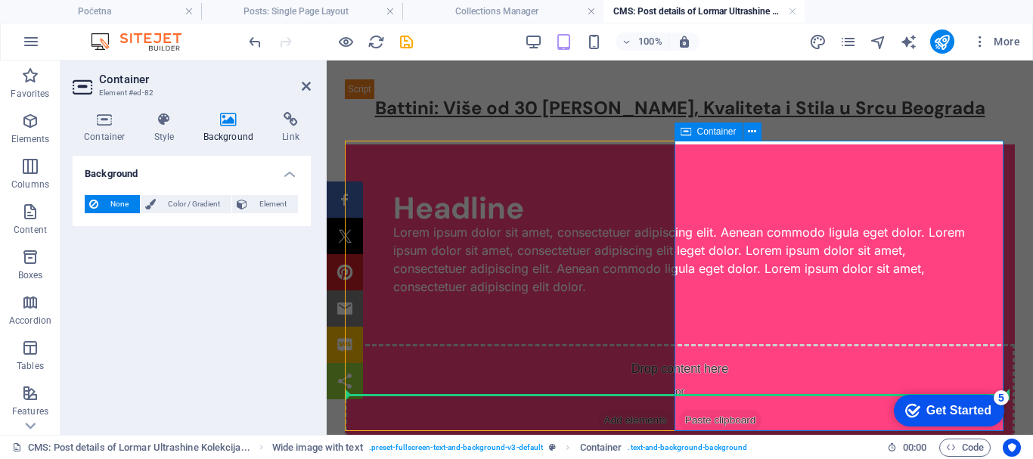
click at [725, 344] on div "Drop content here or Add elements Paste clipboard" at bounding box center [680, 457] width 670 height 227
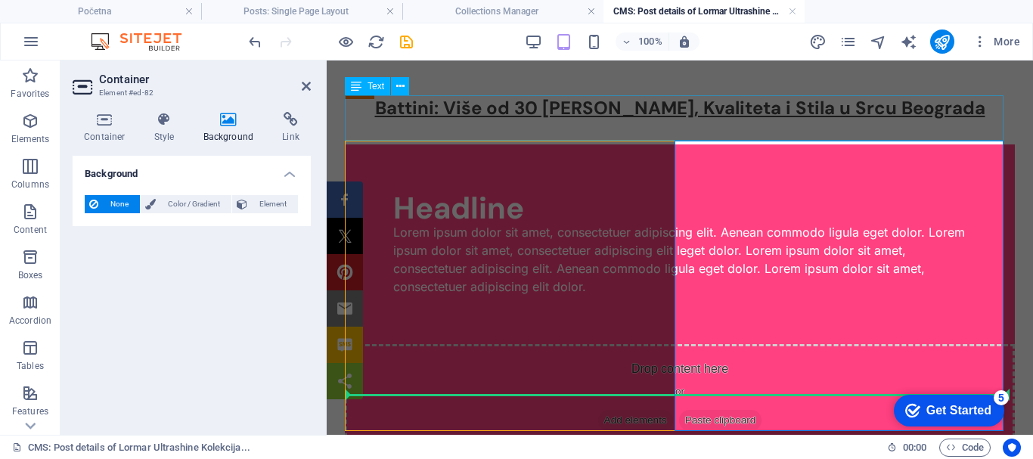
drag, startPoint x: 784, startPoint y: 119, endPoint x: 1049, endPoint y: 117, distance: 265.5
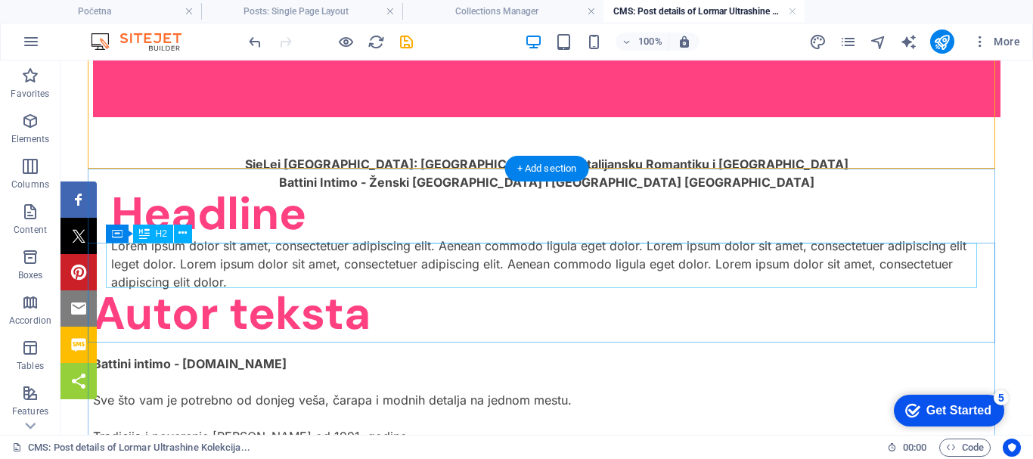
scroll to position [6113, 0]
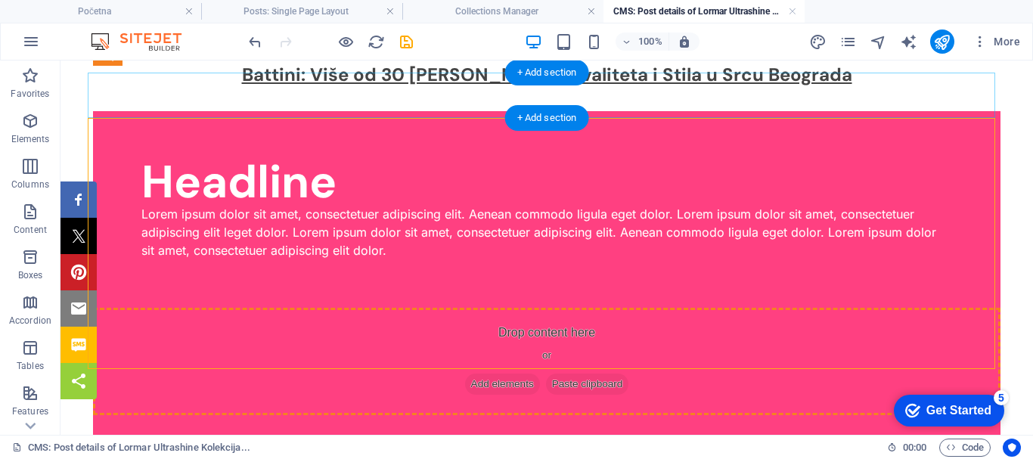
scroll to position [5883, 0]
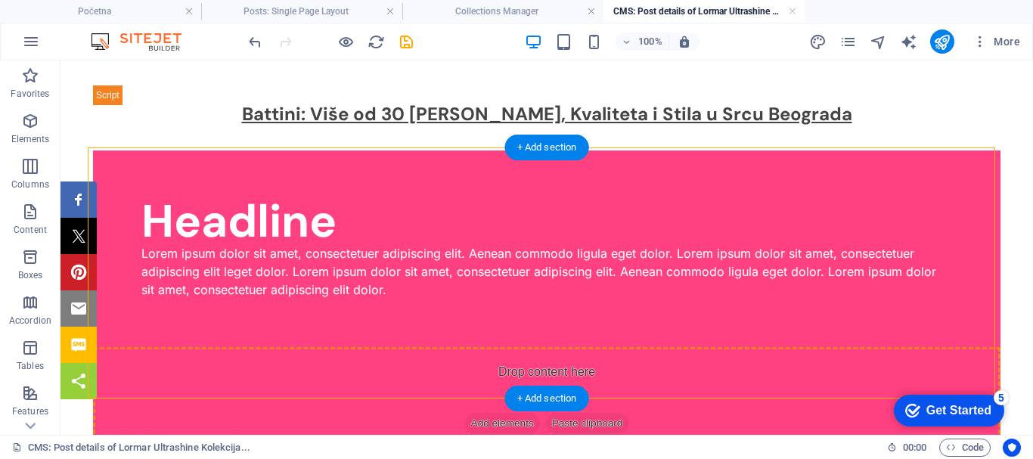
drag, startPoint x: 222, startPoint y: 306, endPoint x: 716, endPoint y: 222, distance: 500.9
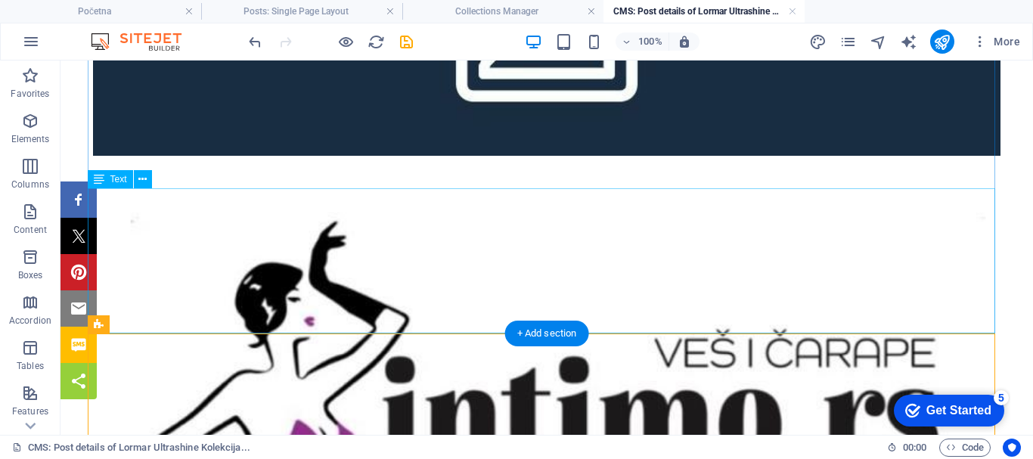
scroll to position [6337, 0]
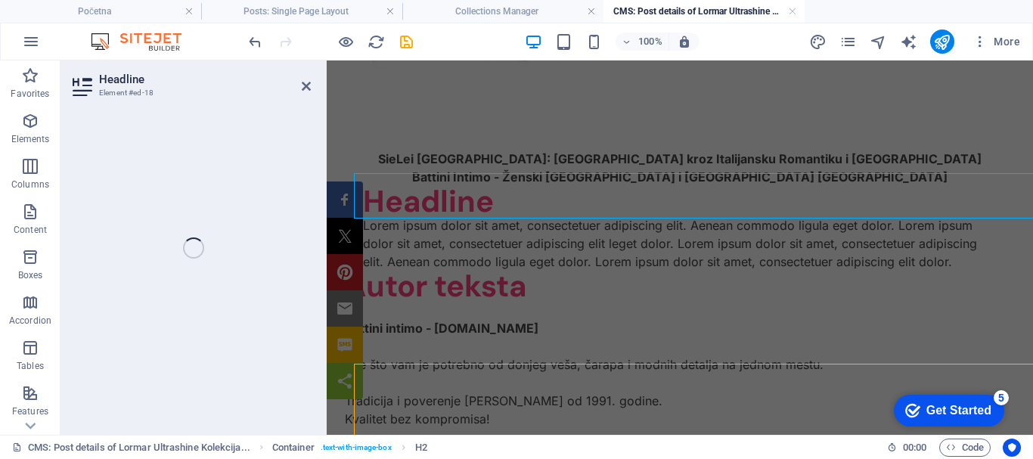
scroll to position [5866, 0]
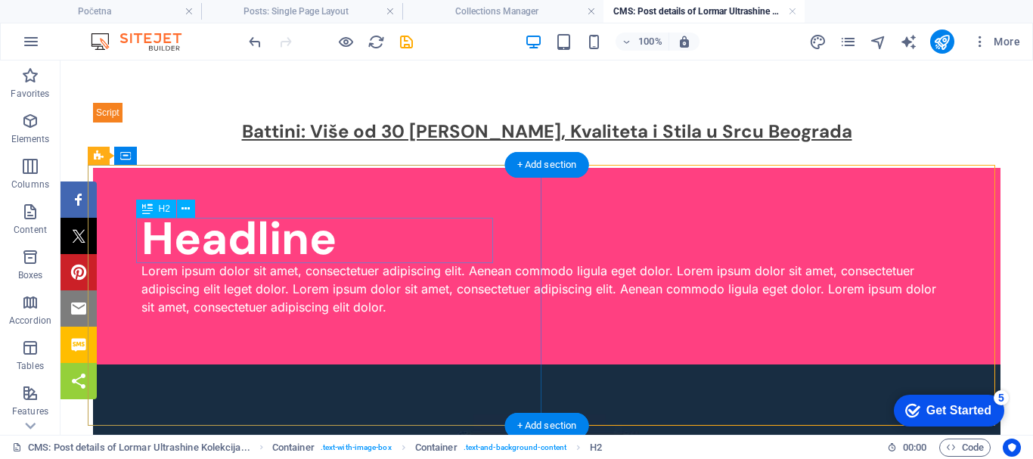
drag, startPoint x: 261, startPoint y: 234, endPoint x: 318, endPoint y: 291, distance: 80.8
click at [261, 234] on div "Headline" at bounding box center [546, 238] width 811 height 45
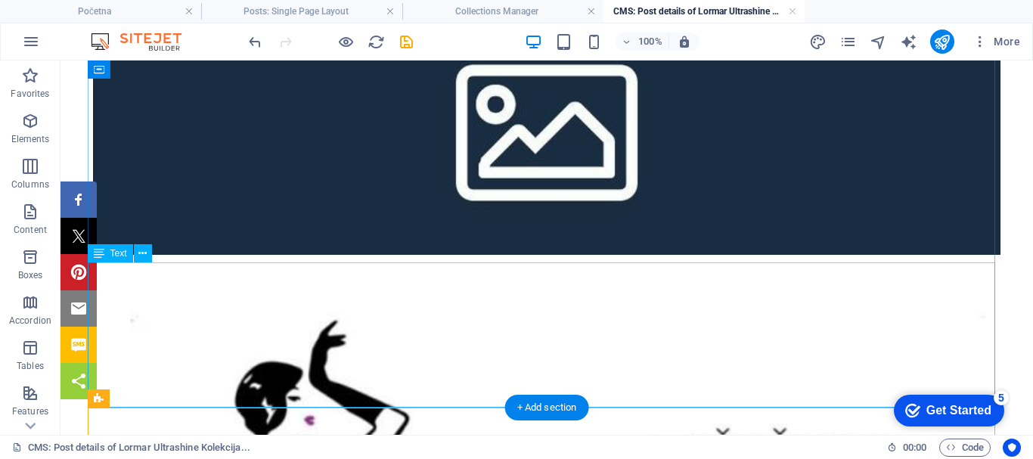
scroll to position [6313, 0]
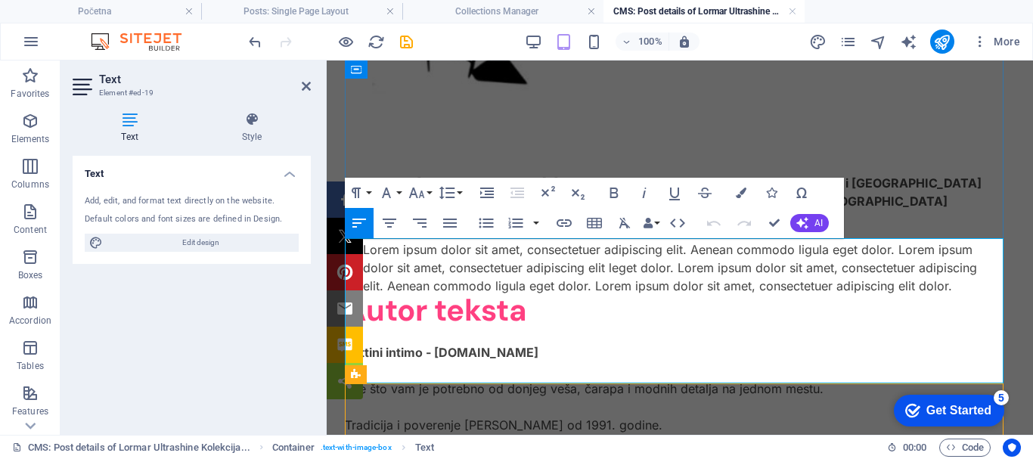
scroll to position [5890, 0]
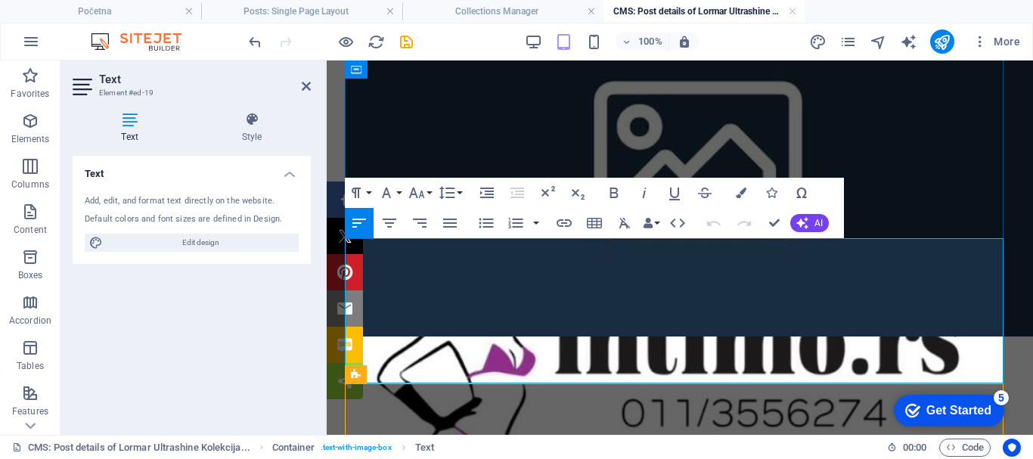
copy div "Battini intimo - [DOMAIN_NAME] Sve što vam je potrebno od donjeg veša, čarapa i…"
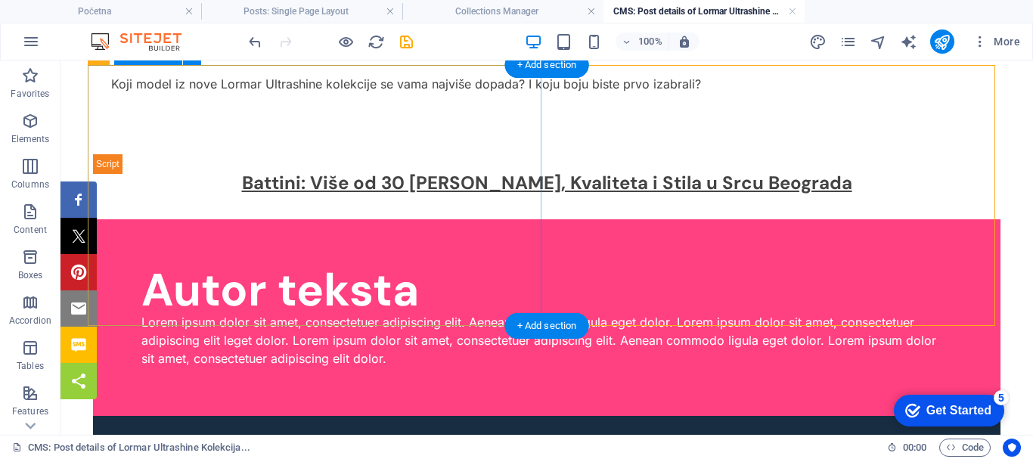
scroll to position [5966, 0]
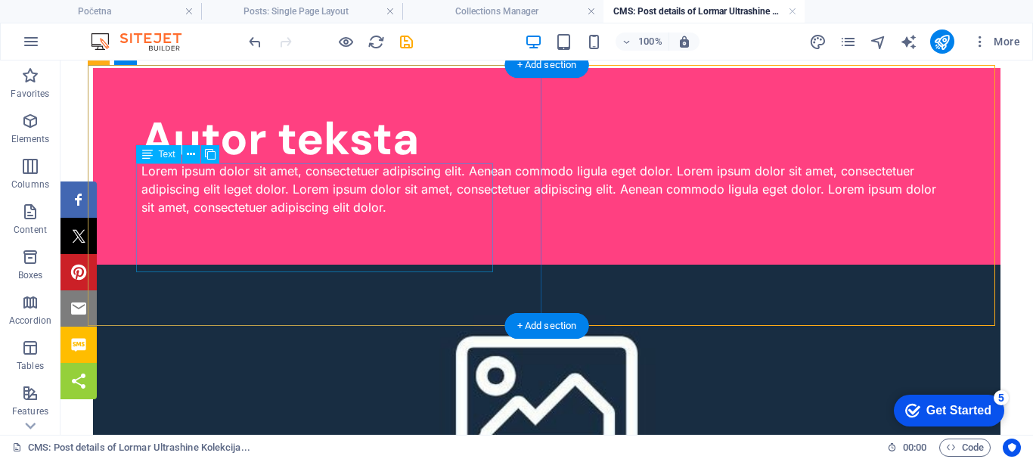
click at [302, 216] on div "Lorem ipsum dolor sit amet, consectetuer adipiscing elit. Aenean commodo ligula…" at bounding box center [546, 189] width 811 height 54
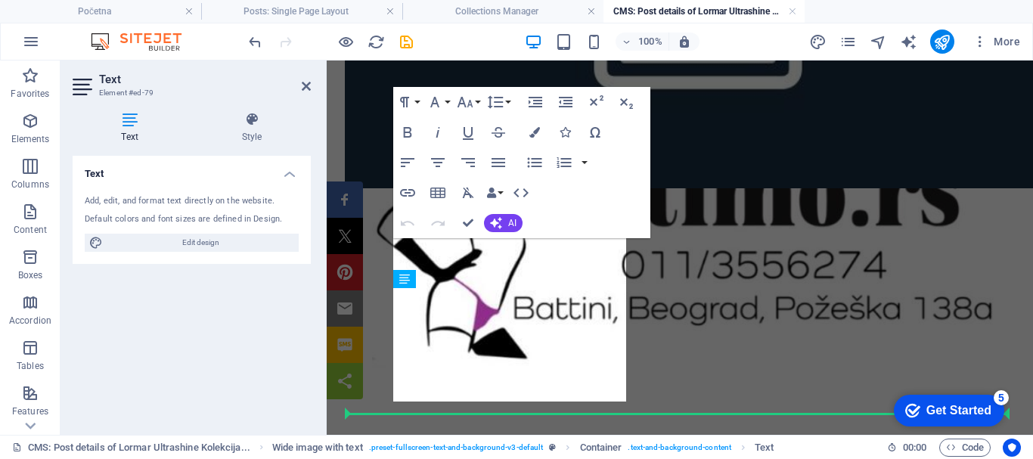
scroll to position [5489, 0]
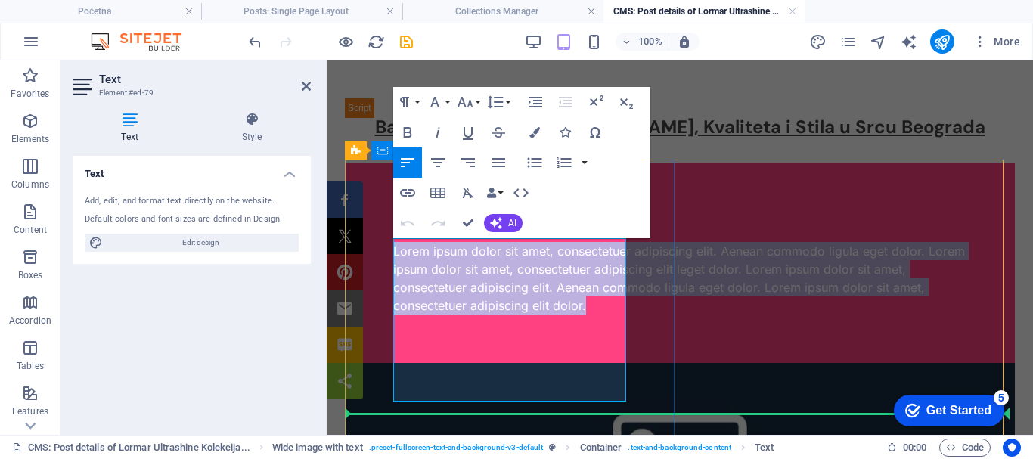
drag, startPoint x: 594, startPoint y: 394, endPoint x: 396, endPoint y: 250, distance: 244.2
click at [396, 250] on p "Lorem ipsum dolor sit amet, consectetuer adipiscing elit. Aenean commodo ligula…" at bounding box center [679, 278] width 573 height 73
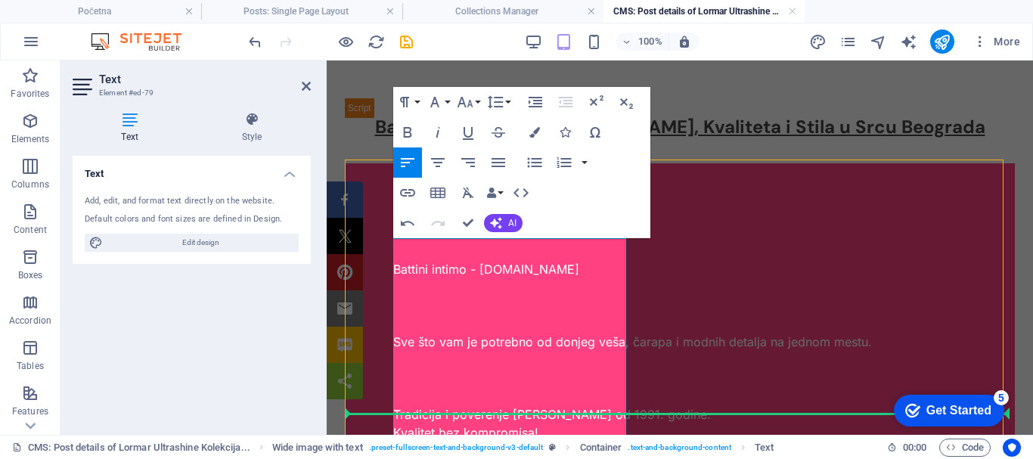
scroll to position [2422, 0]
click at [422, 304] on p at bounding box center [679, 306] width 573 height 18
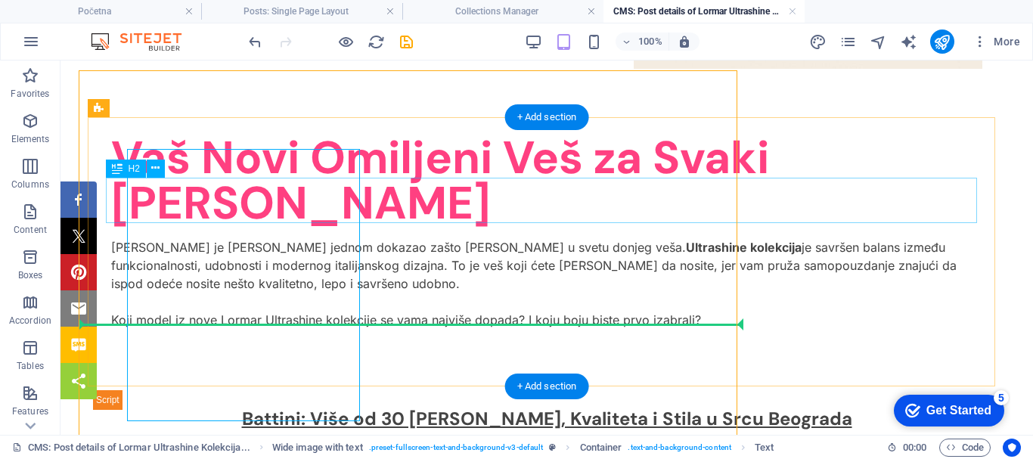
scroll to position [5994, 0]
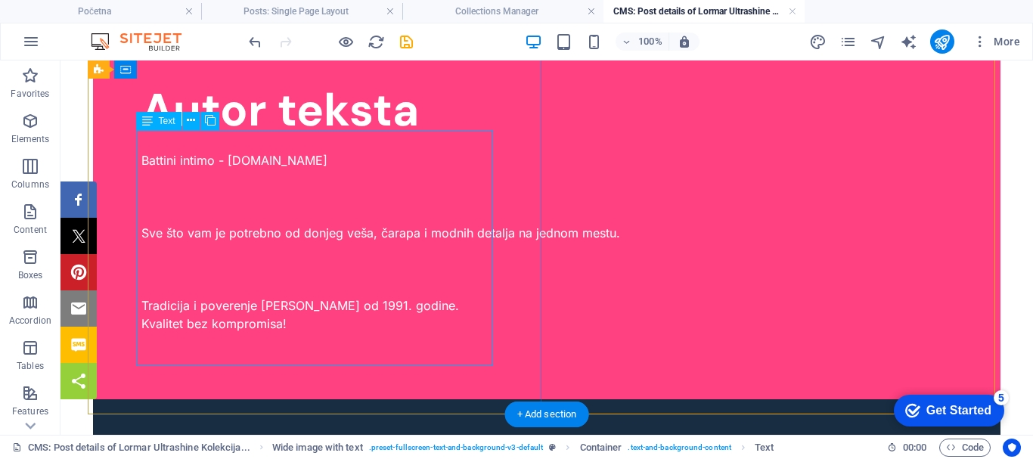
click at [318, 278] on div "Battini intimo - [DOMAIN_NAME] Sve što vam je potrebno od donjeg veša, čarapa i…" at bounding box center [546, 242] width 811 height 218
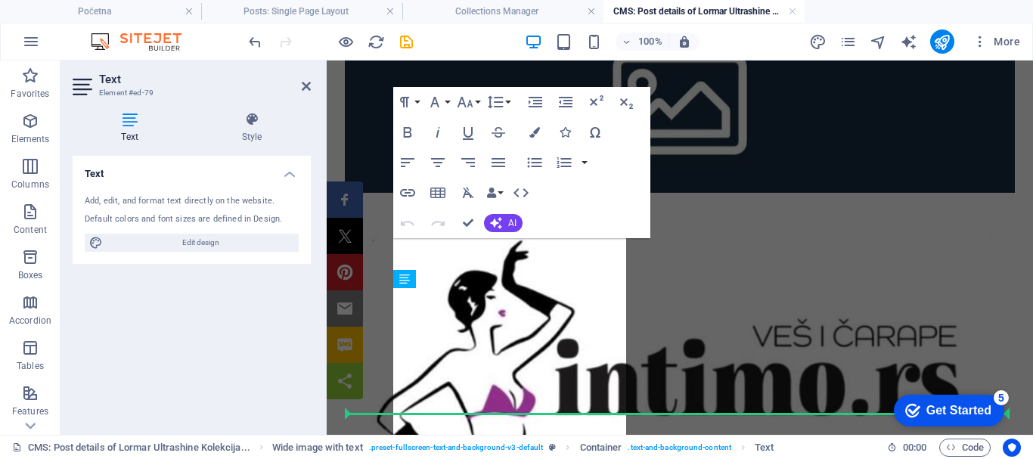
scroll to position [5489, 0]
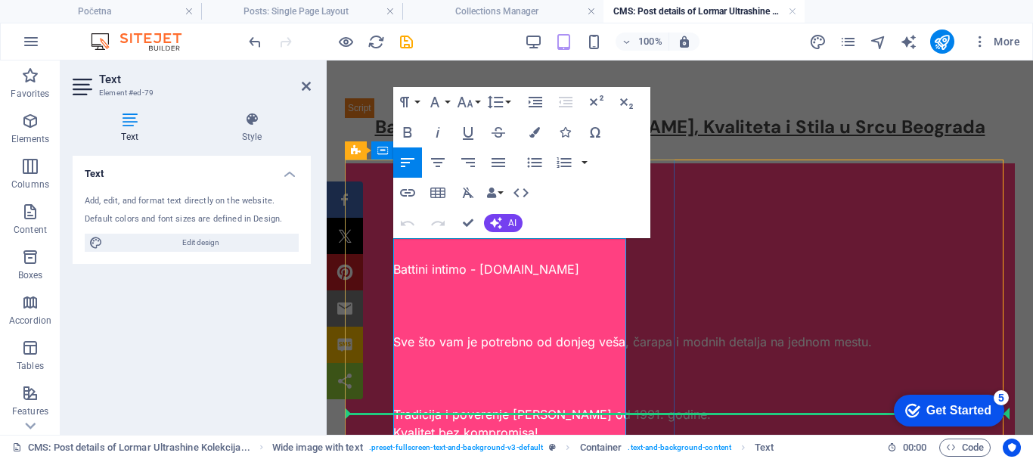
click at [412, 297] on p at bounding box center [679, 306] width 573 height 18
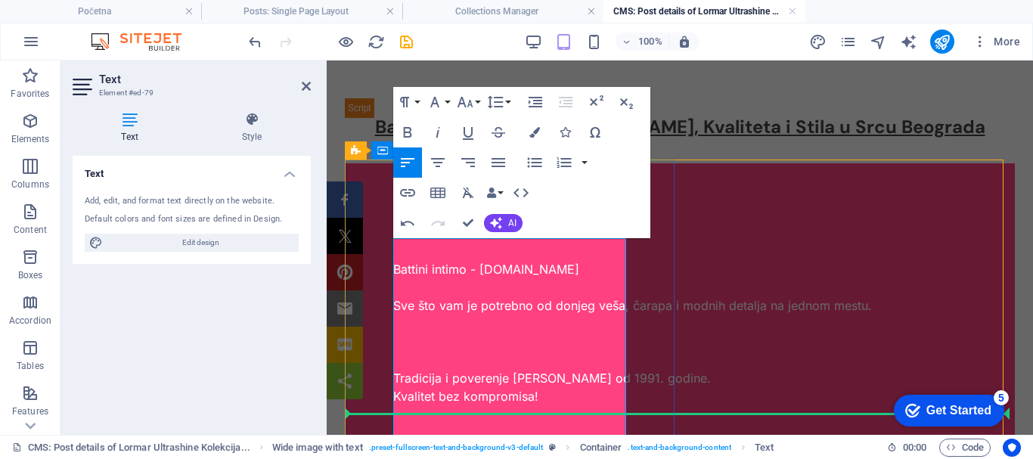
click at [449, 333] on p at bounding box center [679, 324] width 573 height 18
click at [443, 315] on p "Sve što vam je potrebno od donjeg veša, čarapa i modnih detalja na jednom mestu." at bounding box center [679, 306] width 573 height 18
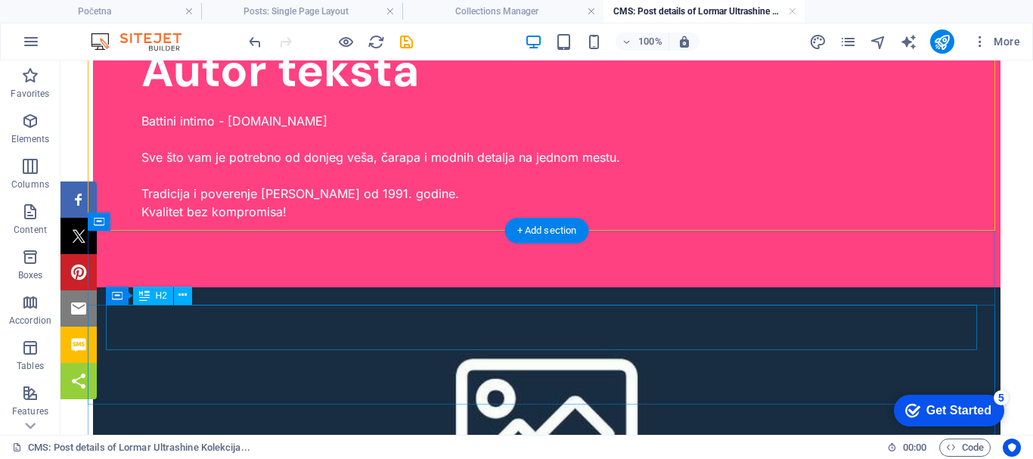
scroll to position [6109, 0]
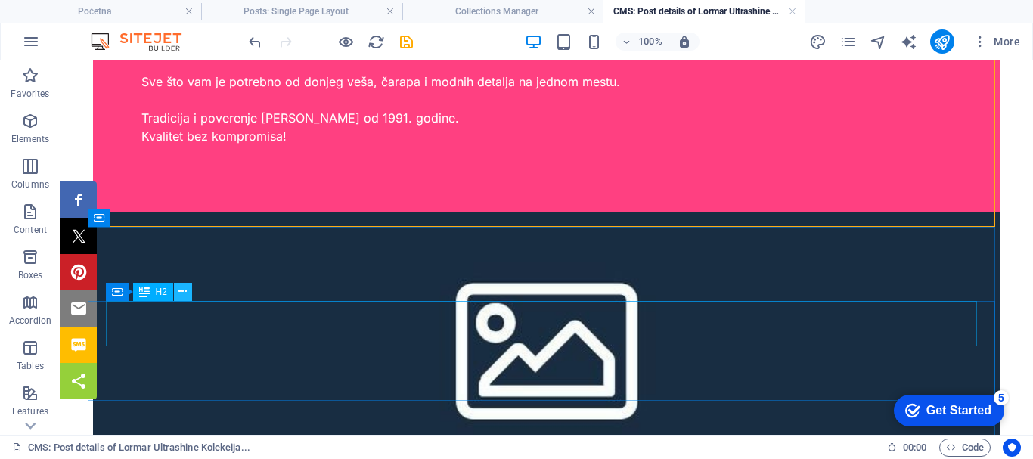
click at [184, 290] on icon at bounding box center [183, 292] width 8 height 16
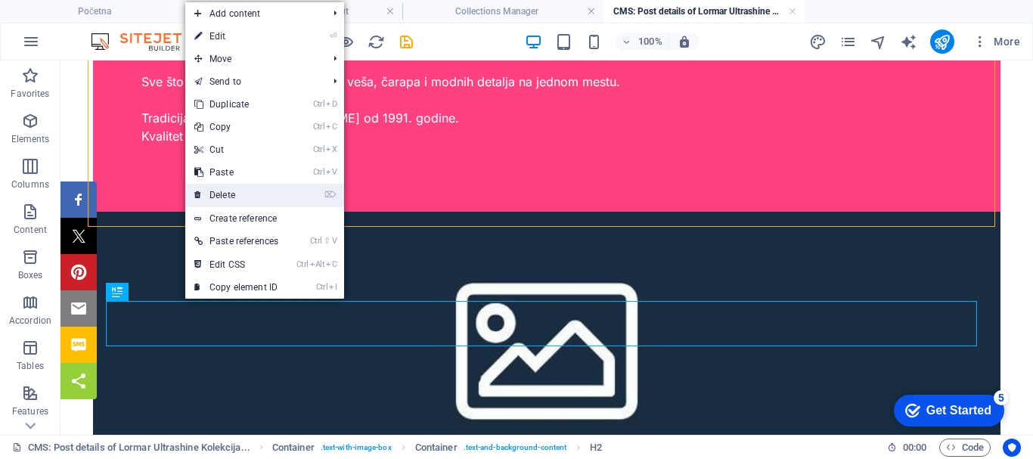
click at [240, 192] on link "⌦ Delete" at bounding box center [236, 195] width 102 height 23
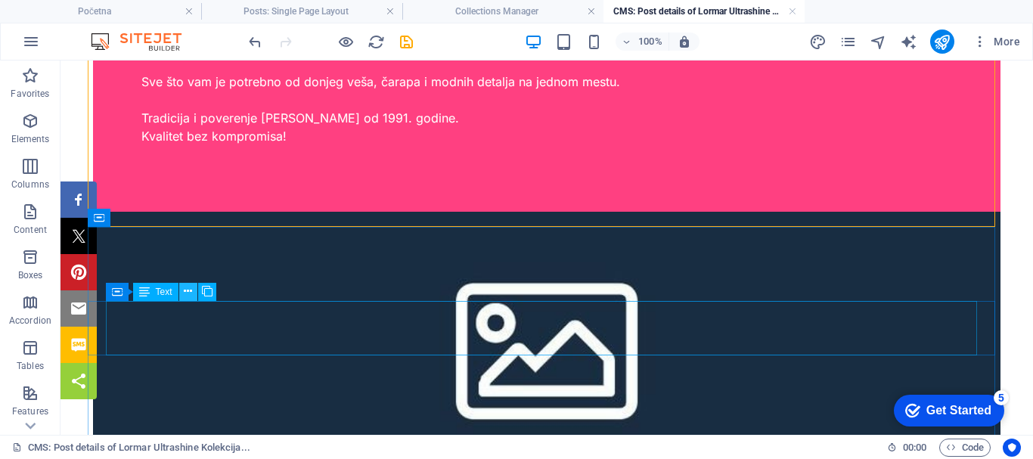
click at [187, 290] on icon at bounding box center [188, 292] width 8 height 16
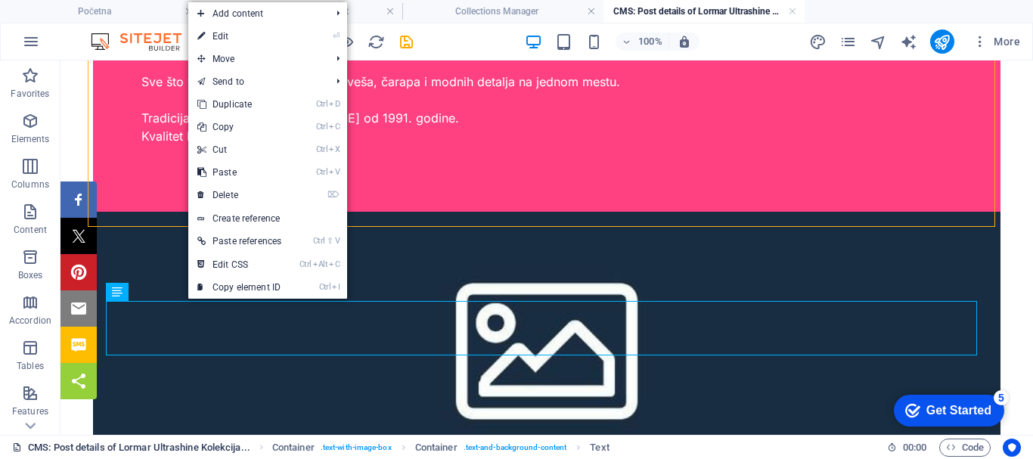
click at [243, 192] on link "⌦ Delete" at bounding box center [239, 195] width 102 height 23
click at [227, 191] on div "Autor teksta Battini intimo - [DOMAIN_NAME] Sve što vam je potrebno od donjeg v…" at bounding box center [547, 67] width 908 height 287
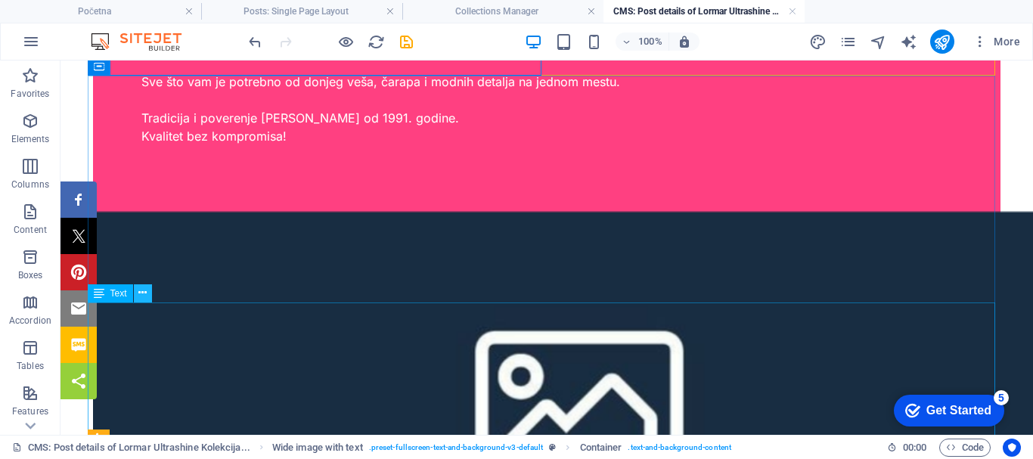
scroll to position [6261, 0]
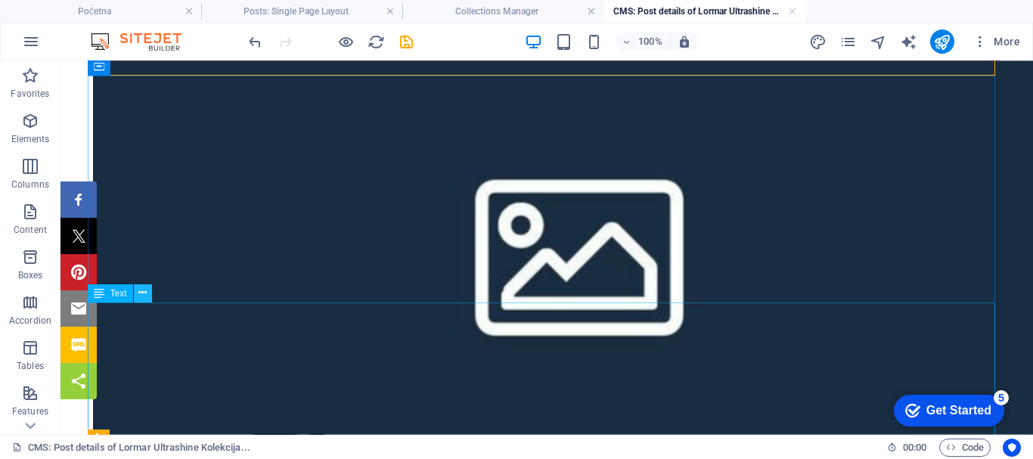
click at [142, 292] on icon at bounding box center [142, 293] width 8 height 16
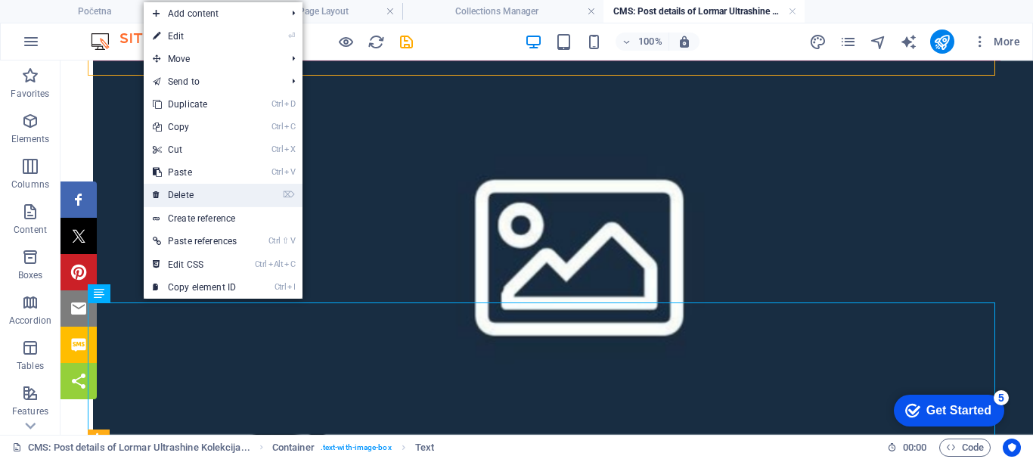
click at [190, 191] on link "⌦ Delete" at bounding box center [195, 195] width 102 height 23
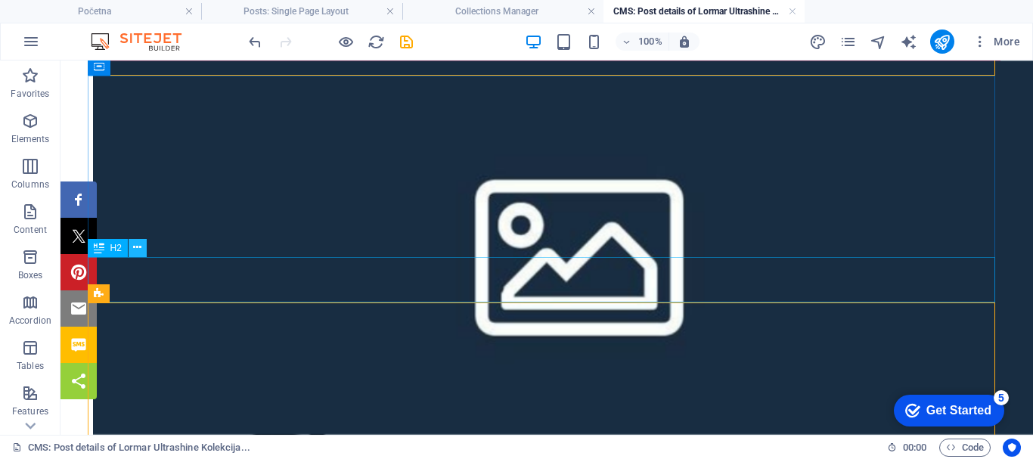
click at [139, 246] on icon at bounding box center [137, 248] width 8 height 16
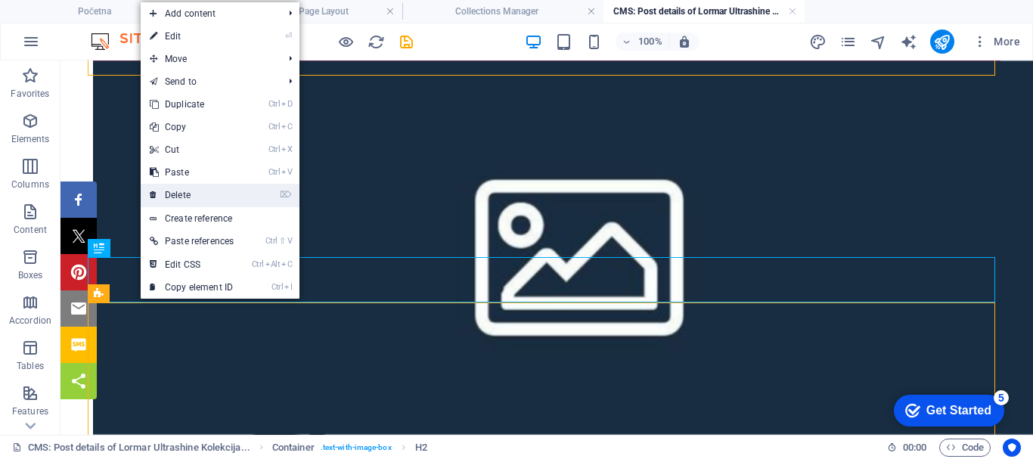
click at [182, 191] on link "⌦ Delete" at bounding box center [192, 195] width 102 height 23
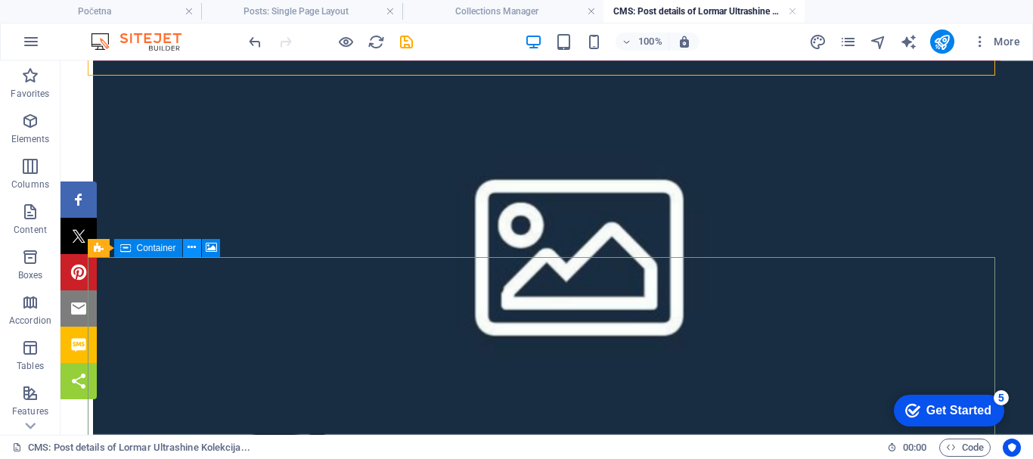
click at [191, 242] on icon at bounding box center [192, 248] width 8 height 16
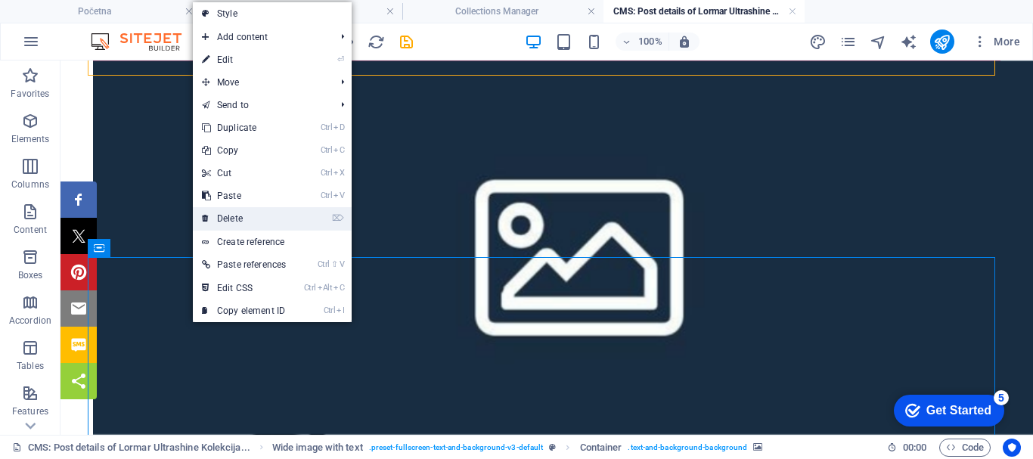
click at [253, 213] on link "⌦ Delete" at bounding box center [244, 218] width 102 height 23
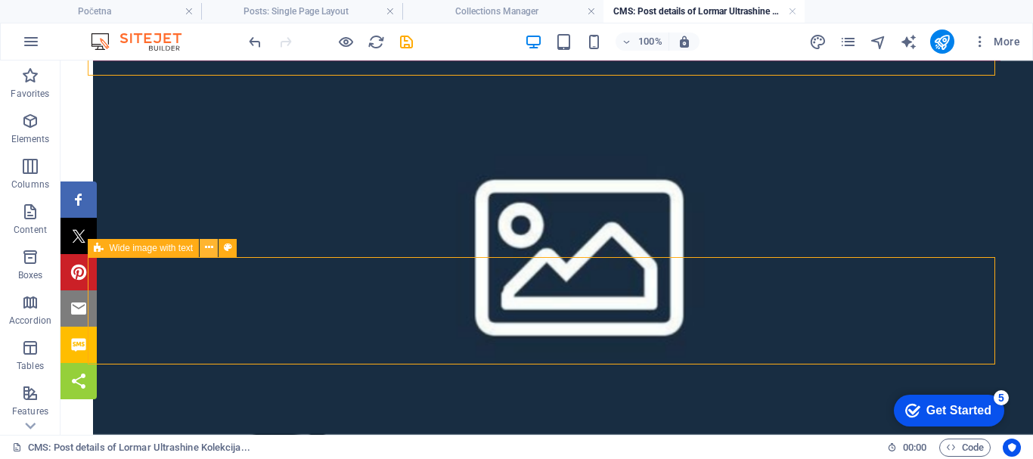
click at [209, 248] on icon at bounding box center [209, 248] width 8 height 16
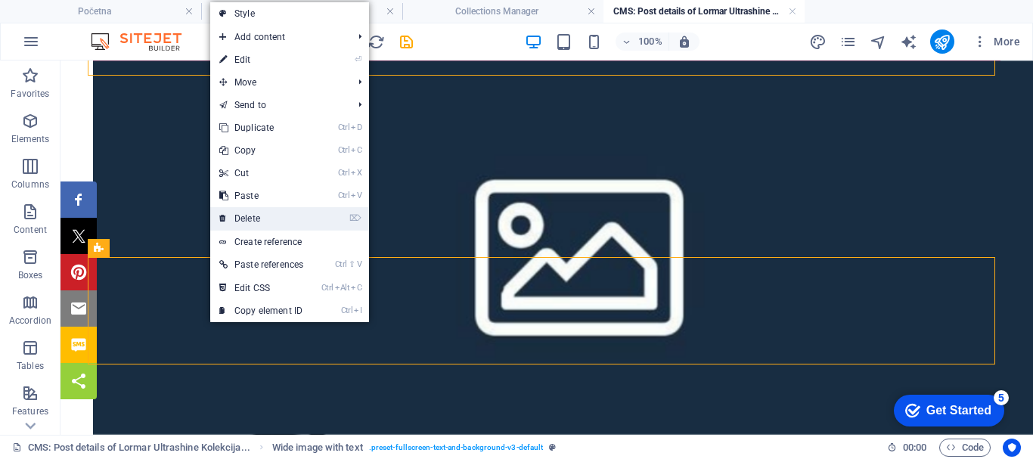
click at [269, 215] on link "⌦ Delete" at bounding box center [261, 218] width 102 height 23
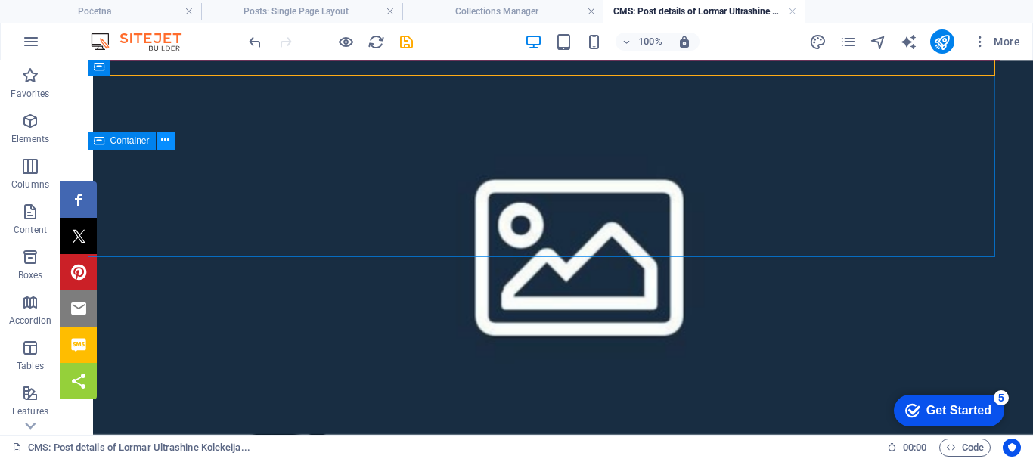
click at [166, 140] on icon at bounding box center [165, 140] width 8 height 16
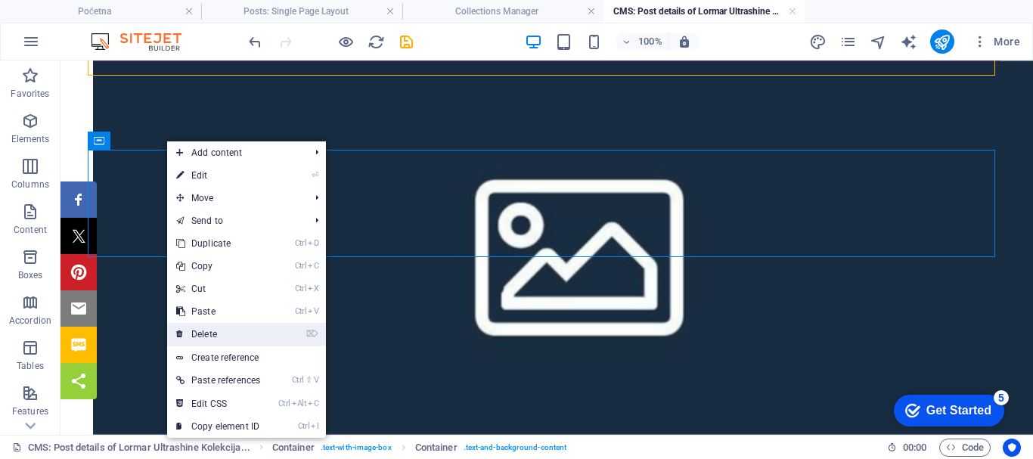
click at [208, 329] on link "⌦ Delete" at bounding box center [218, 334] width 102 height 23
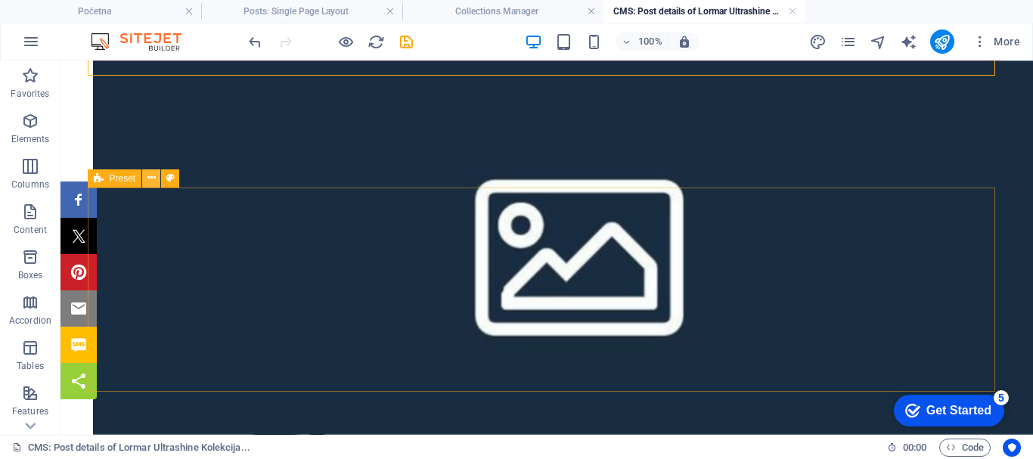
click at [151, 176] on icon at bounding box center [152, 178] width 8 height 16
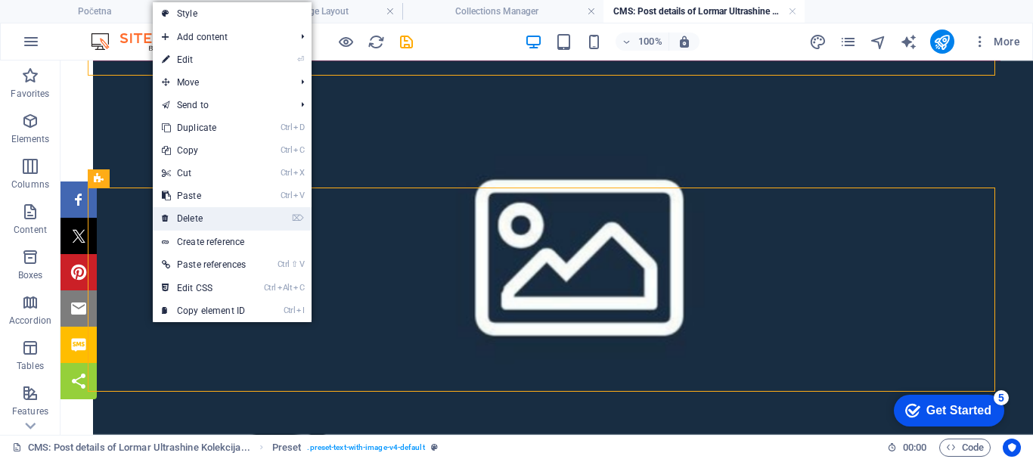
click at [191, 214] on link "⌦ Delete" at bounding box center [204, 218] width 102 height 23
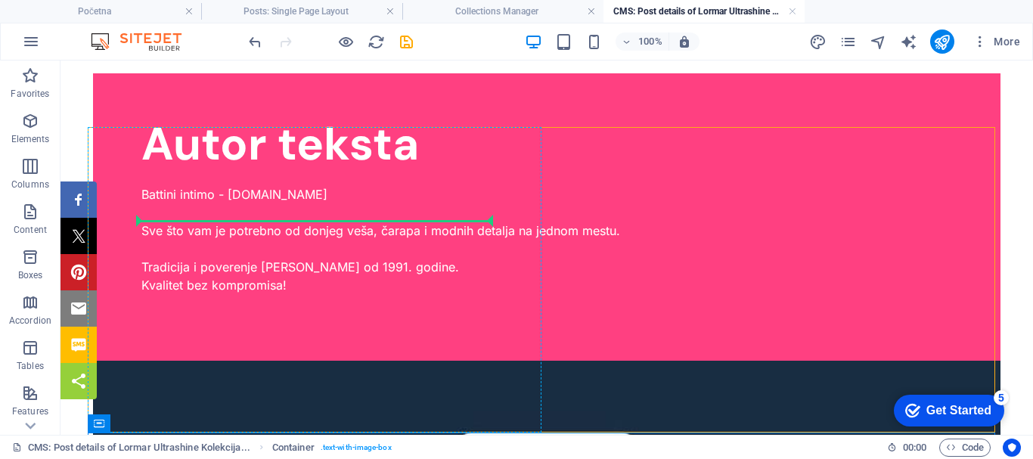
scroll to position [5881, 0]
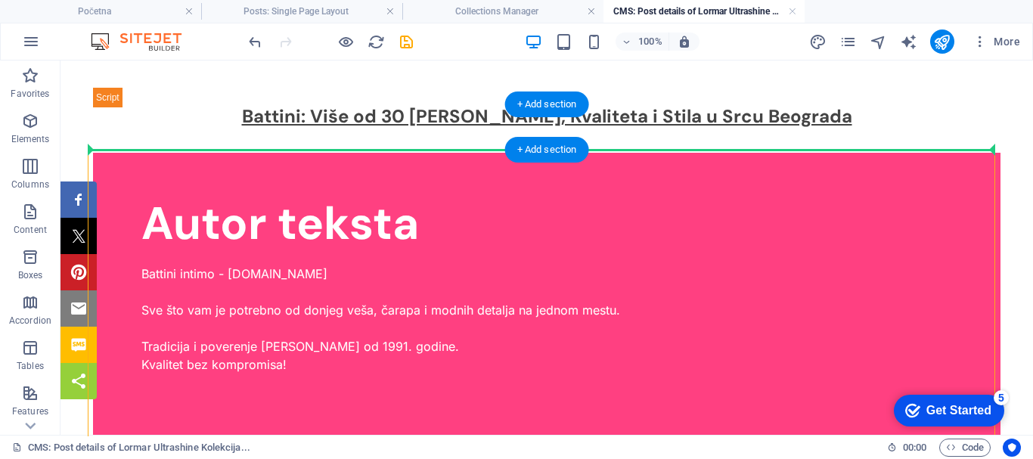
drag, startPoint x: 179, startPoint y: 354, endPoint x: 222, endPoint y: 144, distance: 214.8
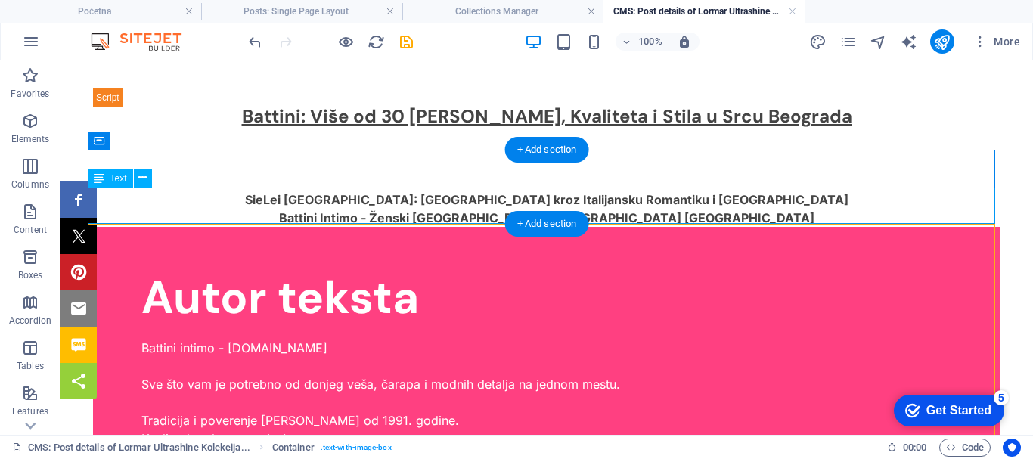
click at [209, 205] on div "SieLei [GEOGRAPHIC_DATA]: [GEOGRAPHIC_DATA] kroz Italijansku Romantiku i Kvalit…" at bounding box center [547, 209] width 908 height 36
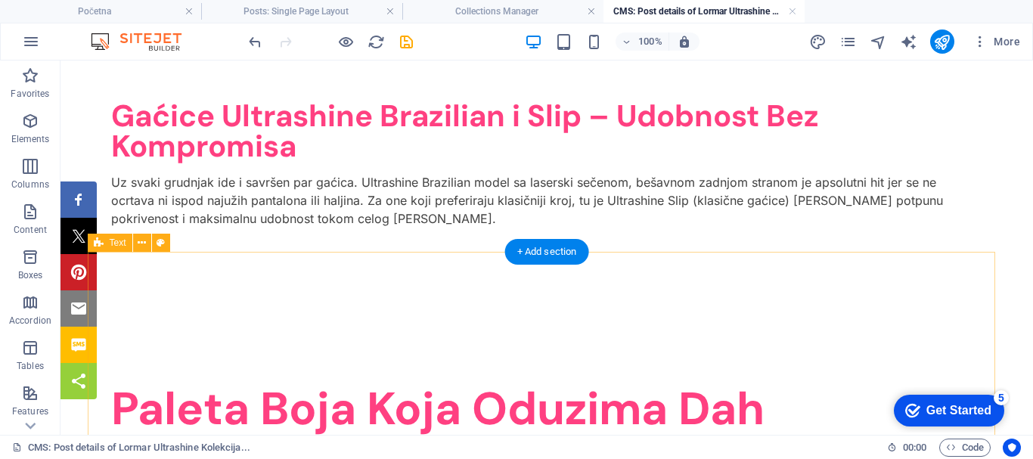
scroll to position [4463, 0]
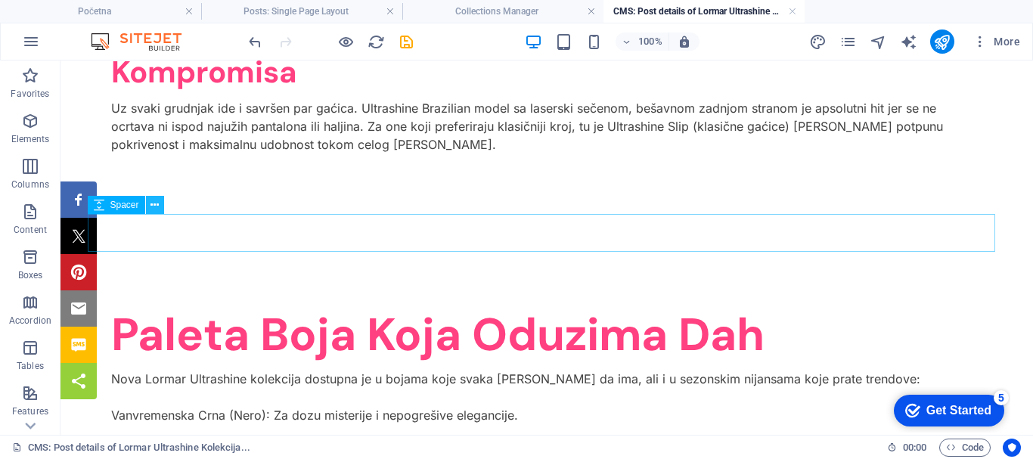
click at [153, 200] on icon at bounding box center [155, 205] width 8 height 16
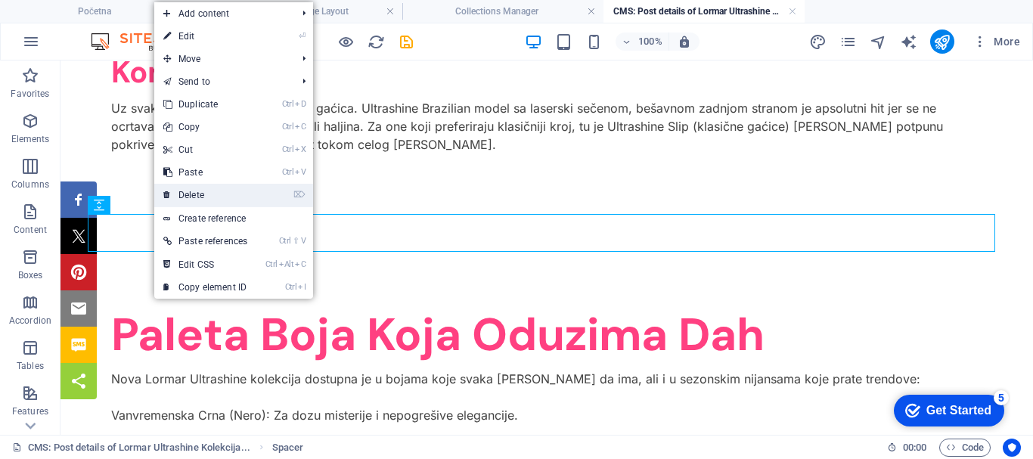
click at [192, 188] on link "⌦ Delete" at bounding box center [205, 195] width 102 height 23
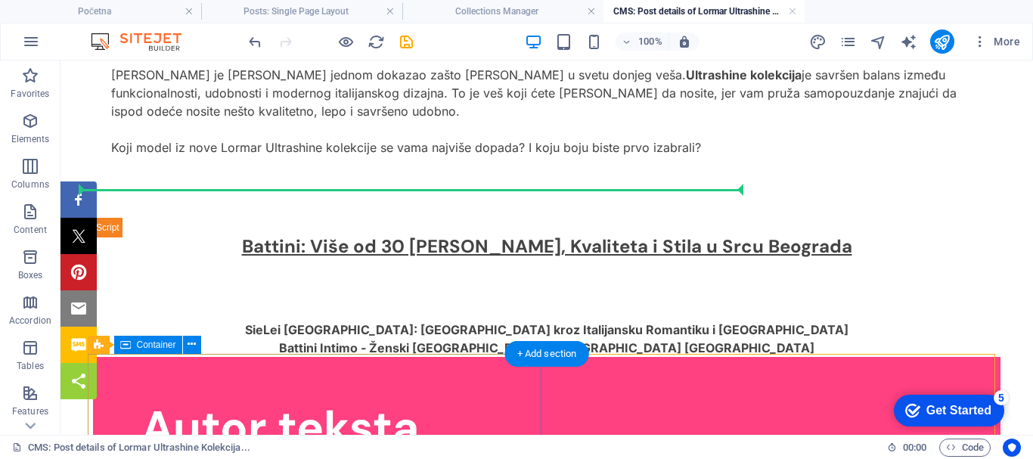
scroll to position [5749, 0]
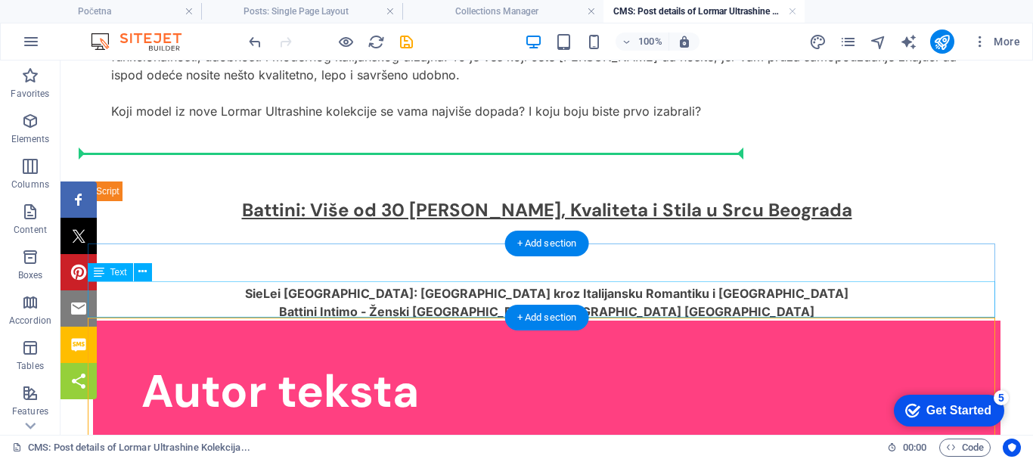
drag, startPoint x: 169, startPoint y: 334, endPoint x: 394, endPoint y: 299, distance: 227.4
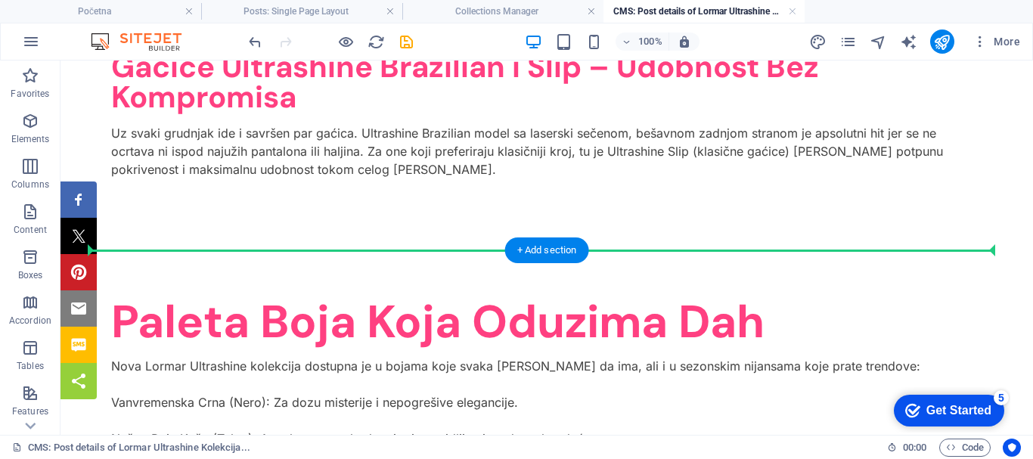
scroll to position [4427, 0]
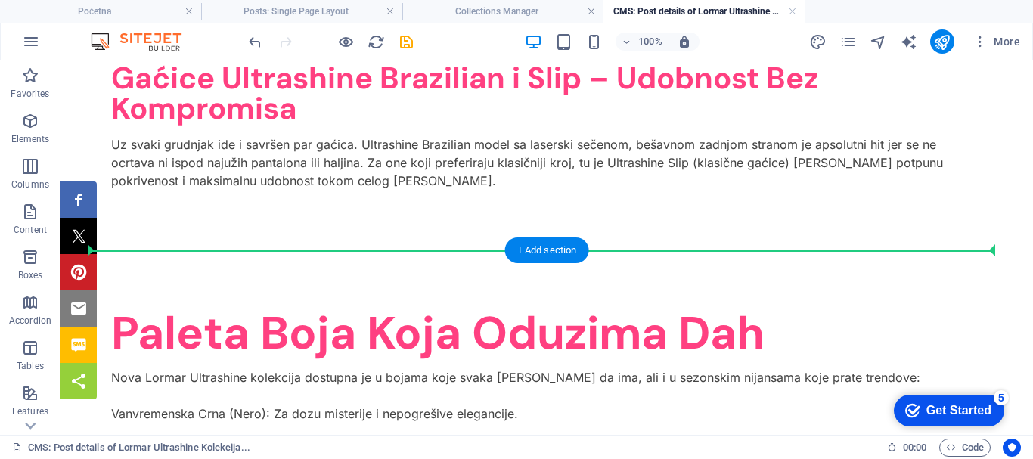
drag, startPoint x: 181, startPoint y: 331, endPoint x: 329, endPoint y: 254, distance: 167.1
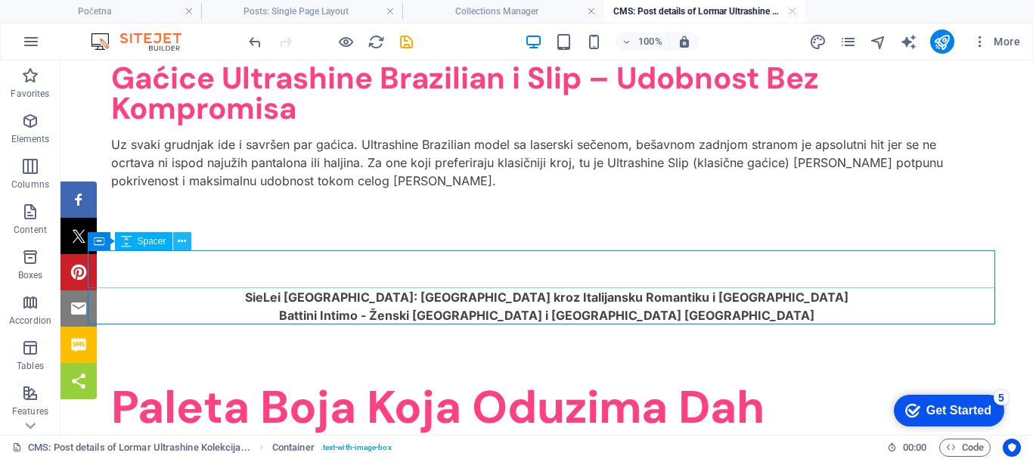
click at [182, 242] on icon at bounding box center [182, 242] width 8 height 16
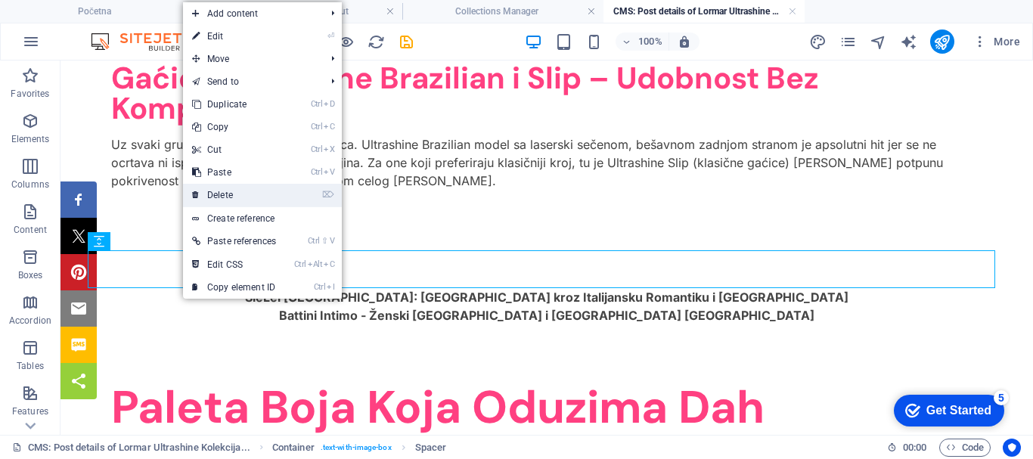
click at [219, 189] on link "⌦ Delete" at bounding box center [234, 195] width 102 height 23
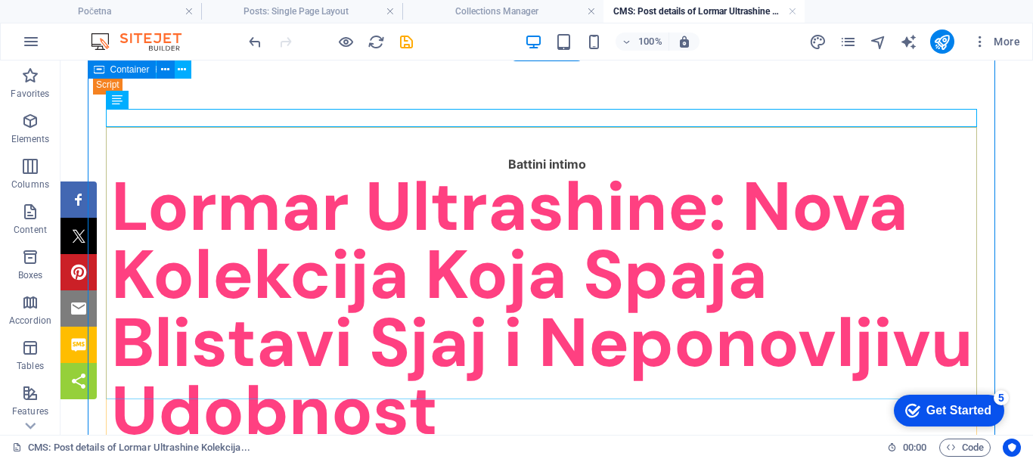
scroll to position [0, 0]
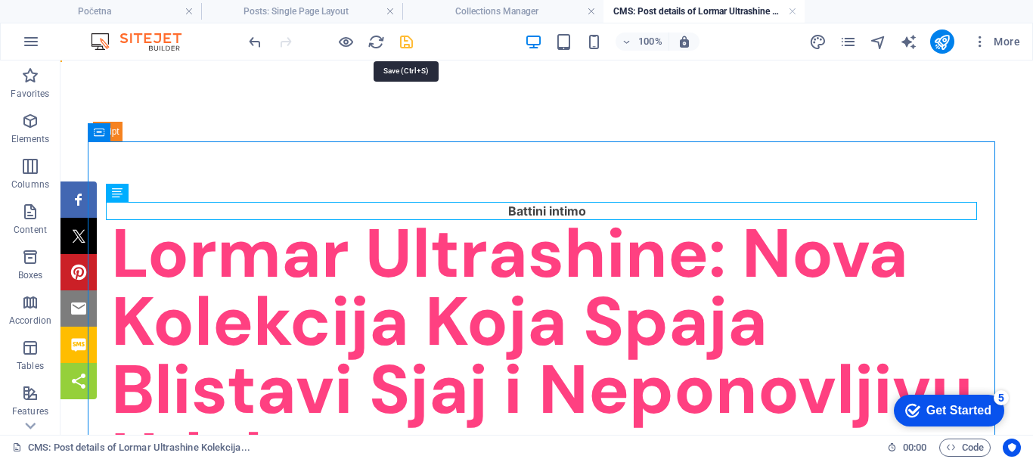
click at [405, 39] on icon "save" at bounding box center [406, 41] width 17 height 17
click at [405, 41] on div at bounding box center [330, 42] width 169 height 24
click at [791, 10] on link at bounding box center [792, 12] width 9 height 14
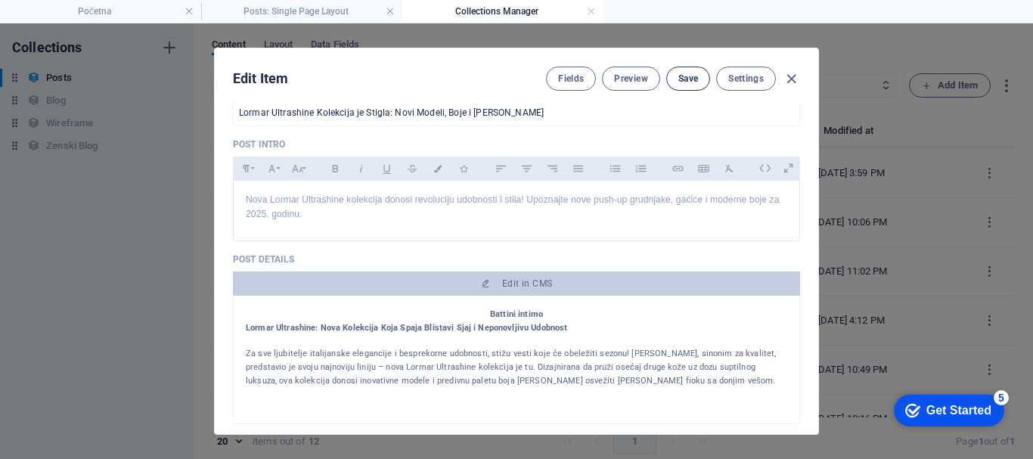
click at [685, 73] on span "Save" at bounding box center [689, 79] width 20 height 12
click at [592, 8] on link at bounding box center [591, 12] width 9 height 14
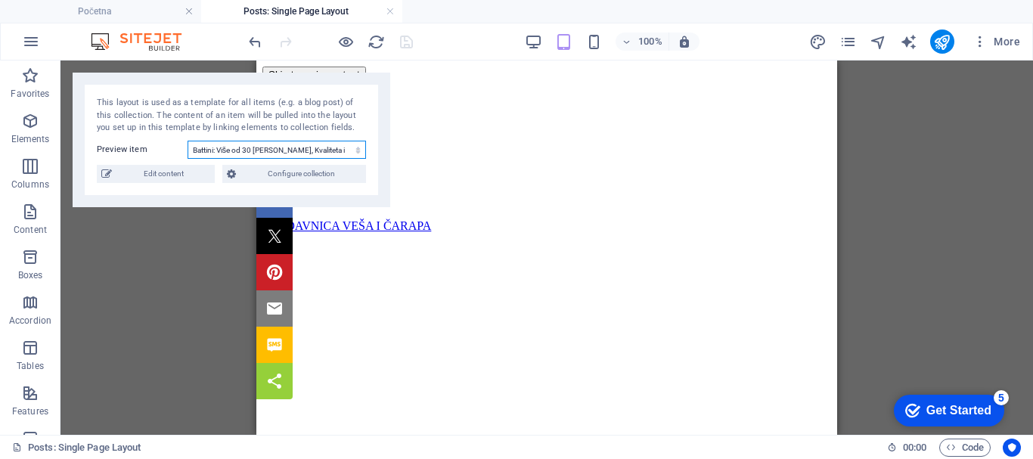
click at [331, 151] on select "Kako kombinovati jesenski outfit sa čarapama: Saveti za stylish i topao look Ka…" at bounding box center [277, 150] width 179 height 18
select select "687a9cf9585637cf850685bb"
click at [188, 141] on select "Kako kombinovati jesenski outfit sa čarapama: Saveti za stylish i topao look Ka…" at bounding box center [277, 150] width 179 height 18
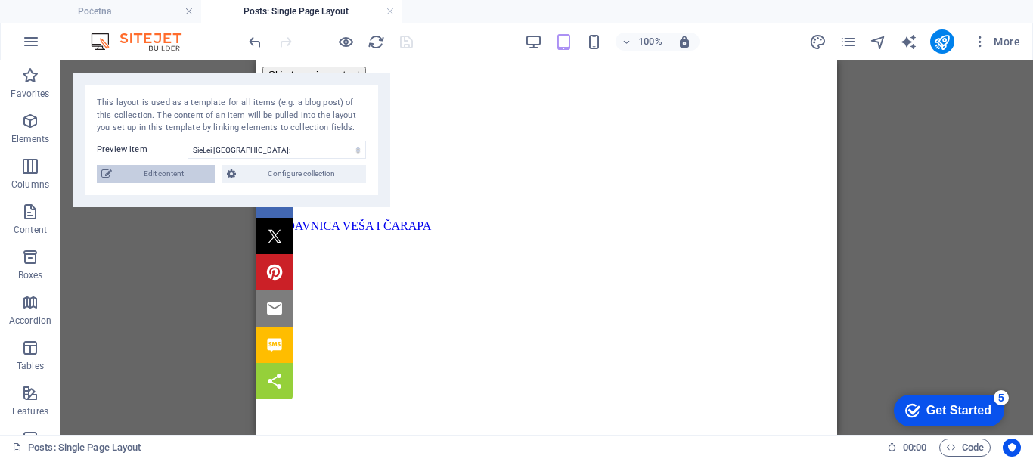
click at [168, 172] on span "Edit content" at bounding box center [163, 174] width 94 height 18
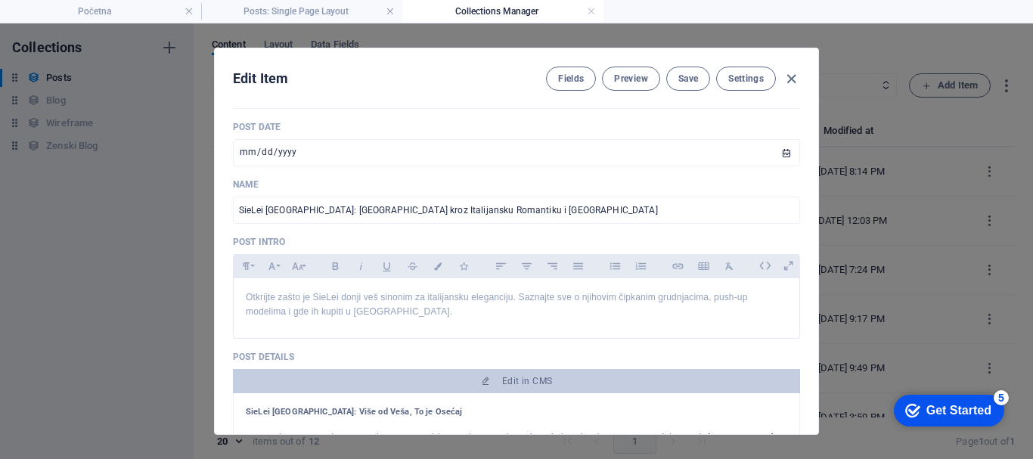
scroll to position [303, 0]
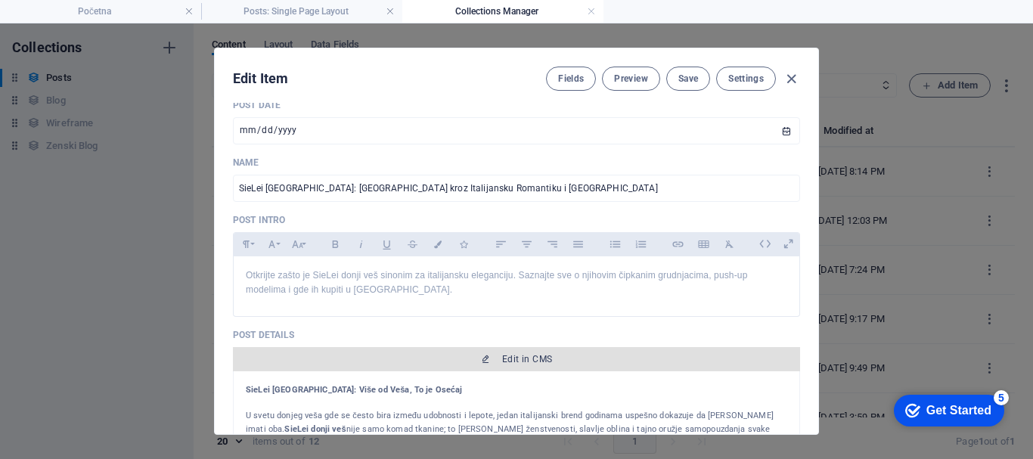
click at [536, 357] on span "Edit in CMS" at bounding box center [527, 359] width 50 height 12
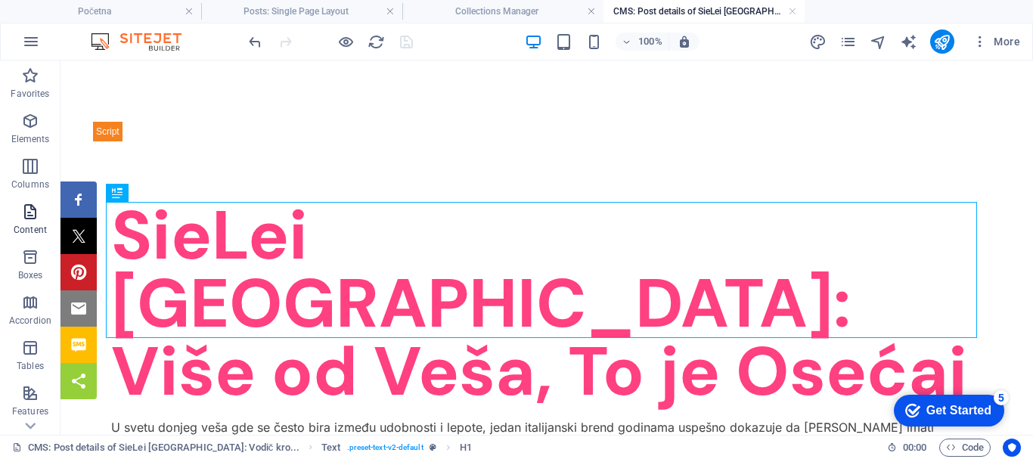
click at [30, 214] on icon "button" at bounding box center [30, 212] width 18 height 18
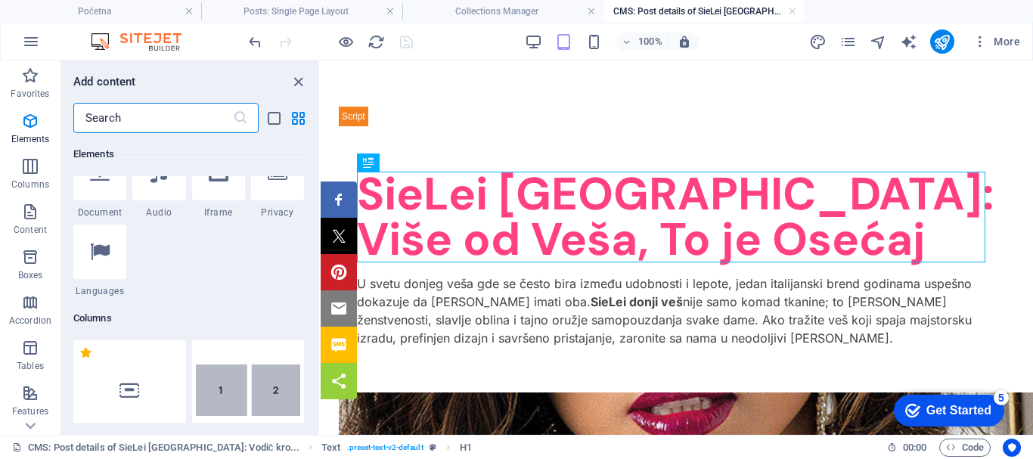
scroll to position [853, 0]
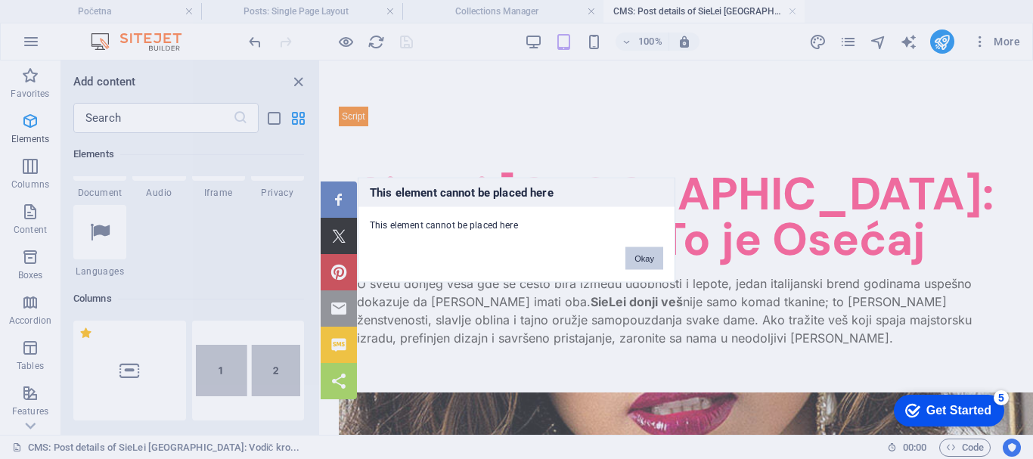
click at [645, 256] on button "Okay" at bounding box center [645, 258] width 38 height 23
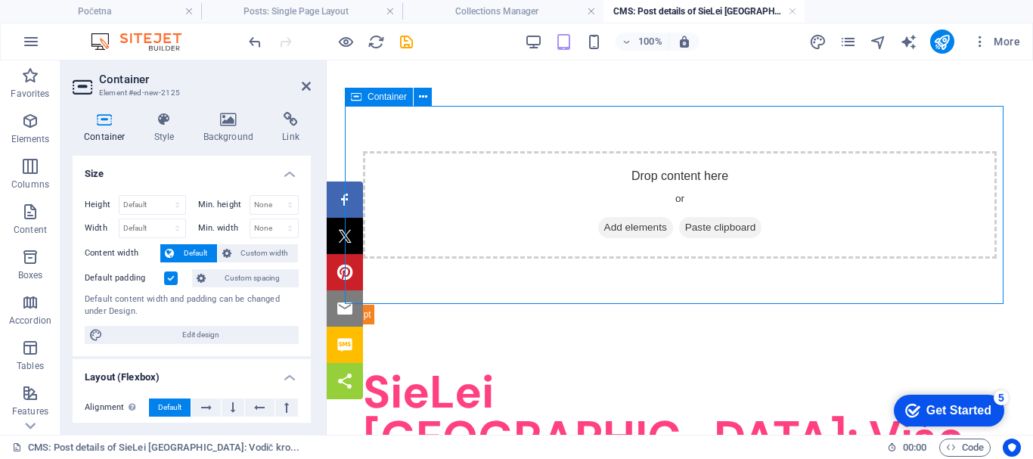
click at [622, 225] on span "Add elements" at bounding box center [635, 227] width 75 height 21
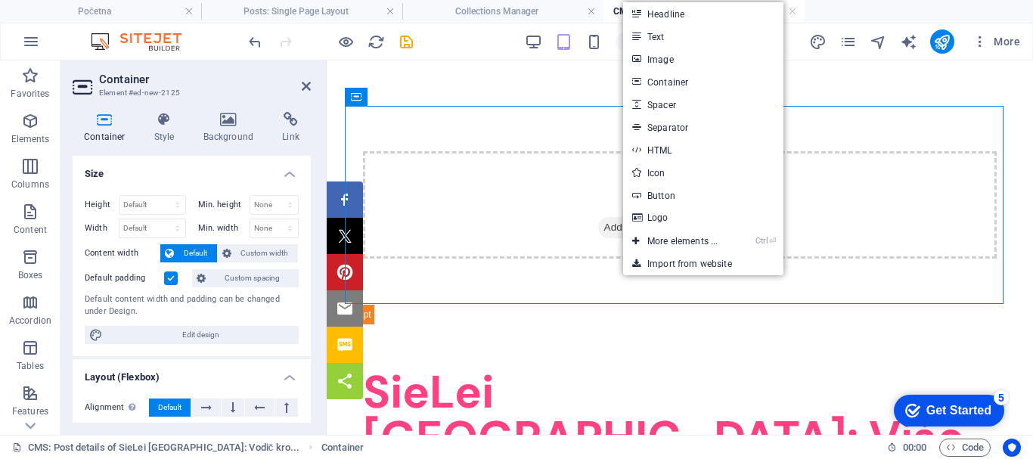
click at [665, 32] on link "Text" at bounding box center [703, 36] width 160 height 23
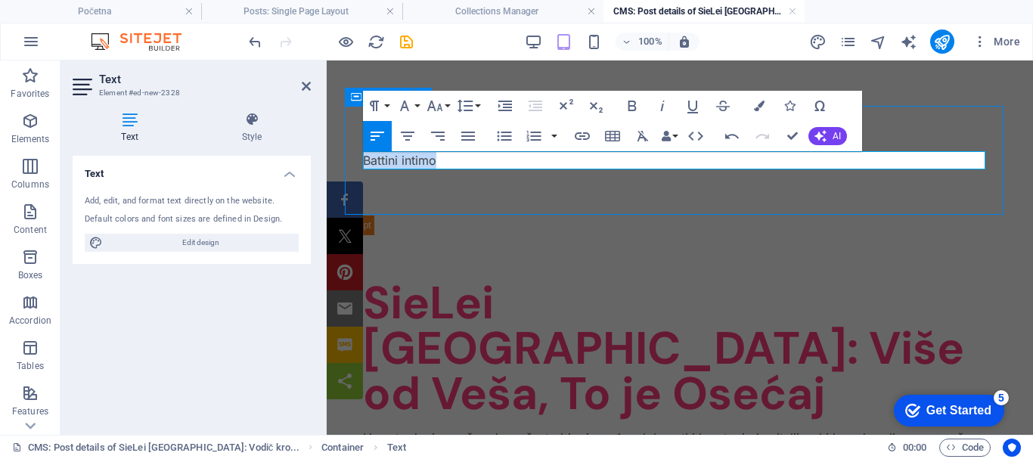
drag, startPoint x: 445, startPoint y: 160, endPoint x: 374, endPoint y: 154, distance: 70.6
click at [361, 156] on div "Battini intimo" at bounding box center [680, 160] width 670 height 109
click at [631, 99] on icon "button" at bounding box center [632, 106] width 18 height 18
click at [406, 132] on icon "button" at bounding box center [408, 136] width 14 height 9
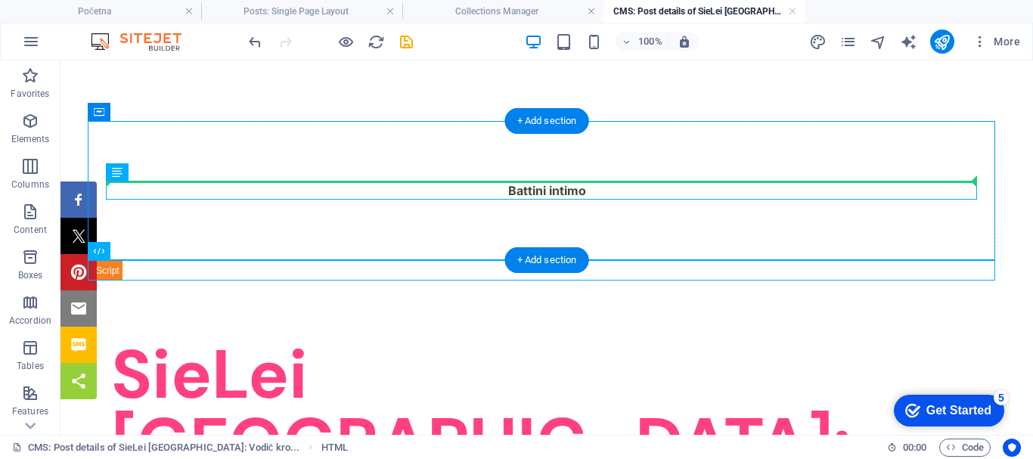
drag, startPoint x: 185, startPoint y: 314, endPoint x: 249, endPoint y: 183, distance: 145.5
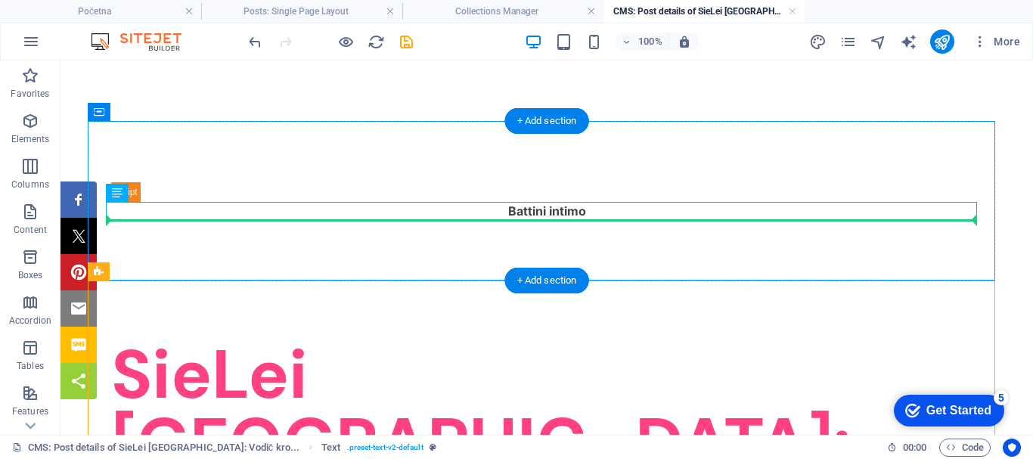
drag, startPoint x: 236, startPoint y: 238, endPoint x: 253, endPoint y: 215, distance: 28.8
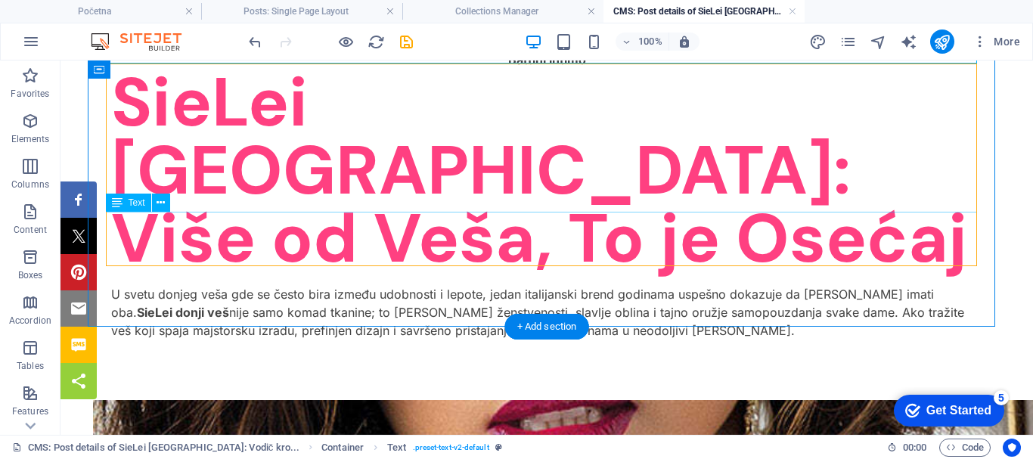
scroll to position [227, 0]
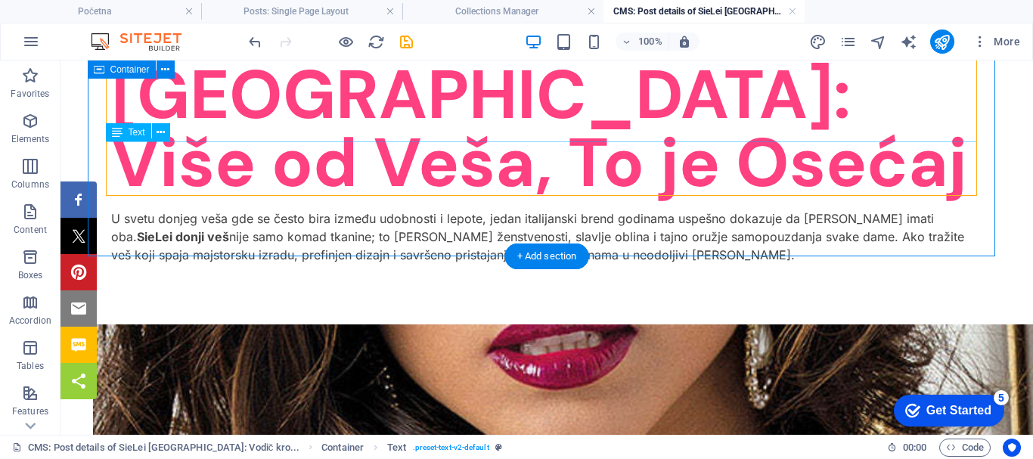
drag, startPoint x: 184, startPoint y: 310, endPoint x: 663, endPoint y: 194, distance: 492.8
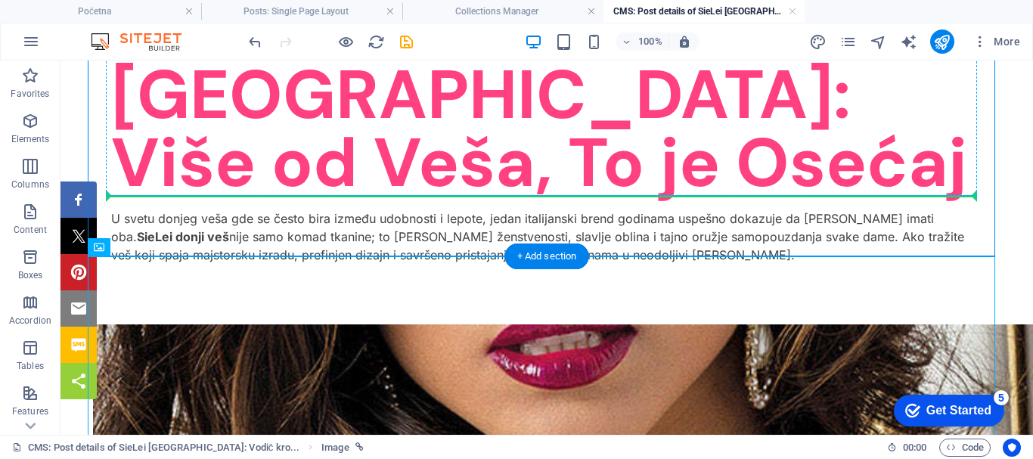
drag, startPoint x: 181, startPoint y: 307, endPoint x: 323, endPoint y: 182, distance: 189.7
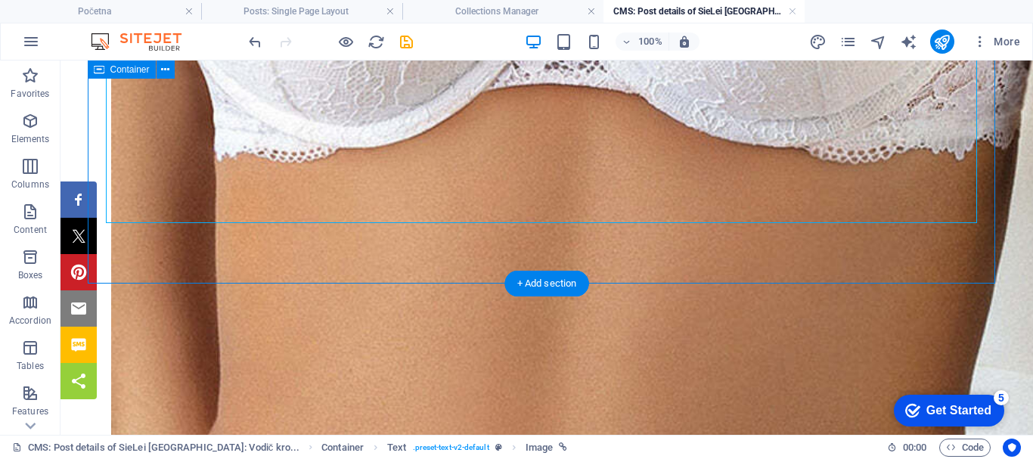
scroll to position [1362, 0]
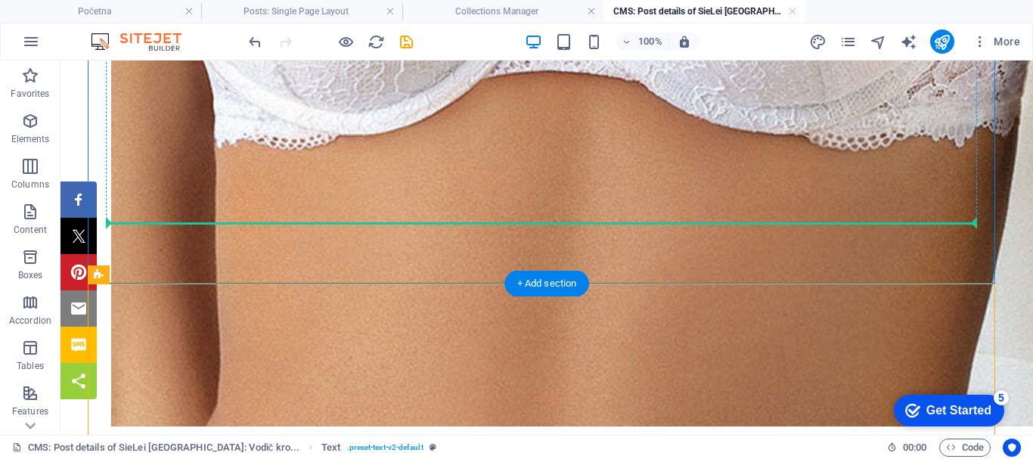
drag, startPoint x: 171, startPoint y: 334, endPoint x: 219, endPoint y: 210, distance: 133.9
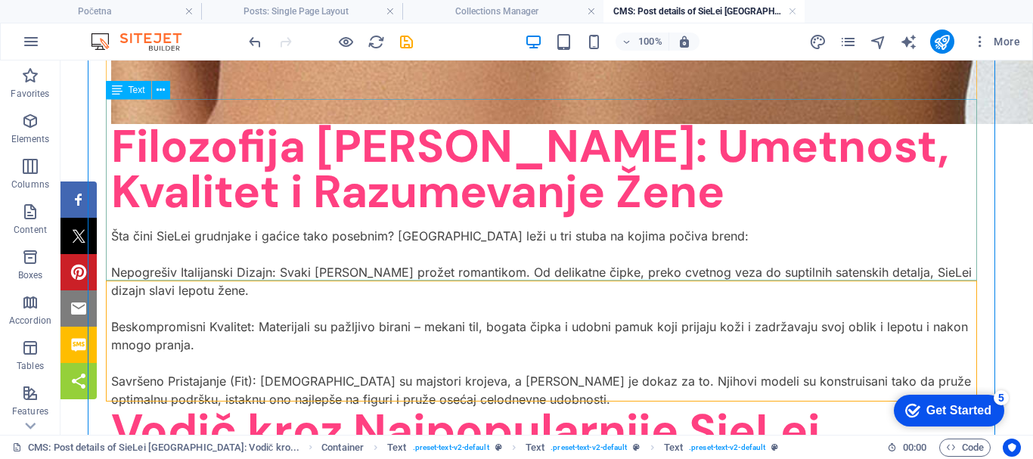
scroll to position [1589, 0]
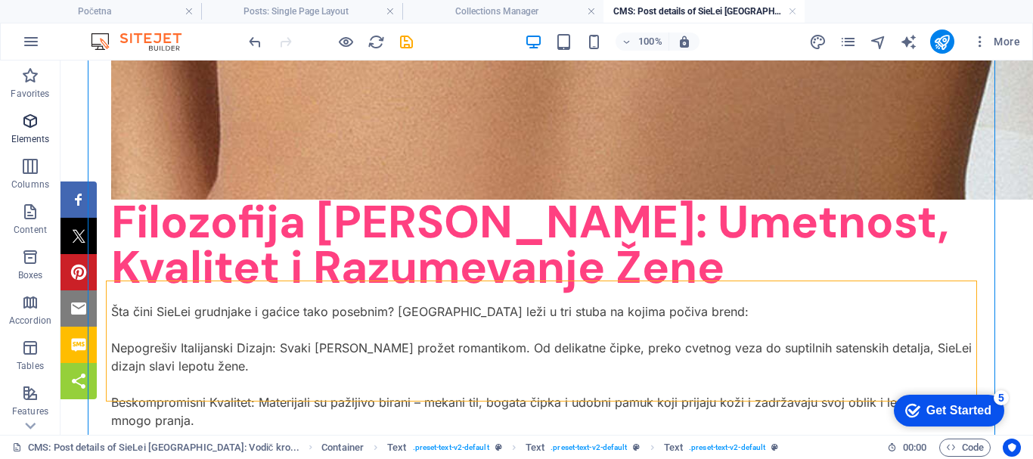
click at [33, 121] on icon "button" at bounding box center [30, 121] width 18 height 18
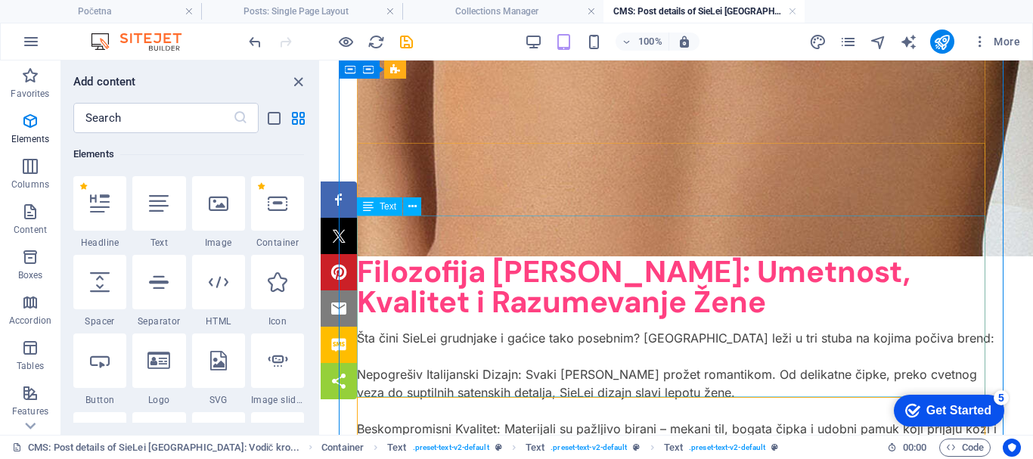
scroll to position [1135, 0]
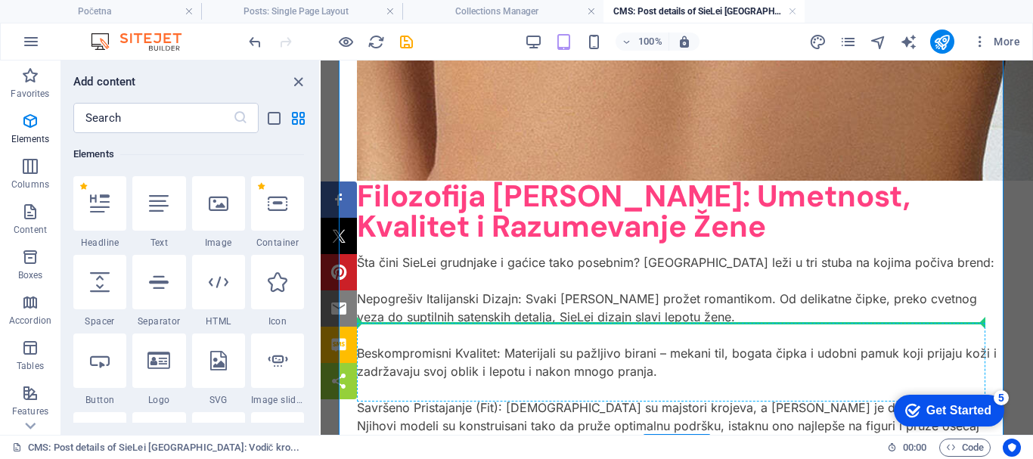
select select "px"
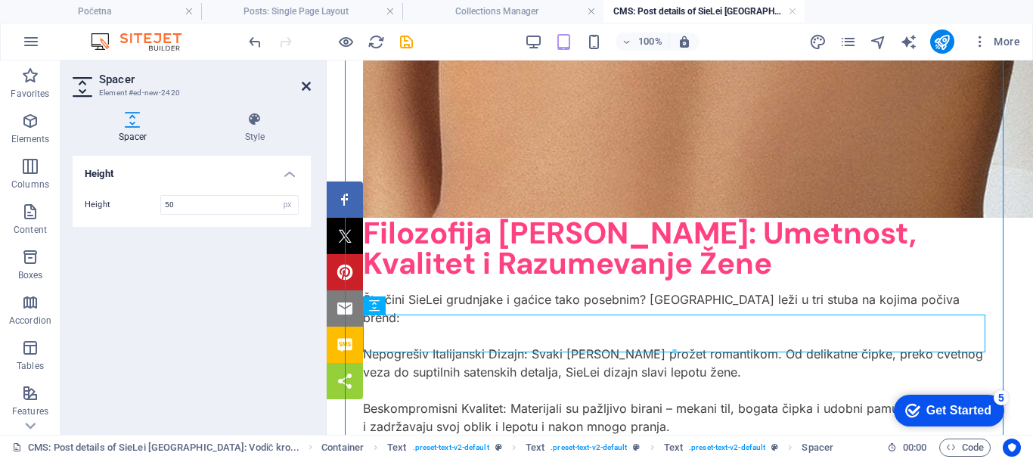
click at [306, 82] on icon at bounding box center [306, 86] width 9 height 12
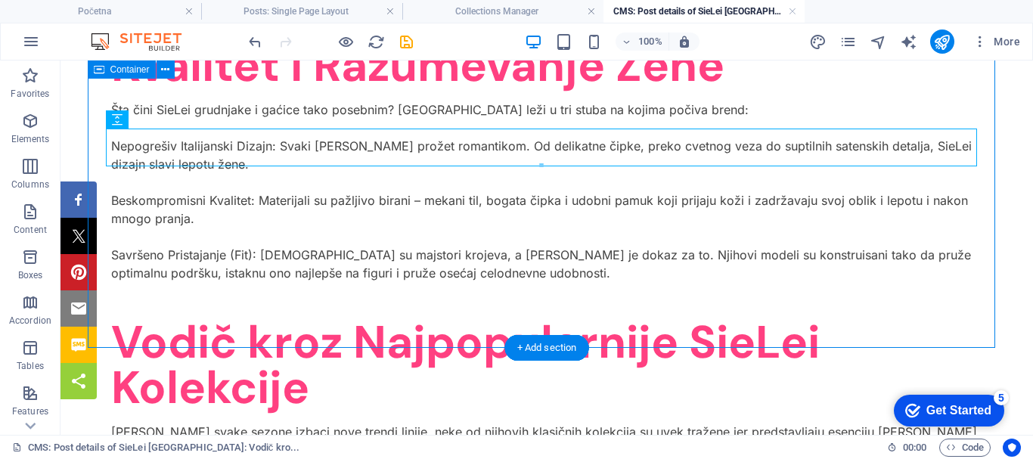
scroll to position [1816, 0]
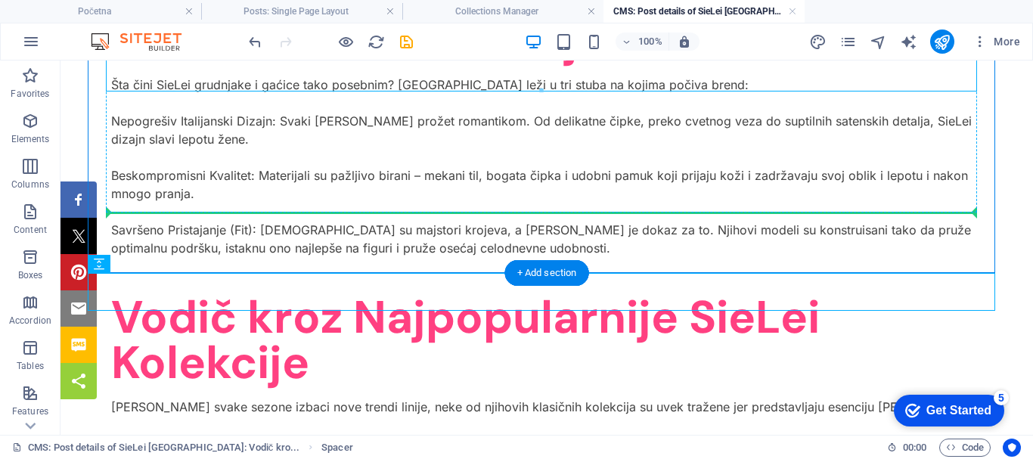
drag, startPoint x: 181, startPoint y: 325, endPoint x: 228, endPoint y: 206, distance: 128.7
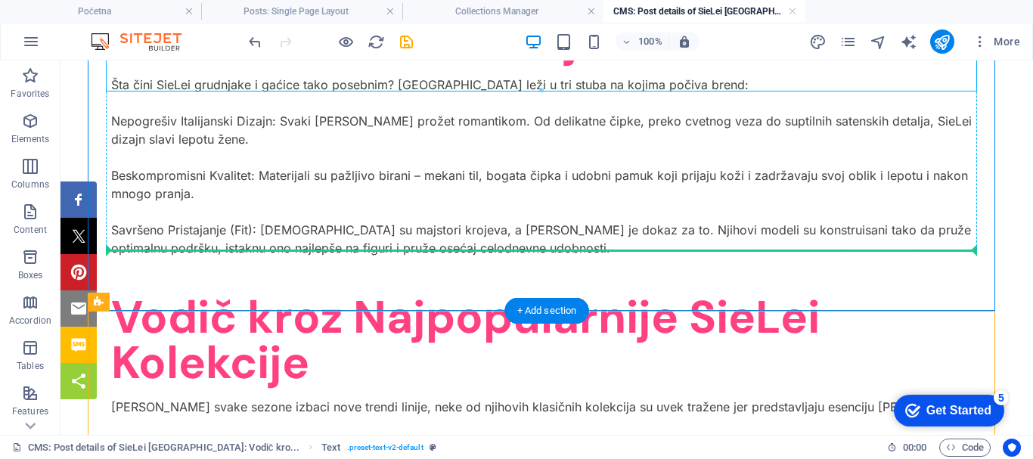
drag, startPoint x: 172, startPoint y: 363, endPoint x: 241, endPoint y: 233, distance: 147.2
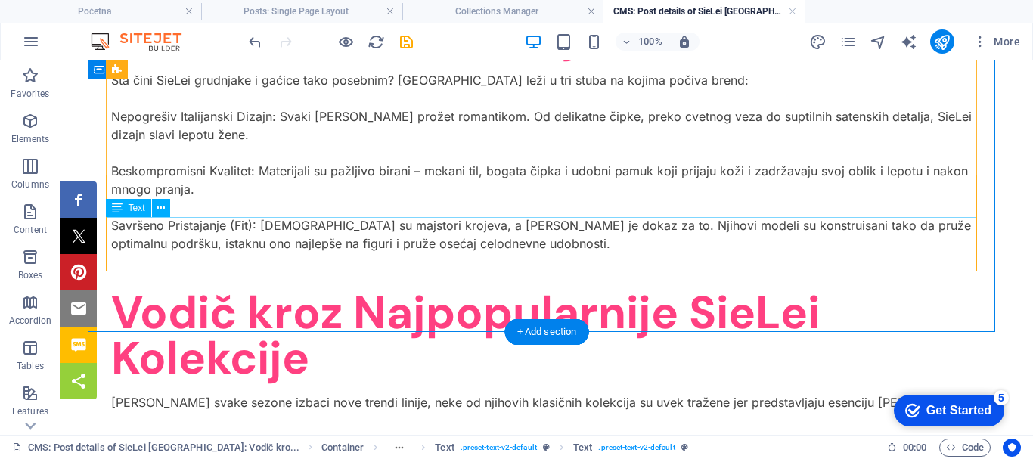
scroll to position [1891, 0]
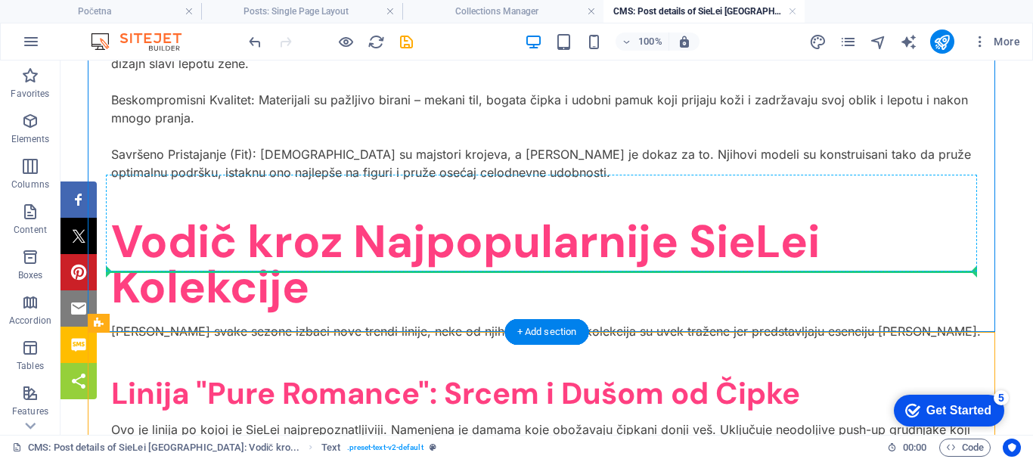
drag, startPoint x: 172, startPoint y: 384, endPoint x: 266, endPoint y: 268, distance: 149.0
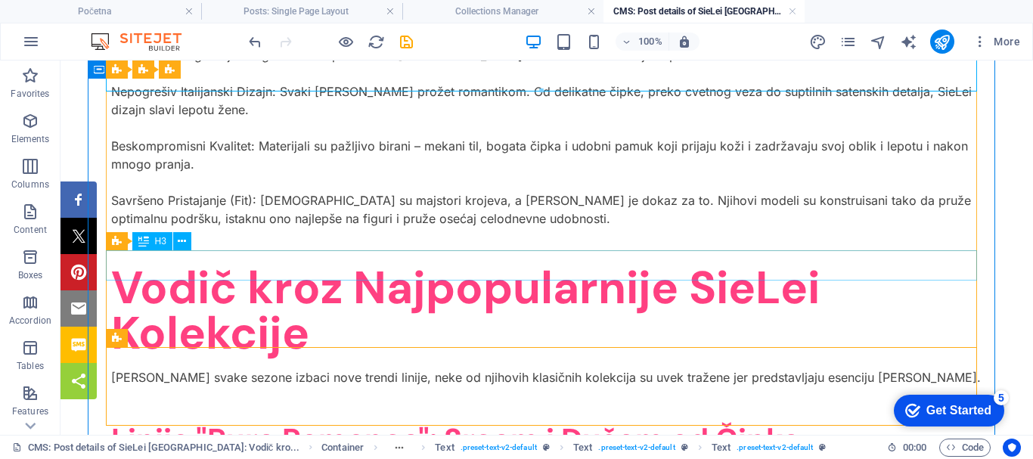
scroll to position [1816, 0]
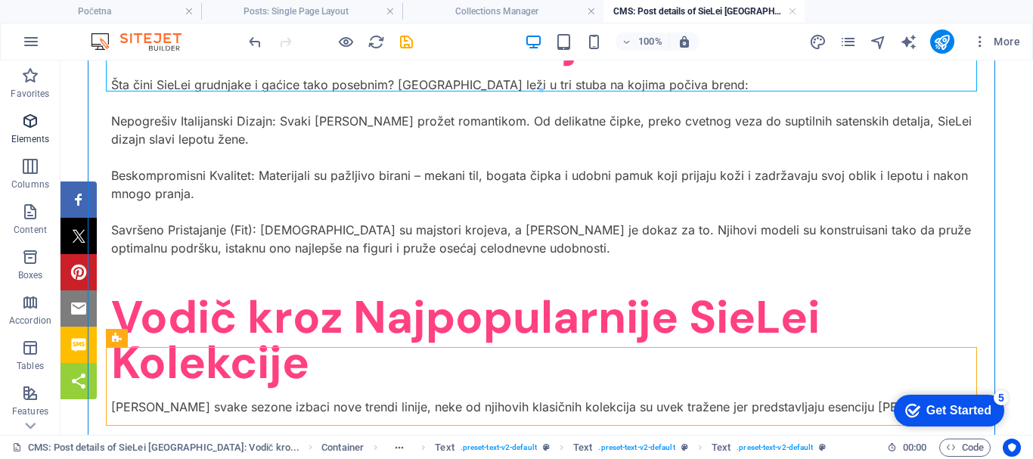
click at [33, 118] on icon "button" at bounding box center [30, 121] width 18 height 18
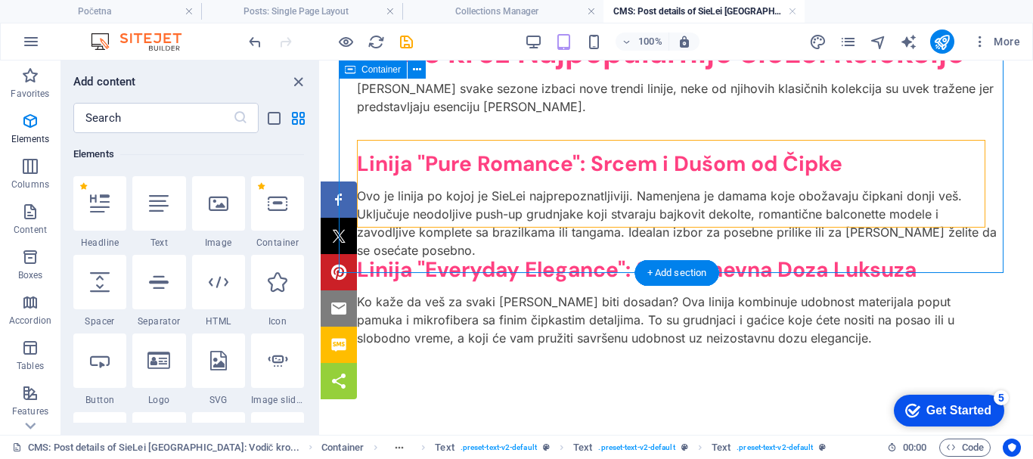
scroll to position [1513, 0]
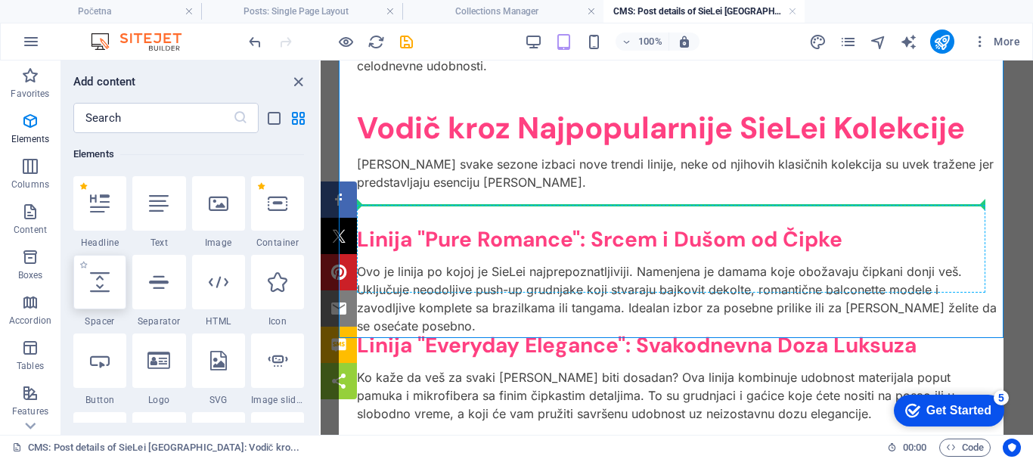
select select "px"
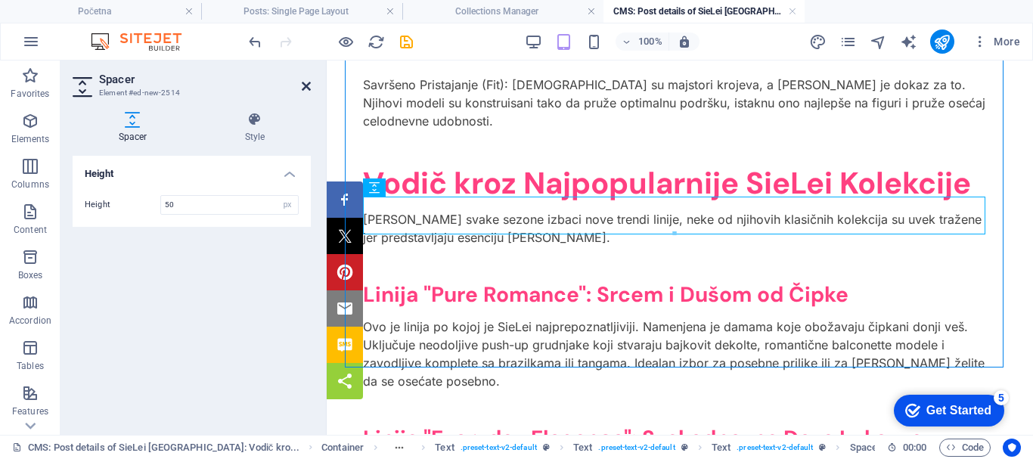
drag, startPoint x: 309, startPoint y: 84, endPoint x: 248, endPoint y: 23, distance: 85.6
click at [309, 84] on icon at bounding box center [306, 86] width 9 height 12
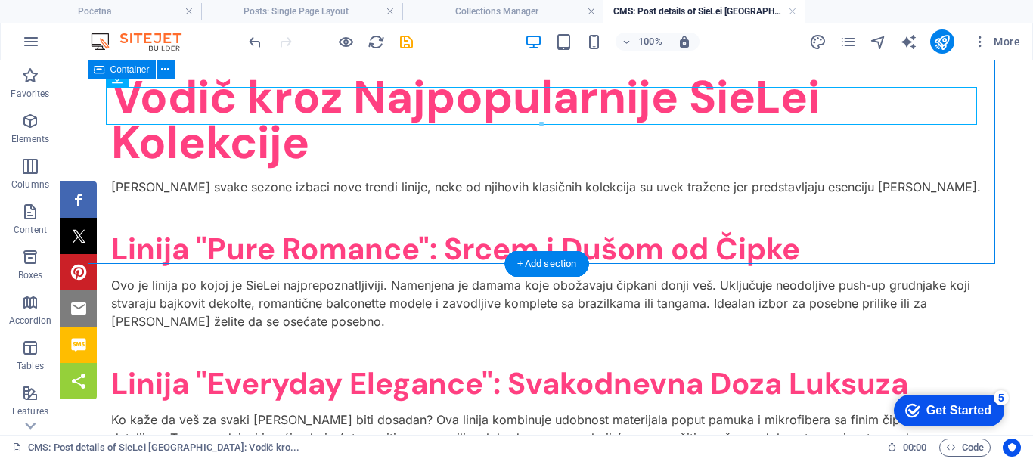
scroll to position [2111, 0]
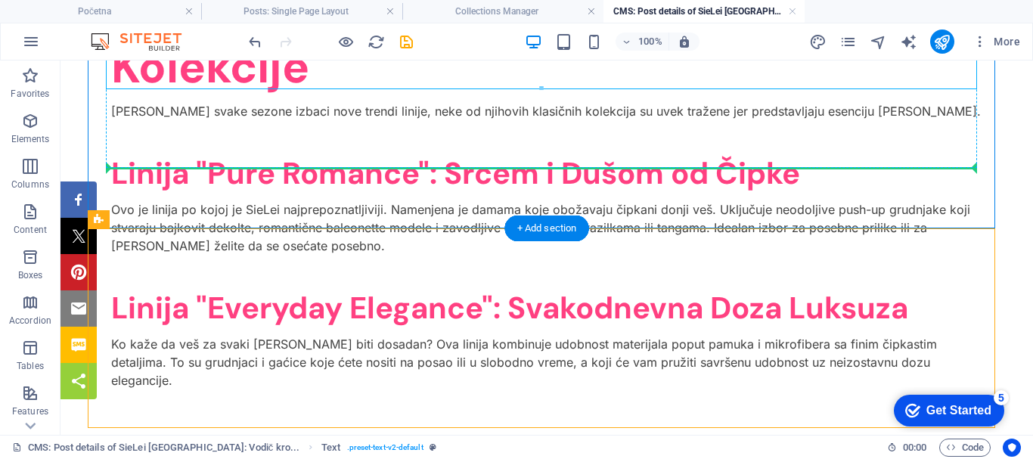
scroll to position [2111, 0]
drag, startPoint x: 177, startPoint y: 278, endPoint x: 235, endPoint y: 154, distance: 137.1
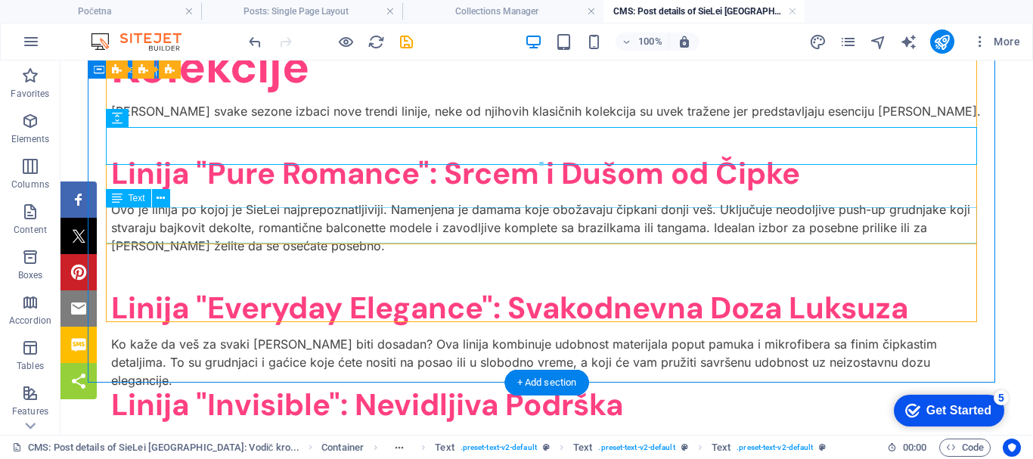
scroll to position [2036, 0]
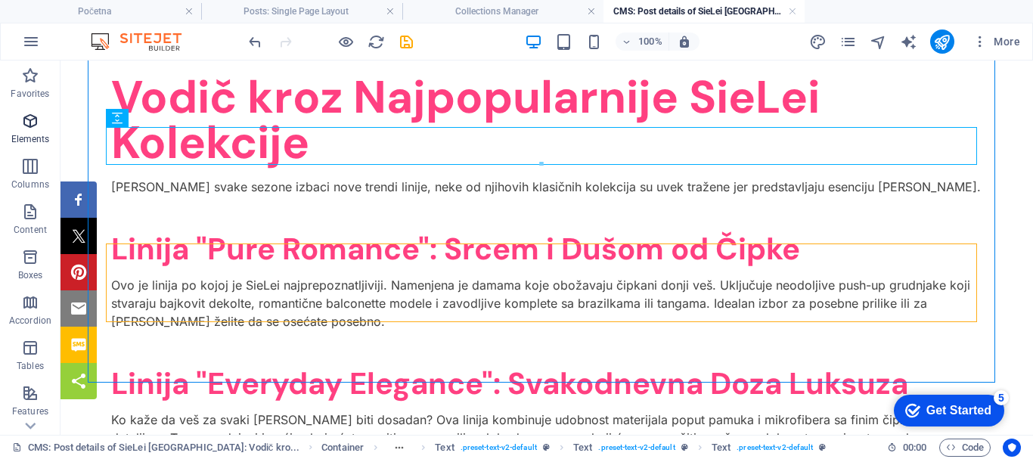
click at [30, 118] on icon "button" at bounding box center [30, 121] width 18 height 18
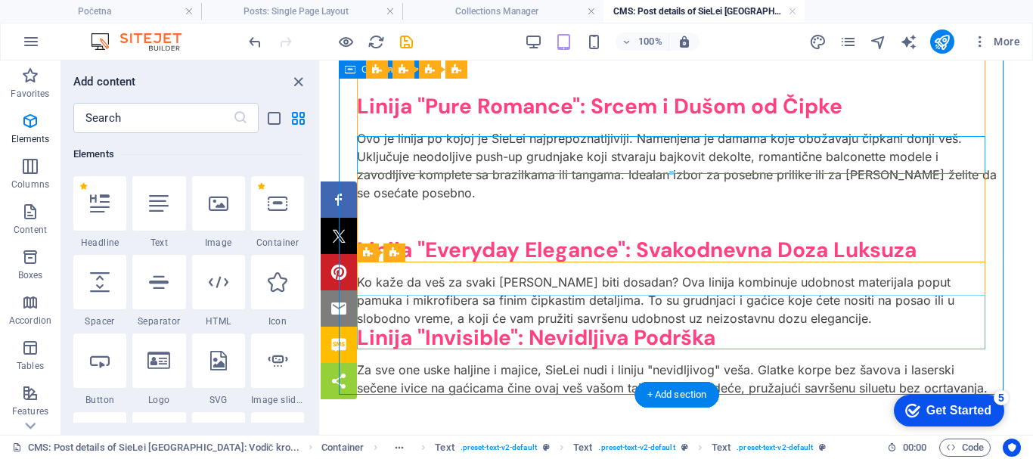
scroll to position [1582, 0]
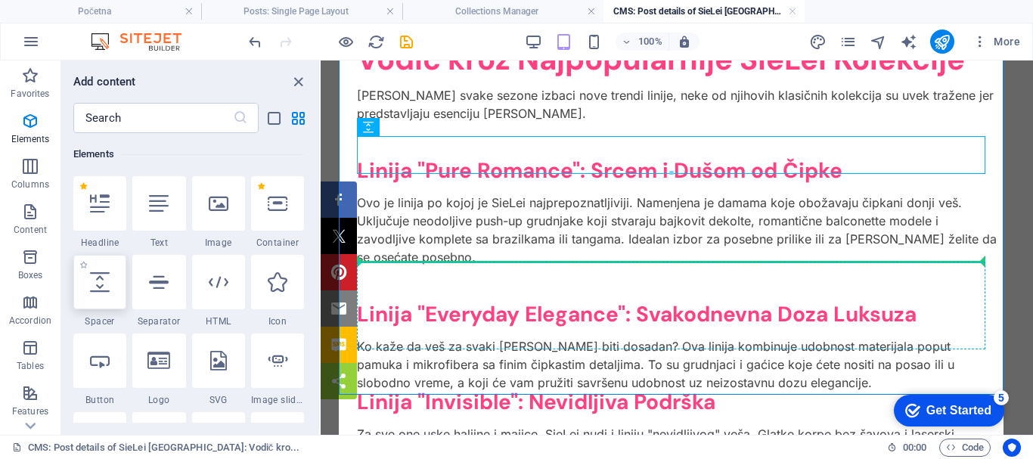
select select "px"
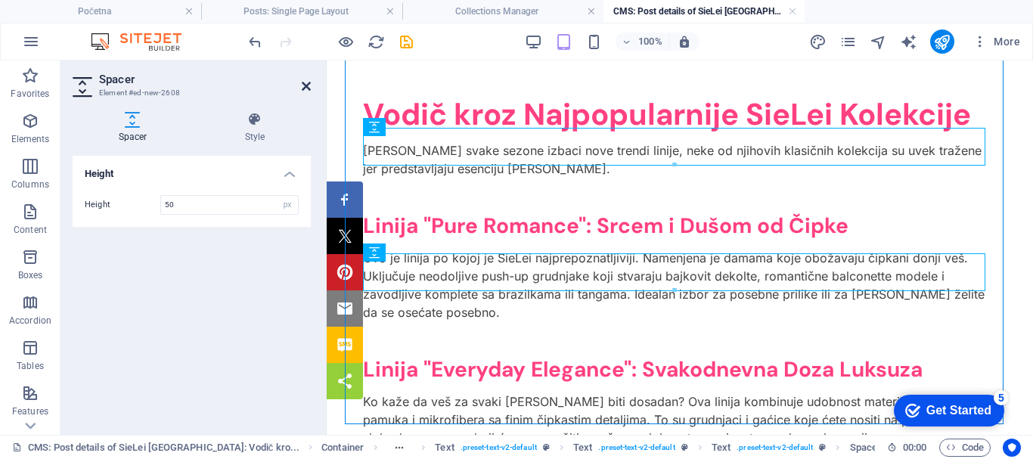
click at [303, 84] on icon at bounding box center [306, 86] width 9 height 12
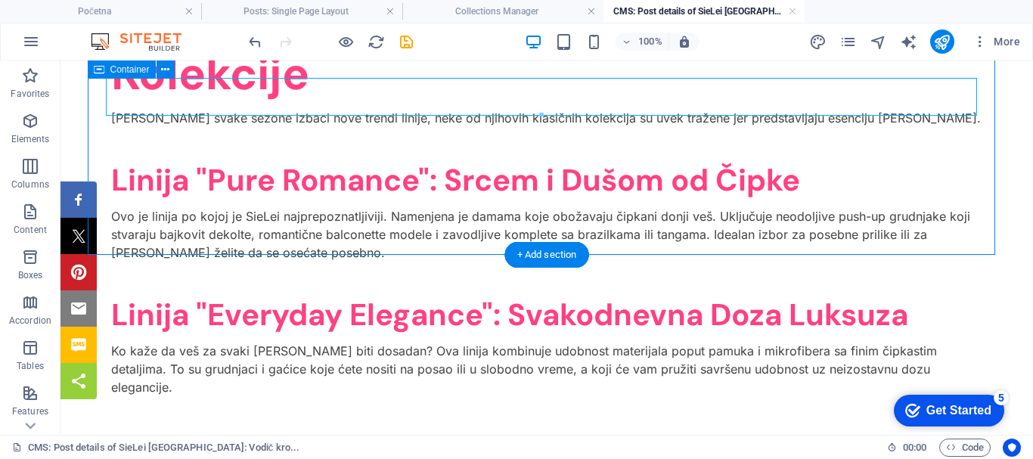
scroll to position [2256, 0]
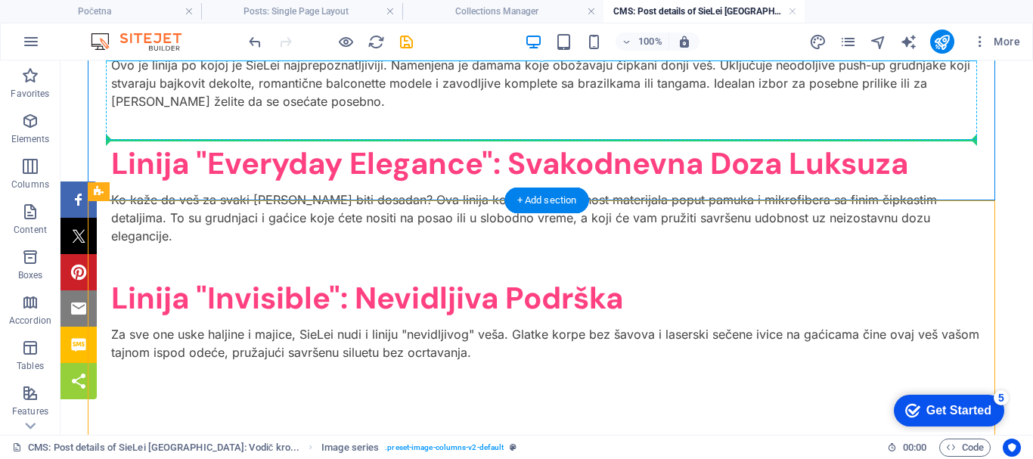
drag, startPoint x: 219, startPoint y: 247, endPoint x: 247, endPoint y: 133, distance: 116.7
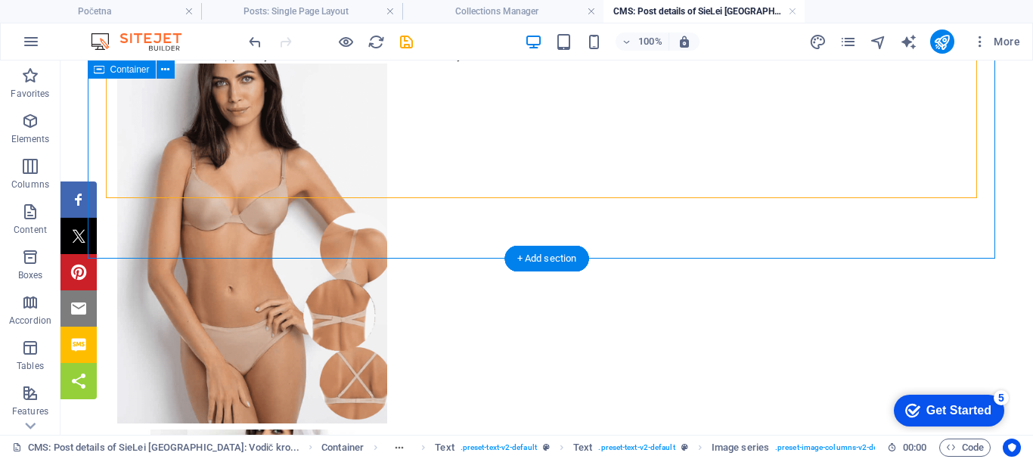
scroll to position [2558, 0]
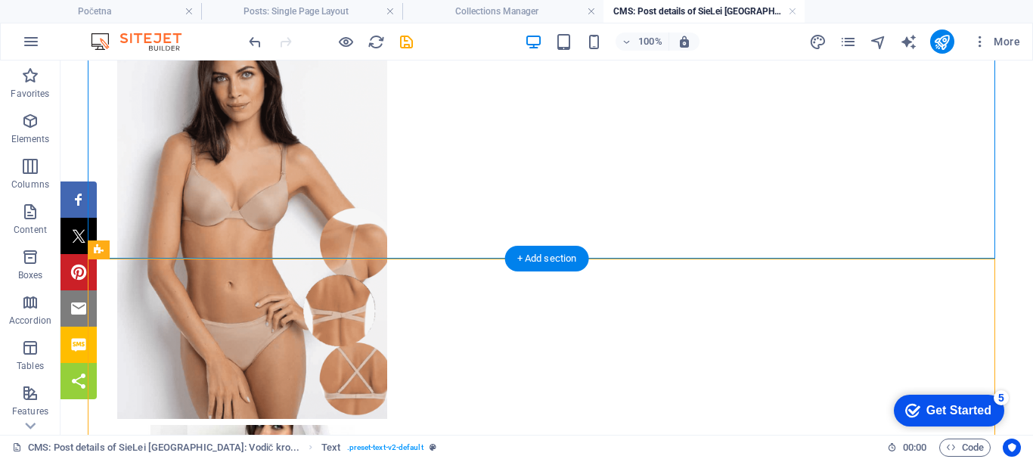
drag, startPoint x: 171, startPoint y: 309, endPoint x: 191, endPoint y: 339, distance: 36.1
click at [36, 125] on icon "button" at bounding box center [30, 121] width 18 height 18
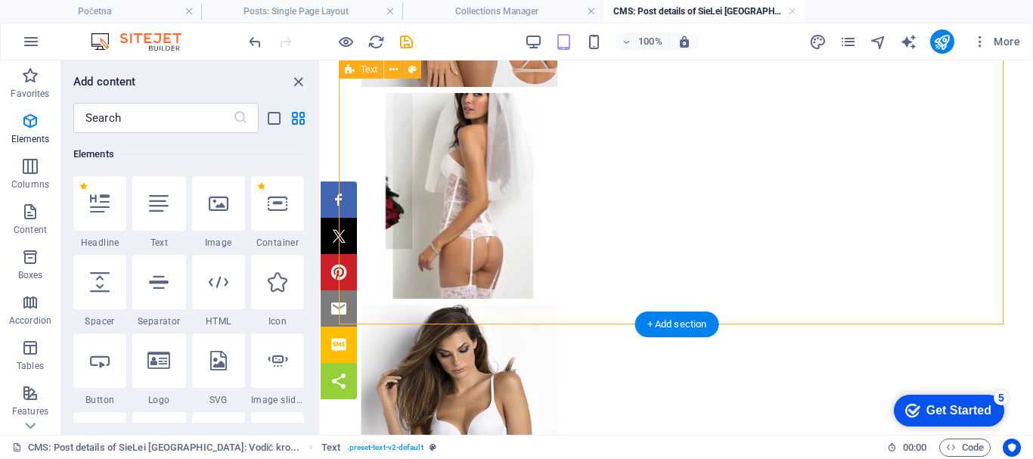
scroll to position [2029, 0]
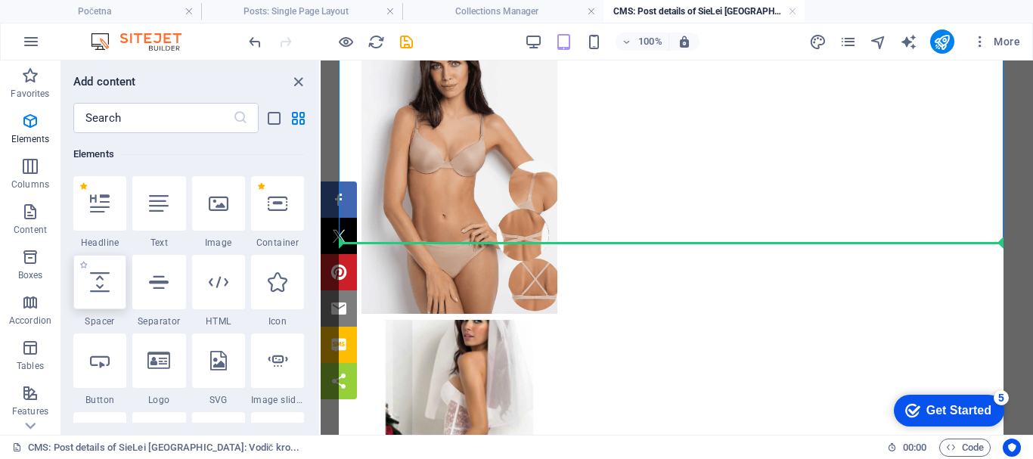
select select "px"
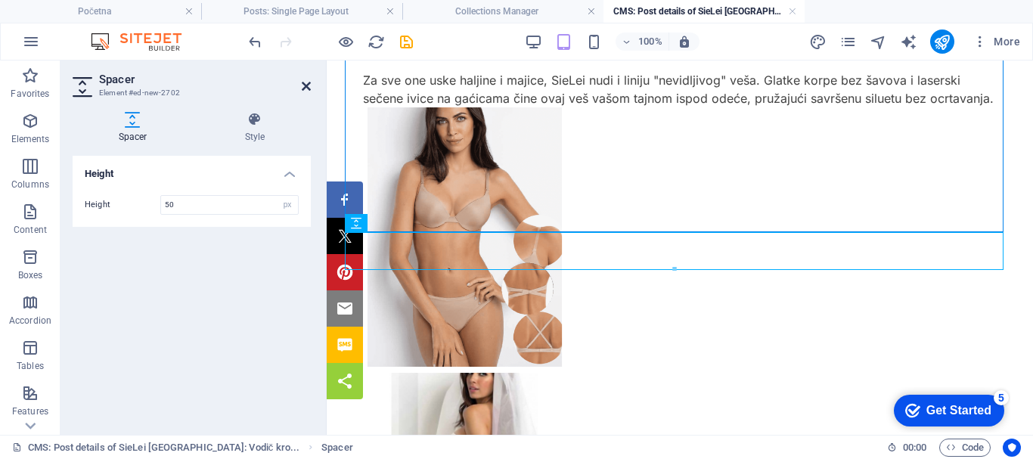
click at [306, 83] on icon at bounding box center [306, 86] width 9 height 12
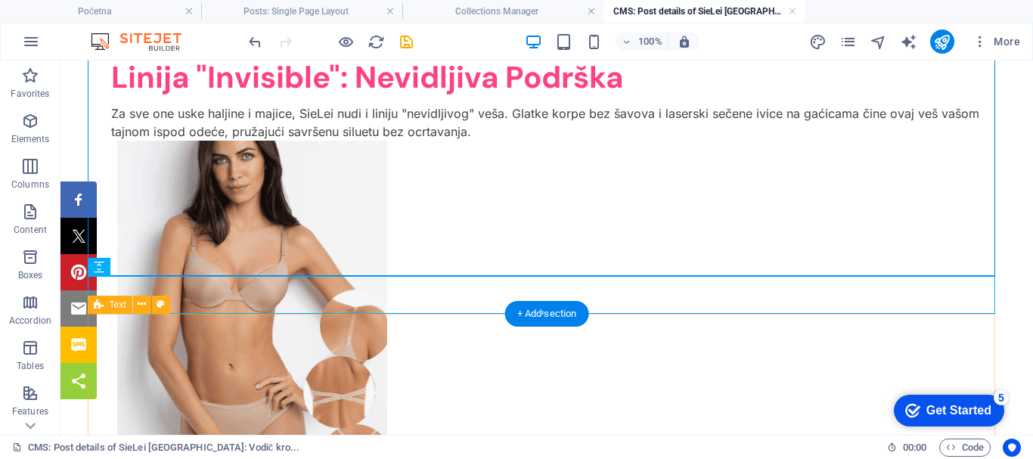
scroll to position [2627, 0]
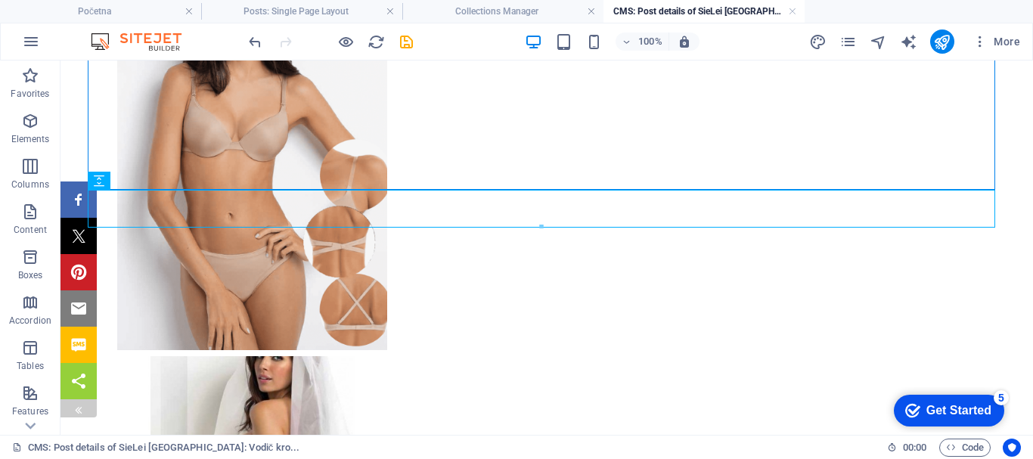
click at [81, 406] on img at bounding box center [79, 410] width 12 height 12
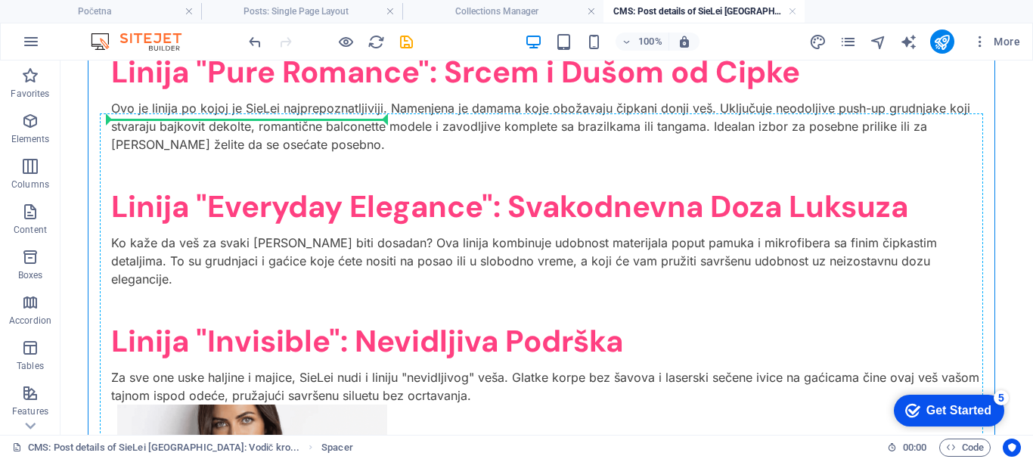
scroll to position [2117, 0]
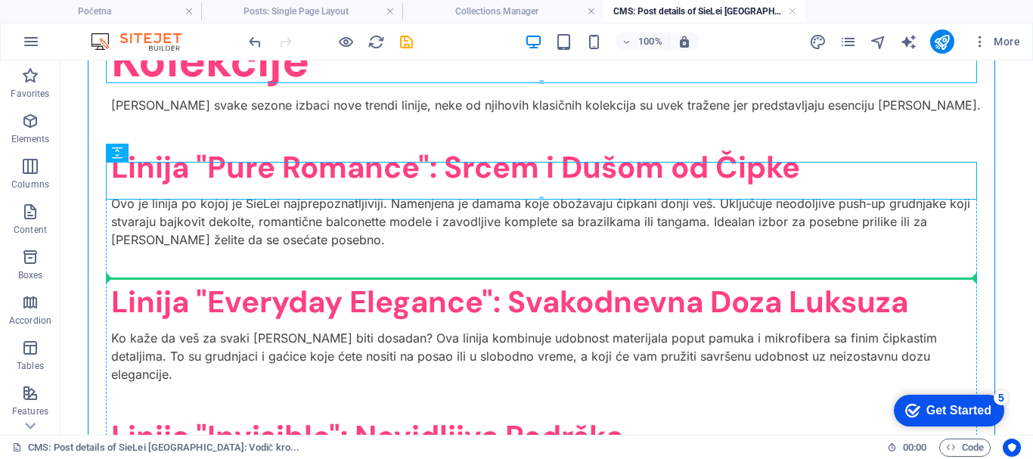
drag, startPoint x: 166, startPoint y: 390, endPoint x: 284, endPoint y: 273, distance: 166.4
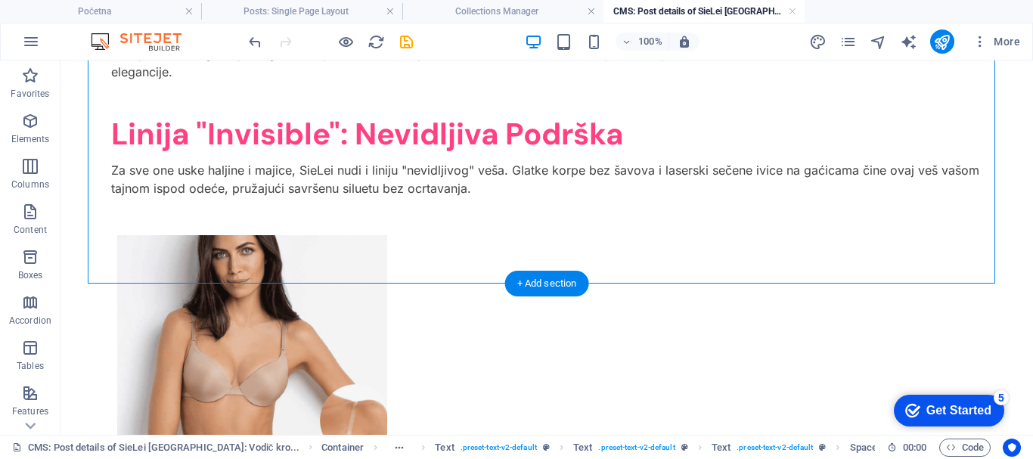
scroll to position [2571, 0]
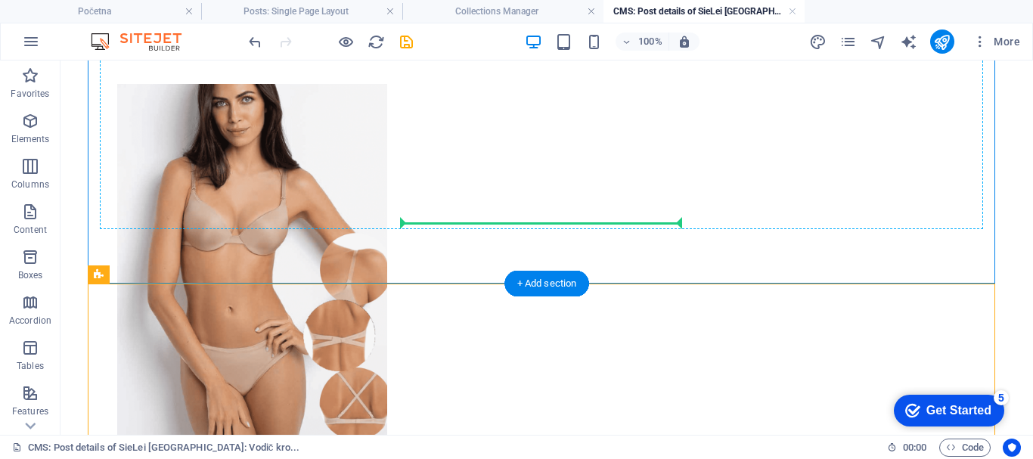
drag, startPoint x: 172, startPoint y: 334, endPoint x: 402, endPoint y: 279, distance: 236.3
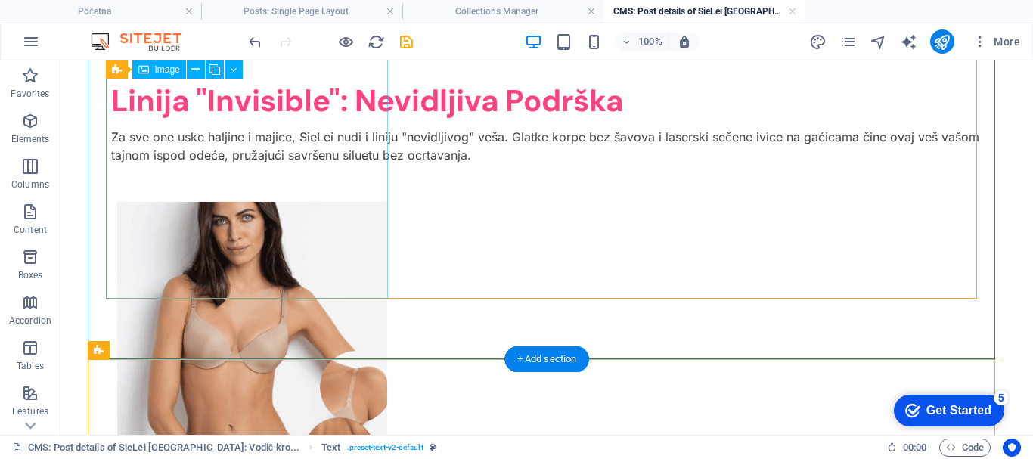
scroll to position [2496, 0]
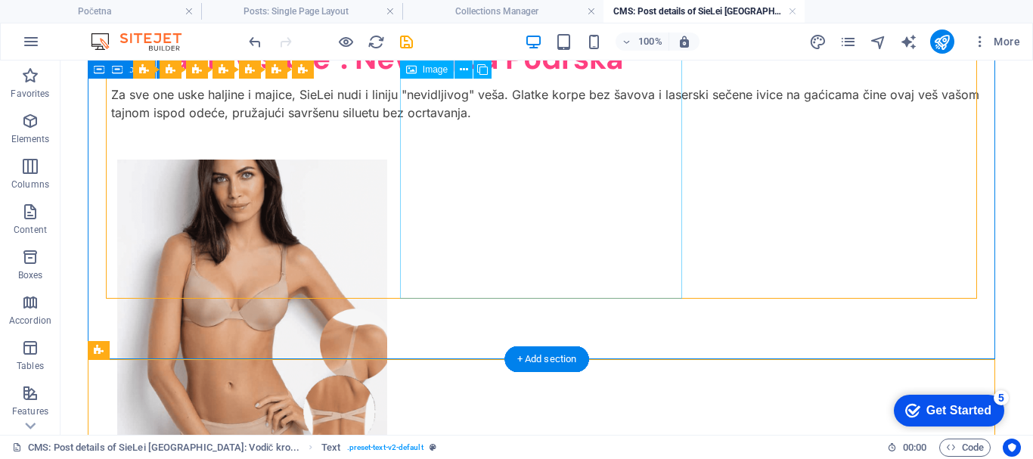
drag, startPoint x: 236, startPoint y: 408, endPoint x: 430, endPoint y: 297, distance: 223.6
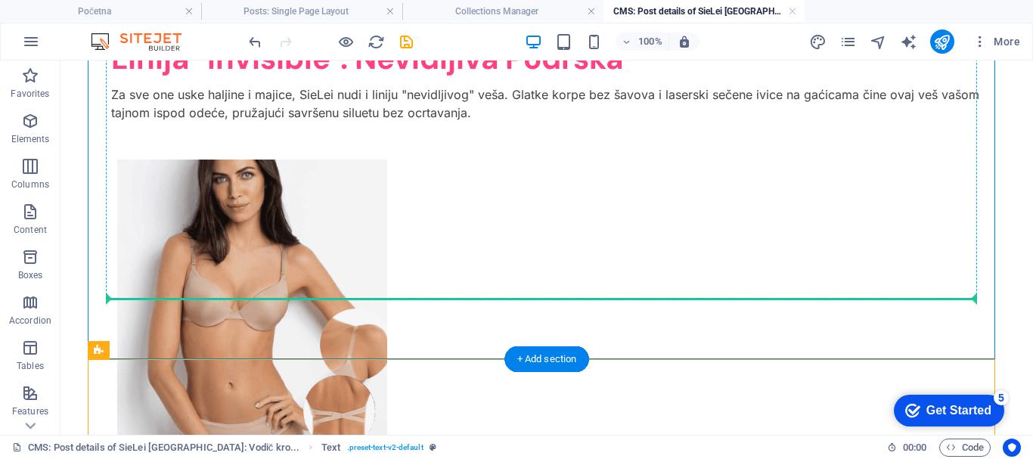
drag, startPoint x: 161, startPoint y: 409, endPoint x: 390, endPoint y: 294, distance: 256.4
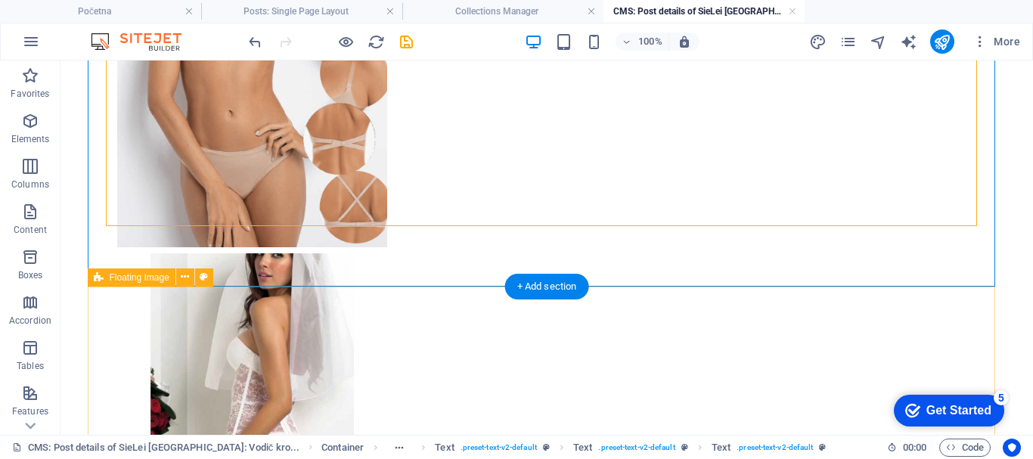
scroll to position [2798, 0]
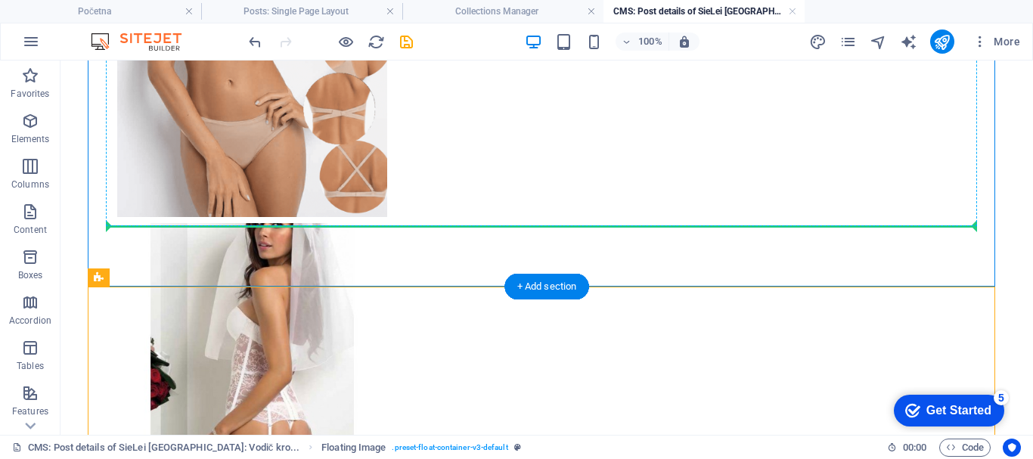
drag, startPoint x: 200, startPoint y: 338, endPoint x: 281, endPoint y: 216, distance: 146.9
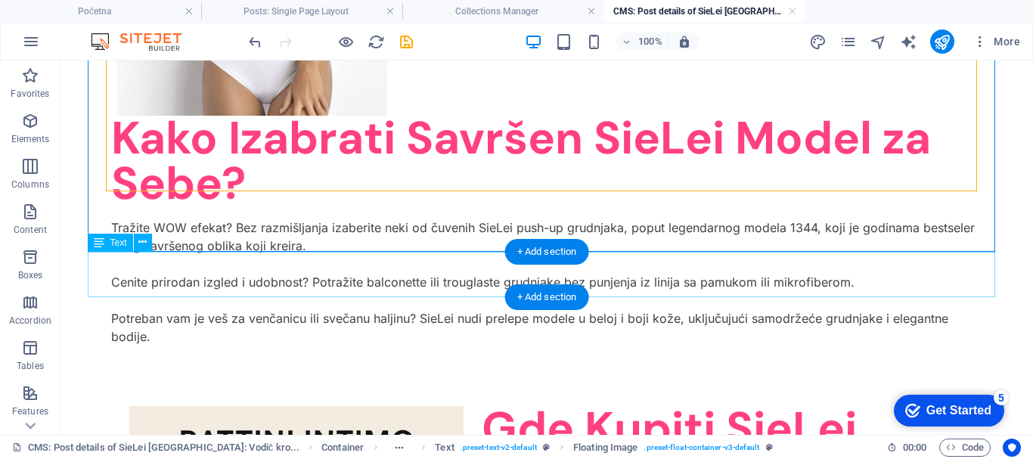
scroll to position [3630, 0]
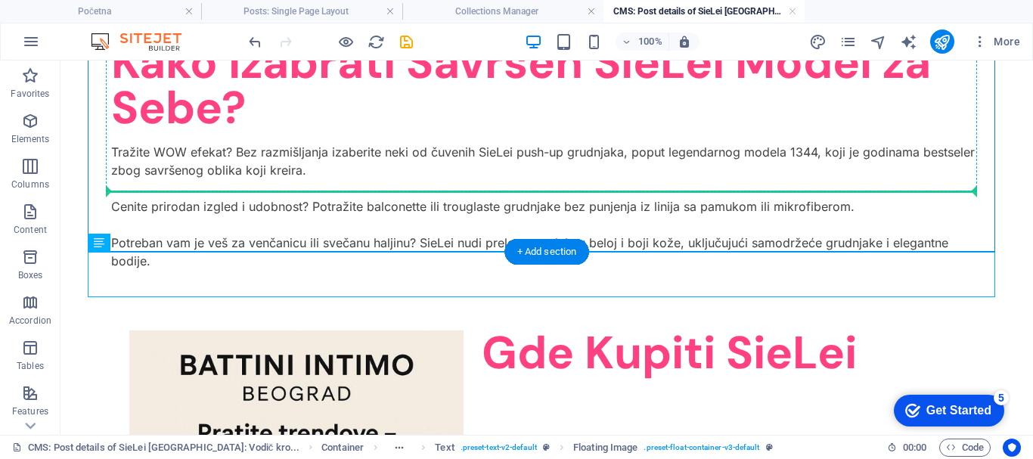
drag, startPoint x: 179, startPoint y: 301, endPoint x: 213, endPoint y: 184, distance: 121.9
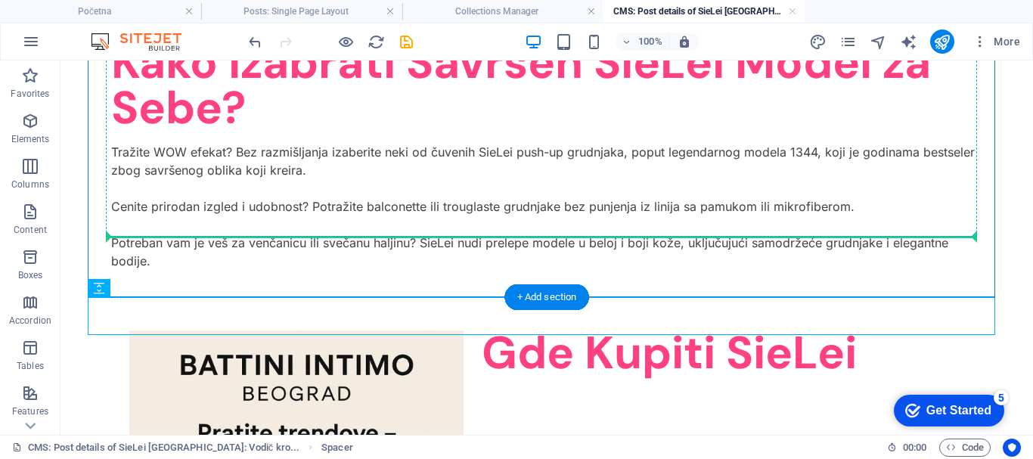
drag, startPoint x: 409, startPoint y: 212, endPoint x: 407, endPoint y: 225, distance: 13.8
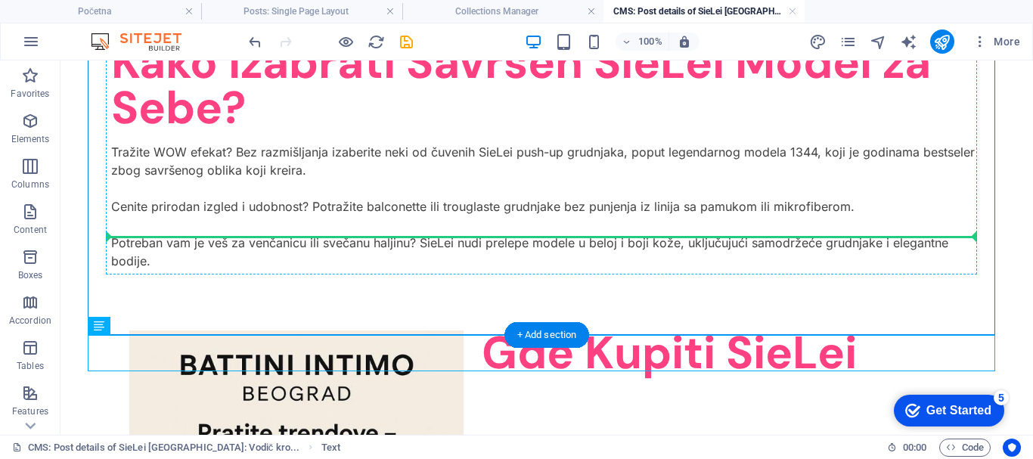
drag, startPoint x: 180, startPoint y: 386, endPoint x: 278, endPoint y: 248, distance: 169.2
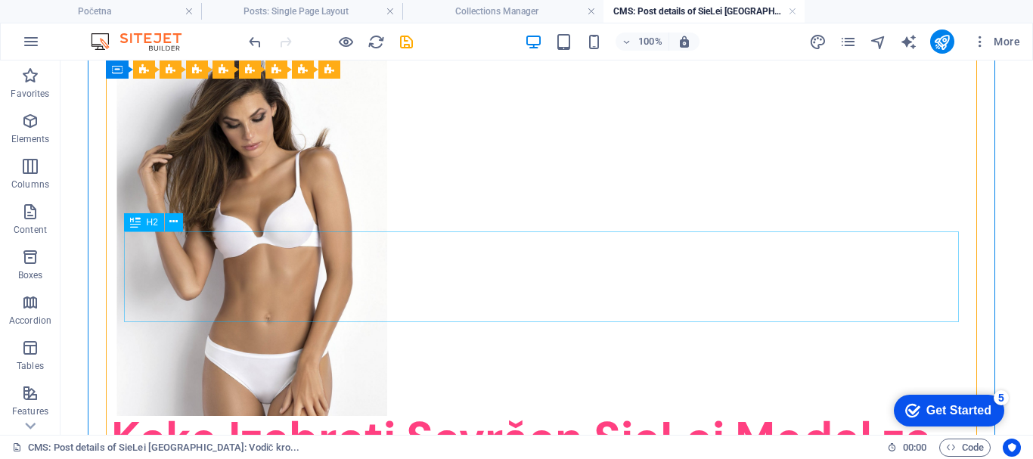
scroll to position [3330, 0]
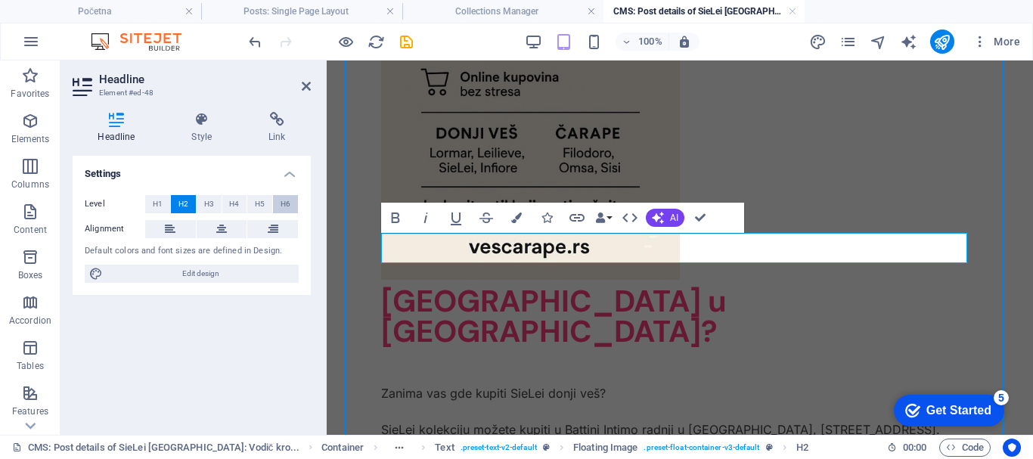
scroll to position [2785, 0]
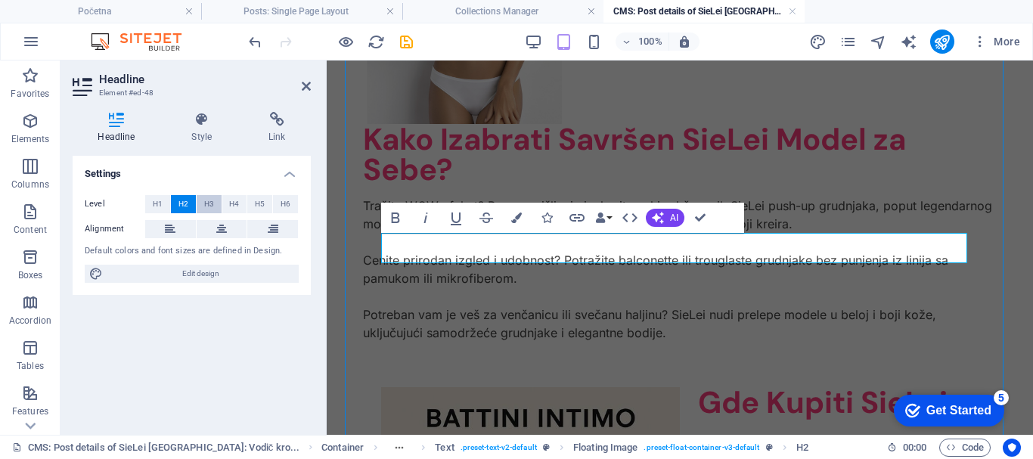
click at [210, 200] on span "H3" at bounding box center [209, 204] width 10 height 18
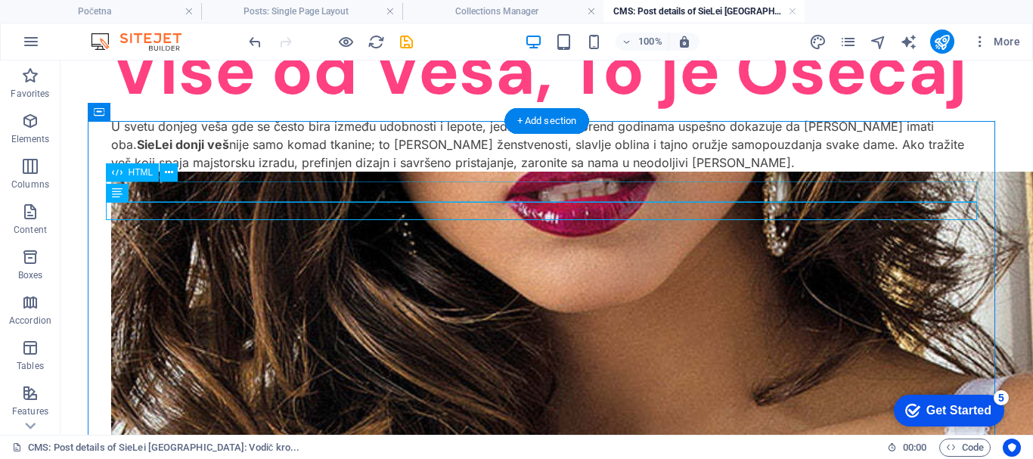
scroll to position [0, 0]
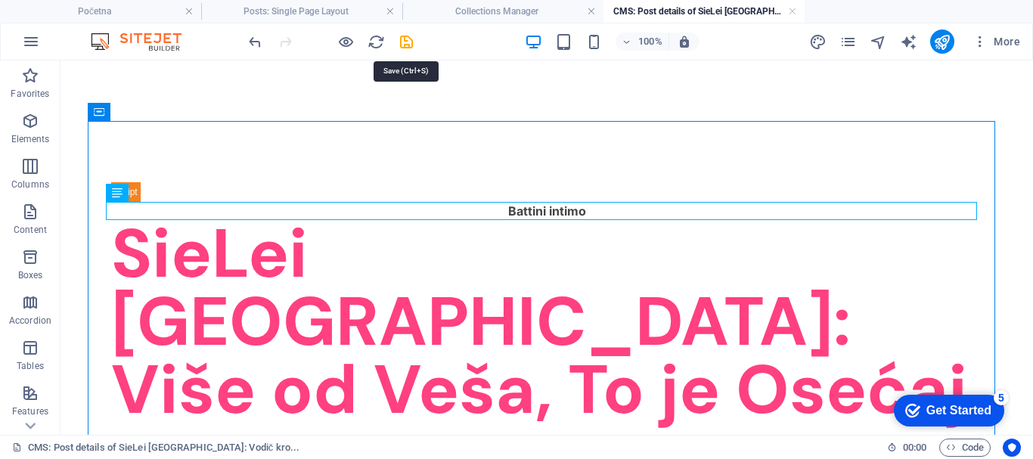
click at [409, 36] on icon "save" at bounding box center [406, 41] width 17 height 17
click at [404, 39] on div at bounding box center [330, 42] width 169 height 24
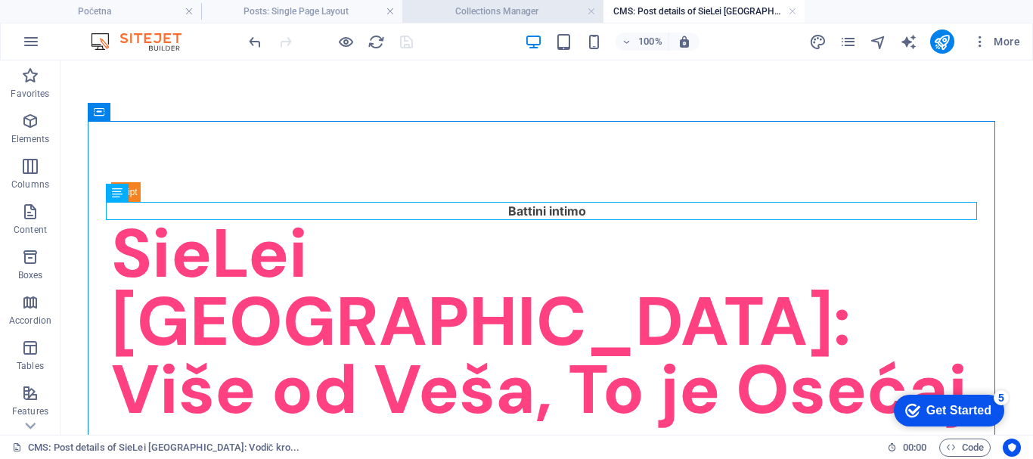
click at [548, 8] on h4 "Collections Manager" at bounding box center [502, 11] width 201 height 17
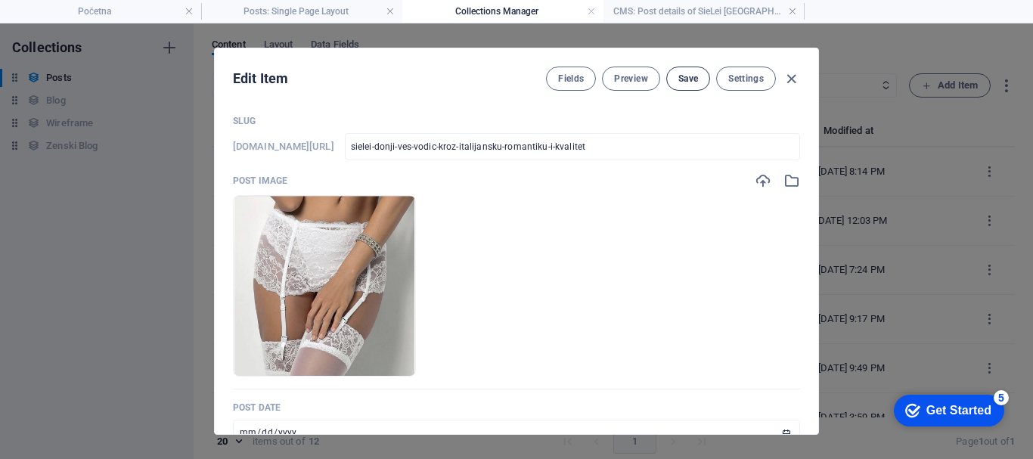
click at [688, 74] on span "Save" at bounding box center [689, 79] width 20 height 12
click at [728, 9] on h4 "CMS: Post details of SieLei [GEOGRAPHIC_DATA]: Vodič kro..." at bounding box center [704, 11] width 201 height 17
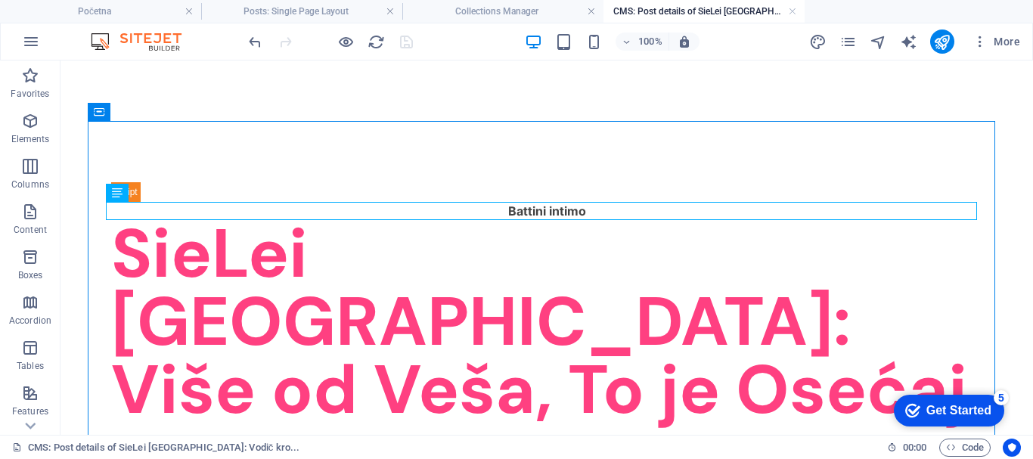
click at [407, 42] on div at bounding box center [330, 42] width 169 height 24
click at [791, 8] on link at bounding box center [792, 12] width 9 height 14
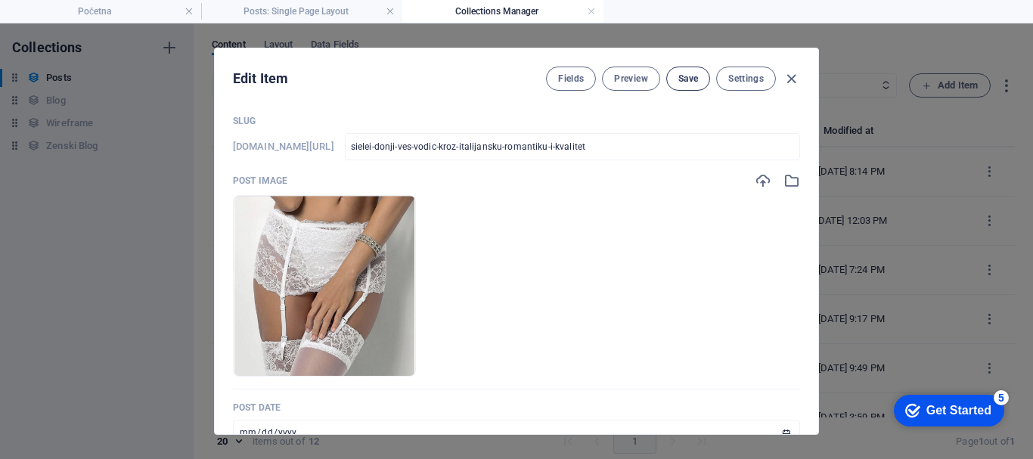
click at [680, 76] on span "Save" at bounding box center [689, 79] width 20 height 12
click at [593, 8] on link at bounding box center [591, 12] width 9 height 14
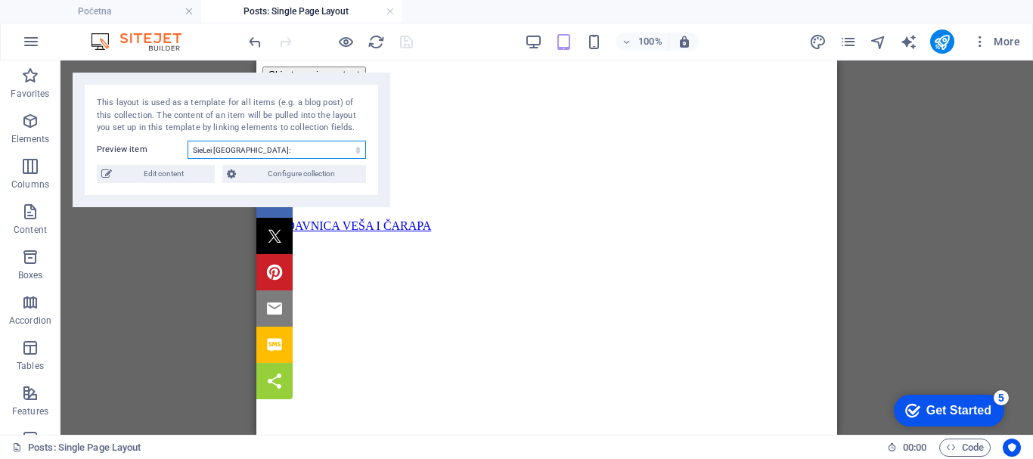
click at [327, 151] on select "Kako kombinovati jesenski outfit sa čarapama: Saveti za stylish i topao look Ka…" at bounding box center [277, 150] width 179 height 18
click at [111, 266] on div "Drag here to replace the existing content. Press “Ctrl” if you want to create a…" at bounding box center [547, 248] width 973 height 374
click at [403, 41] on div at bounding box center [330, 42] width 169 height 24
click at [390, 8] on link at bounding box center [390, 12] width 9 height 14
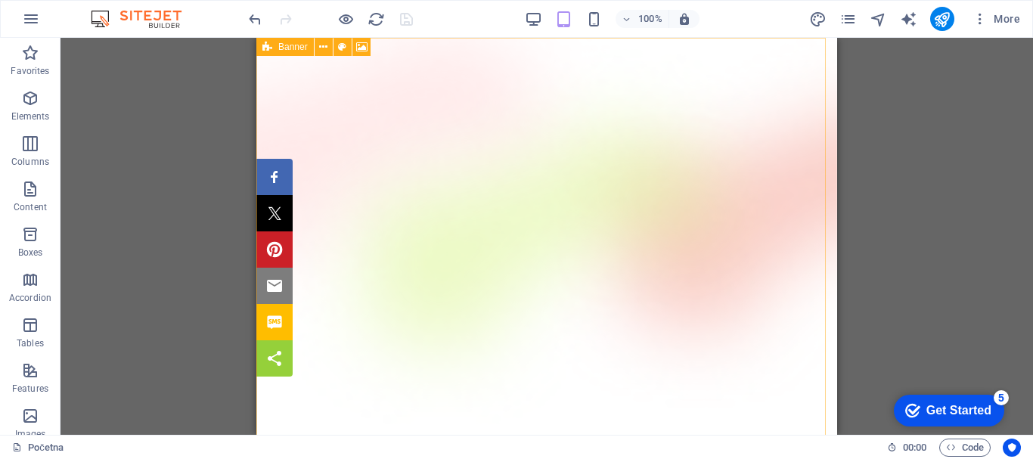
click at [406, 17] on div at bounding box center [330, 19] width 169 height 24
click at [943, 12] on icon "publish" at bounding box center [942, 19] width 17 height 17
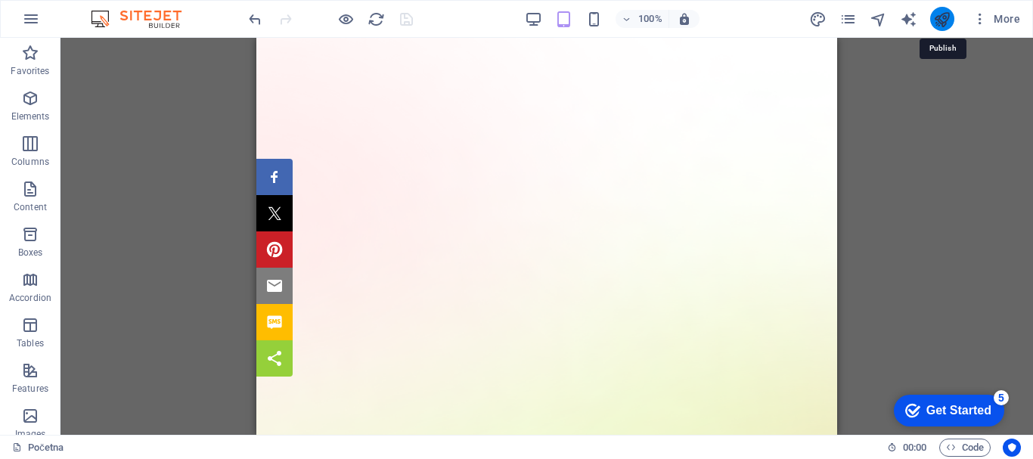
click at [945, 14] on icon "publish" at bounding box center [942, 19] width 17 height 17
